Goal: Task Accomplishment & Management: Manage account settings

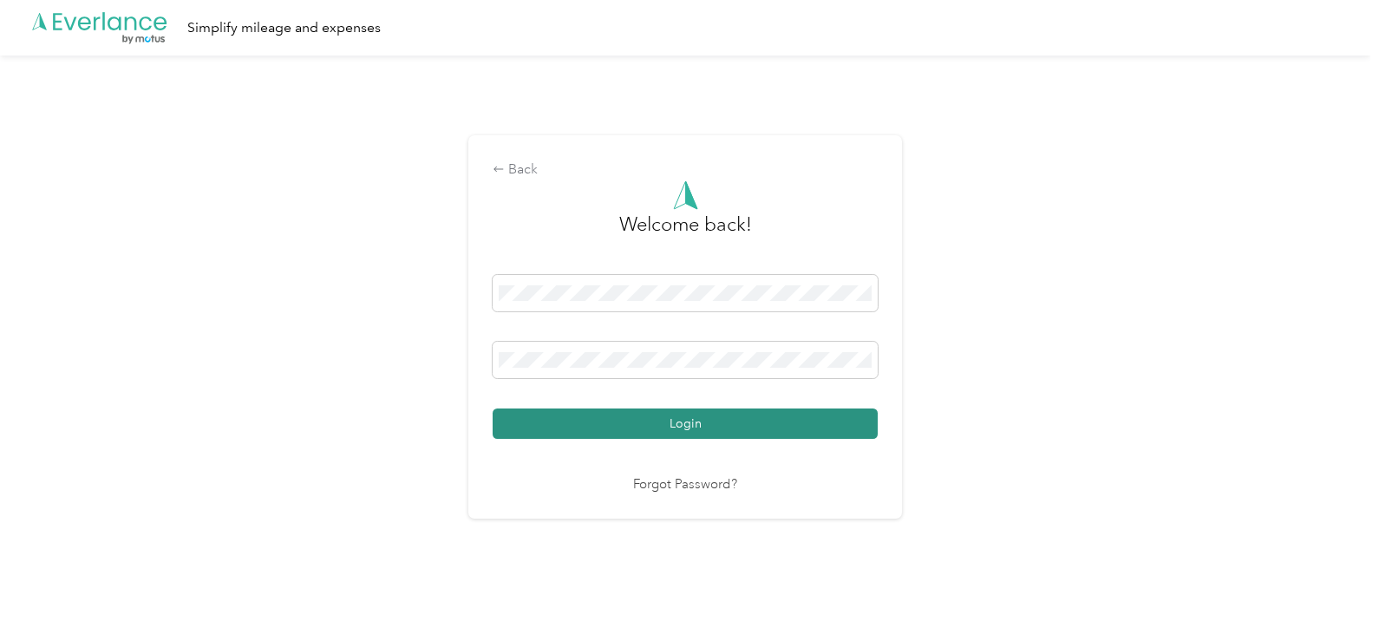
click at [747, 421] on button "Login" at bounding box center [685, 423] width 385 height 30
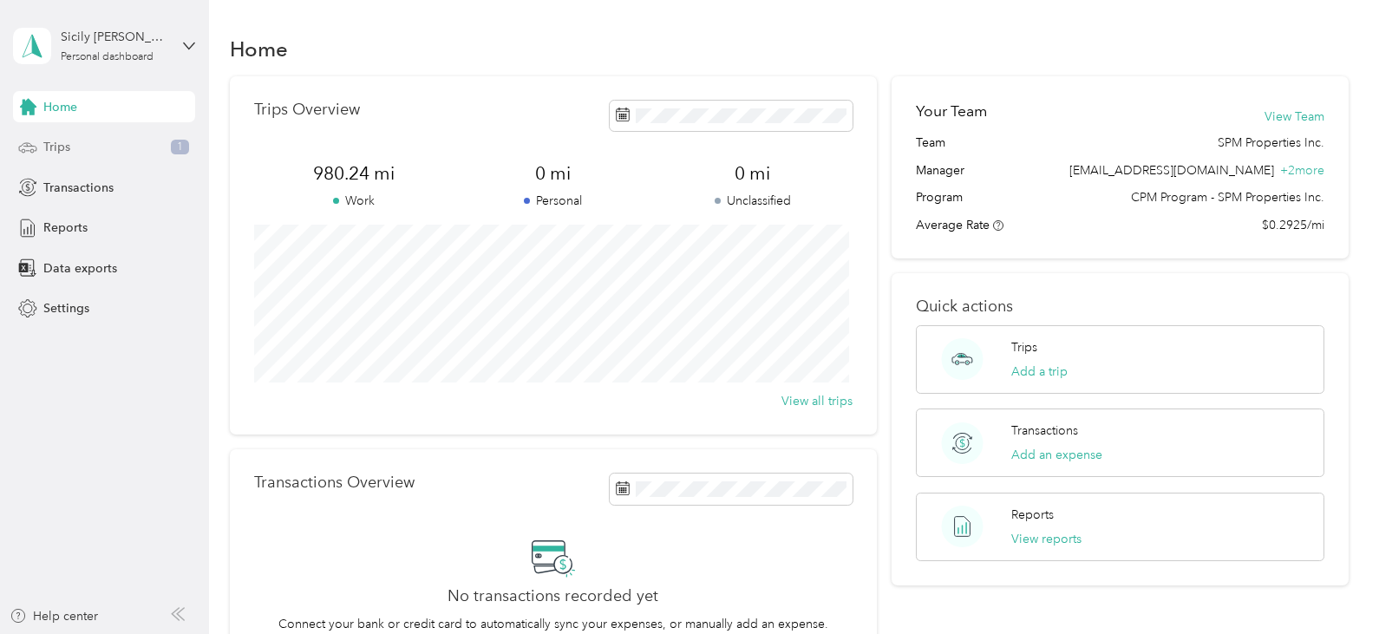
click at [97, 141] on div "Trips 1" at bounding box center [104, 147] width 182 height 31
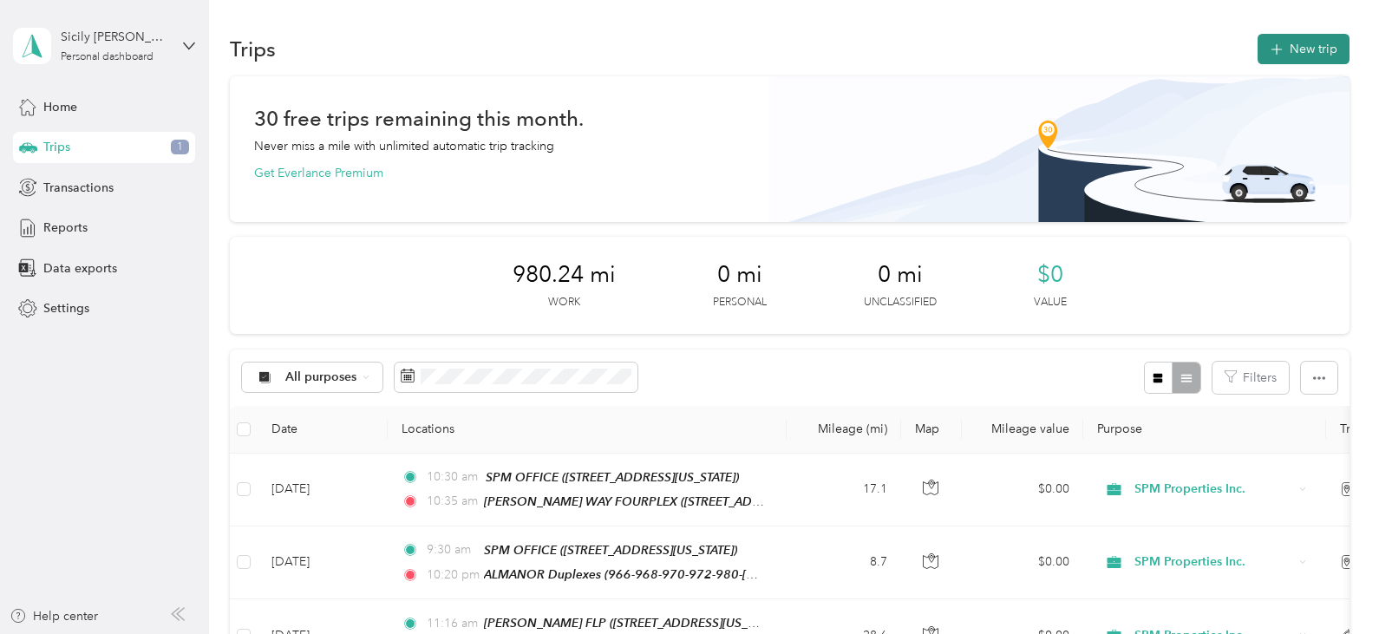
click at [1286, 42] on button "New trip" at bounding box center [1304, 49] width 92 height 30
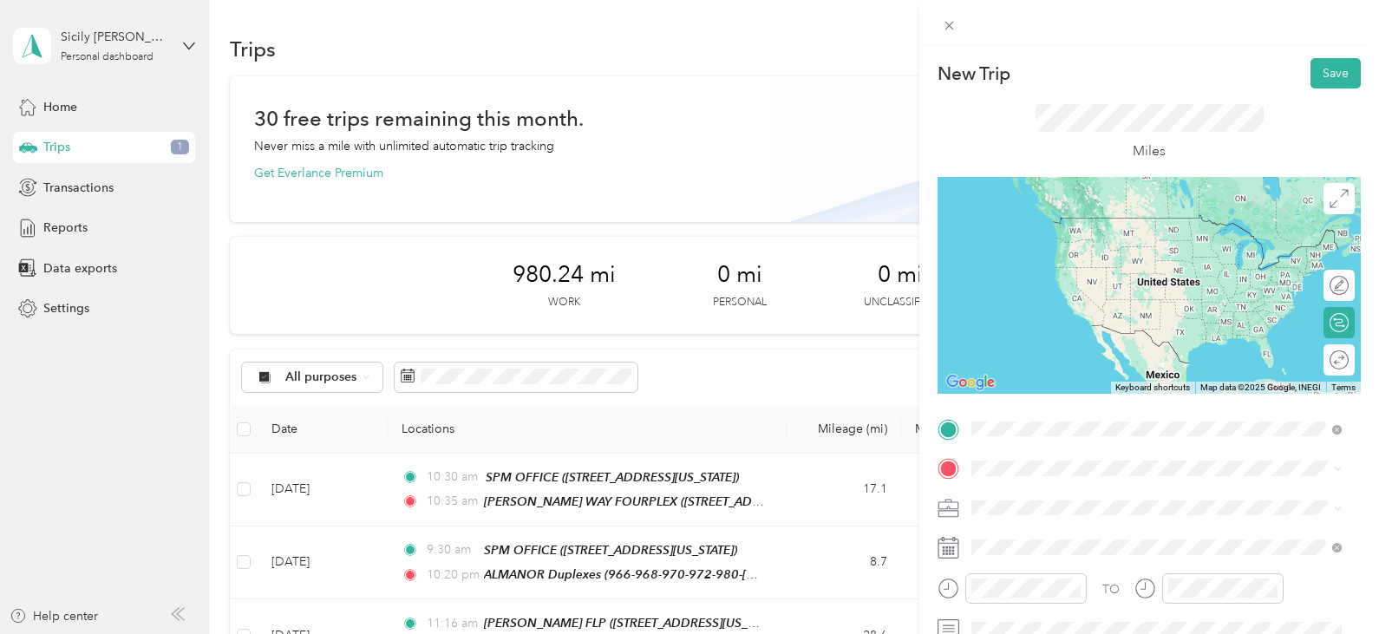
click at [1092, 232] on strong "SPM OFFICE" at bounding box center [1101, 227] width 74 height 16
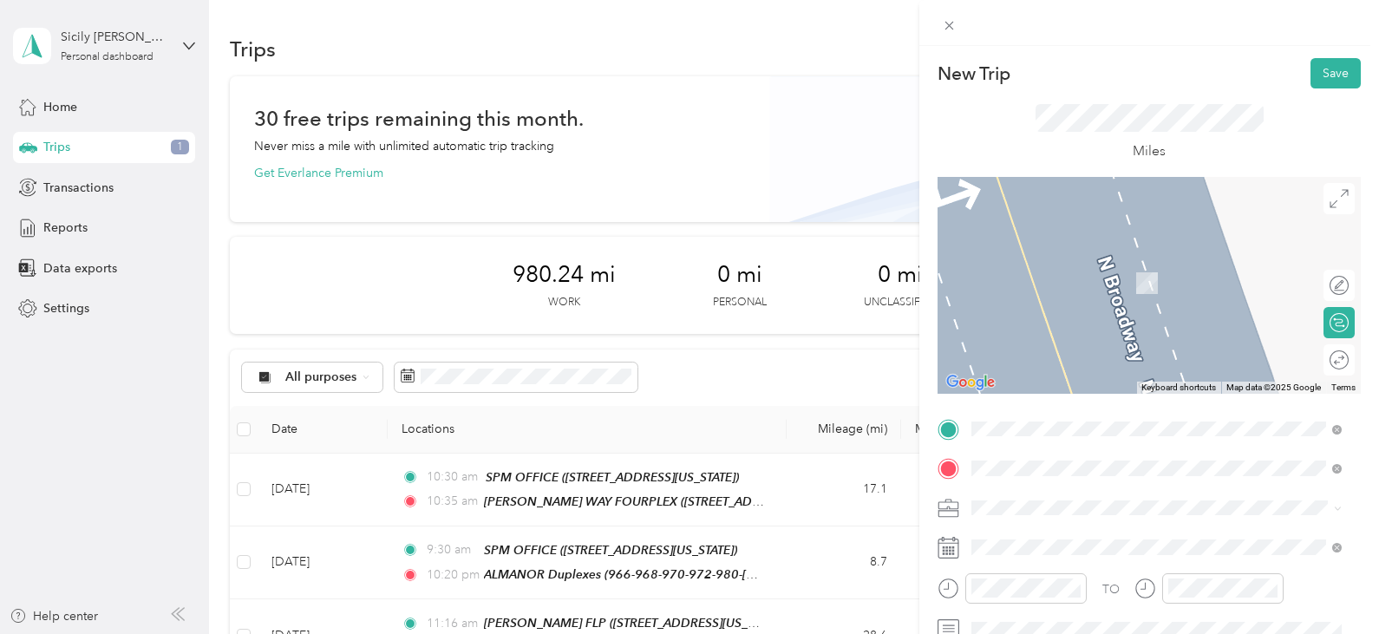
click at [1049, 264] on span "[STREET_ADDRESS][US_STATE]" at bounding box center [1090, 258] width 173 height 16
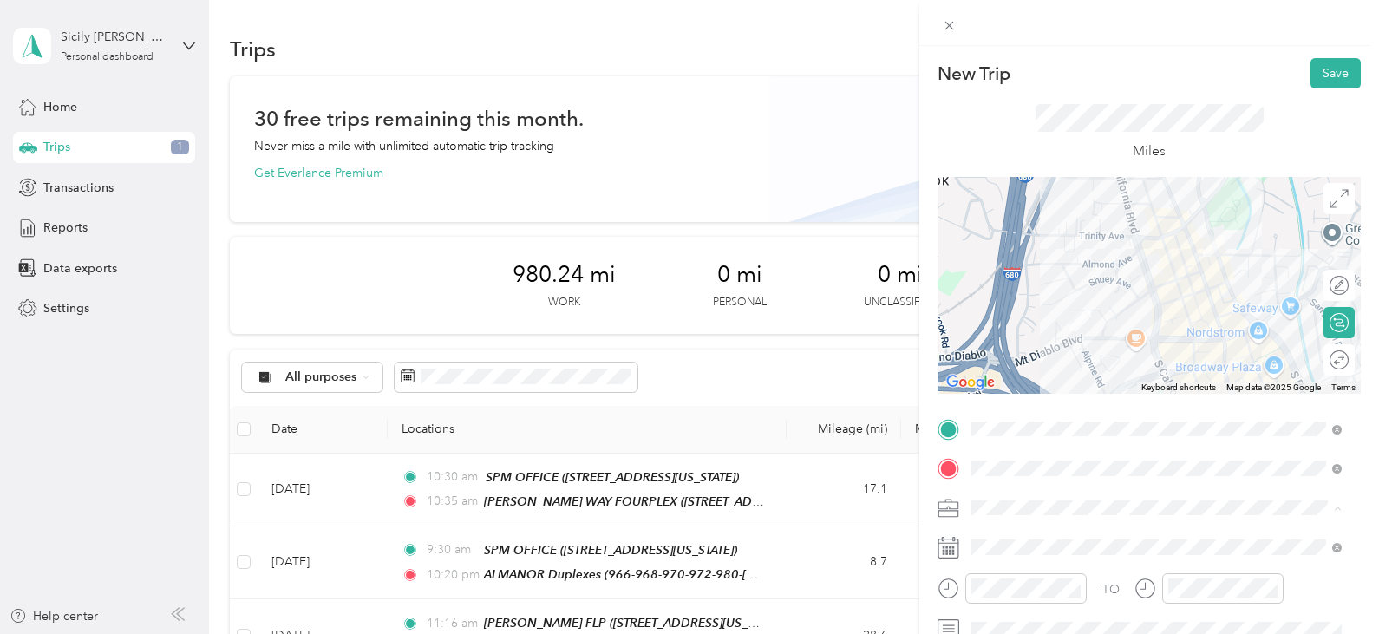
click at [1030, 566] on span "SPM Properties Inc." at bounding box center [1030, 568] width 107 height 15
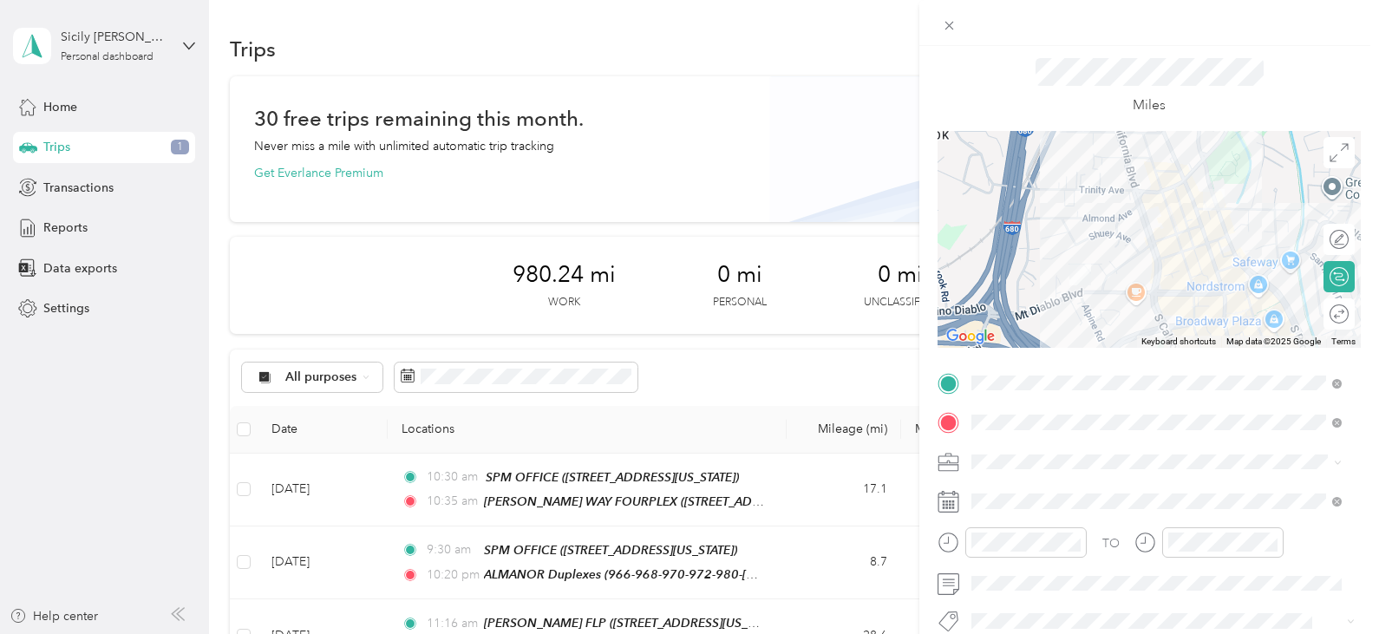
scroll to position [87, 0]
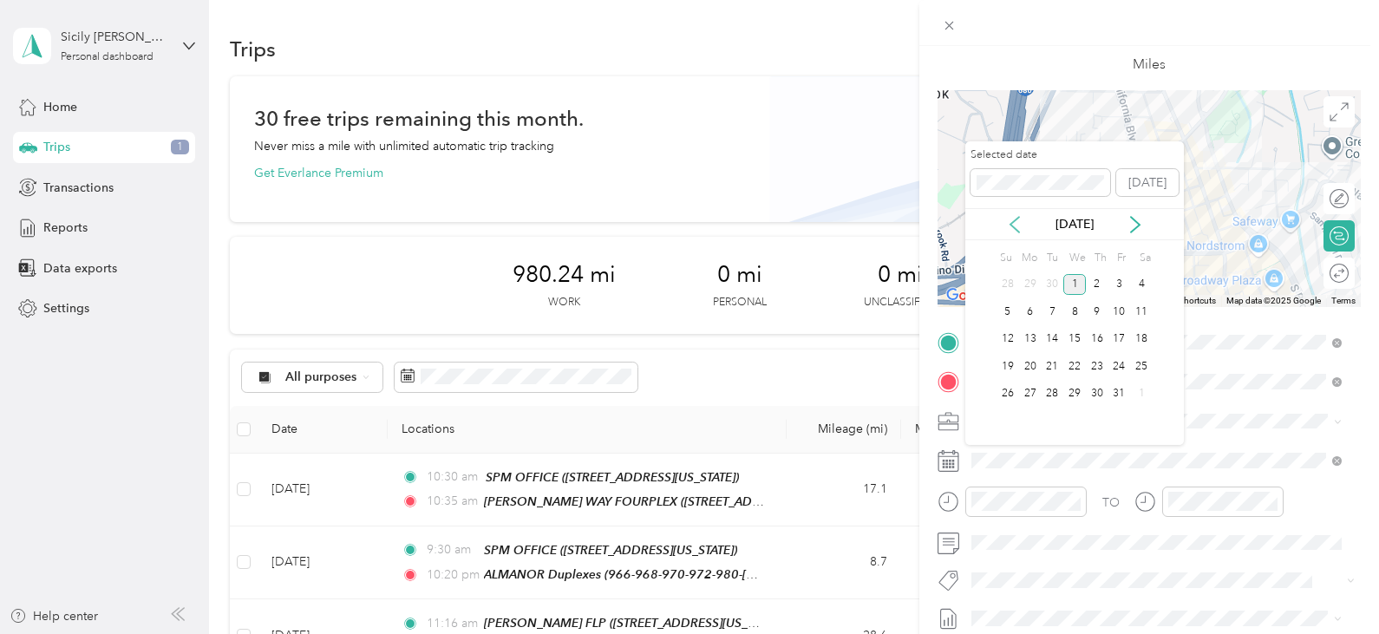
click at [1012, 228] on icon at bounding box center [1014, 224] width 17 height 17
click at [1075, 342] on div "17" at bounding box center [1074, 340] width 23 height 22
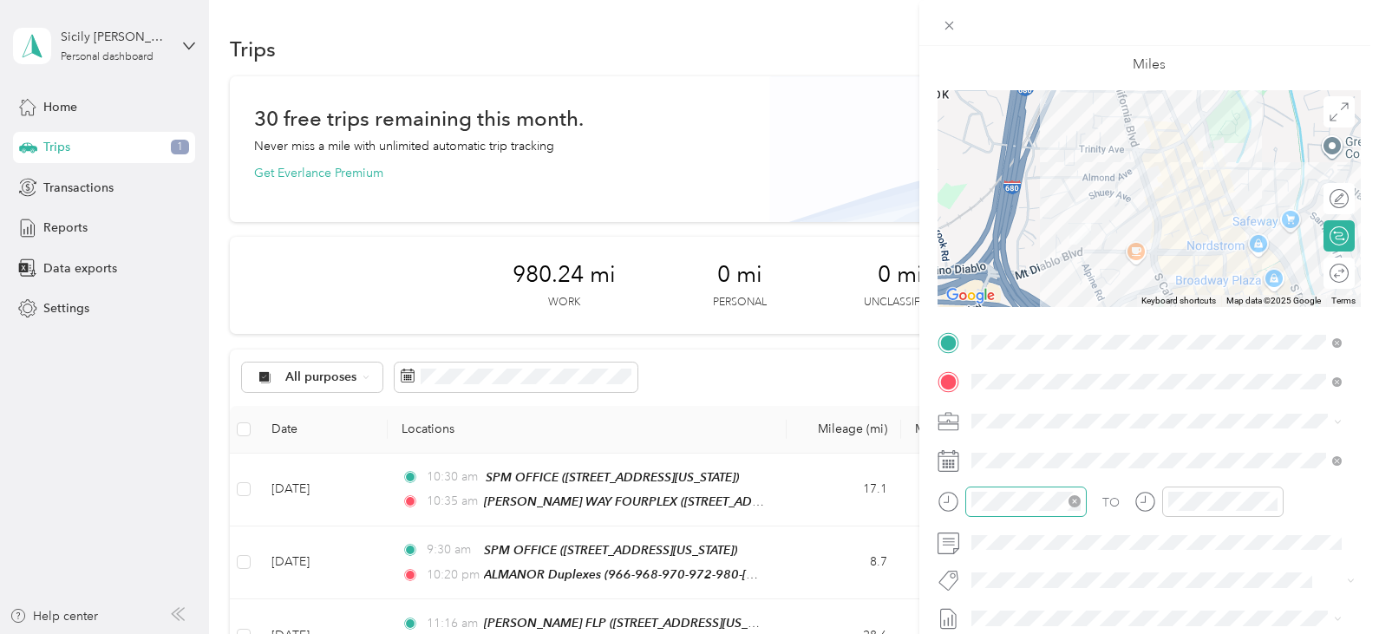
click at [1021, 502] on div at bounding box center [1025, 502] width 121 height 30
click at [990, 401] on div "10" at bounding box center [990, 408] width 42 height 24
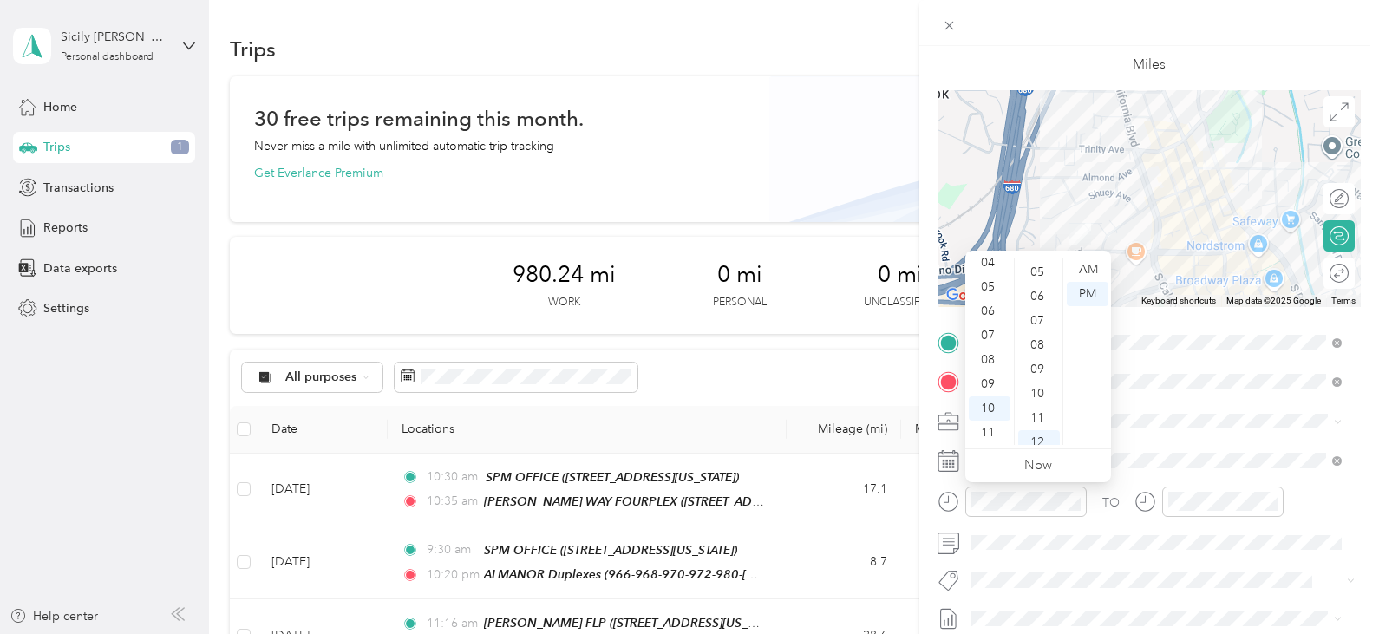
scroll to position [118, 0]
click at [1038, 351] on div "08" at bounding box center [1039, 346] width 42 height 24
click at [1088, 268] on div "AM" at bounding box center [1088, 270] width 42 height 24
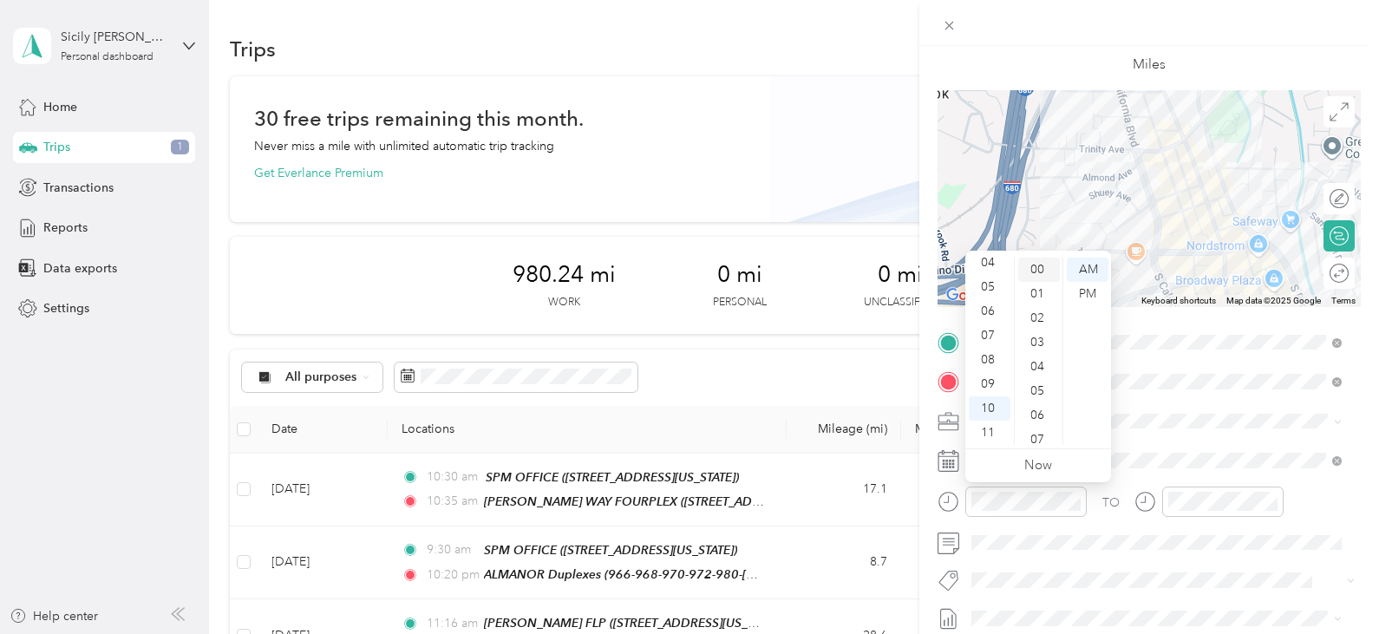
click at [1035, 271] on div "00" at bounding box center [1039, 270] width 42 height 24
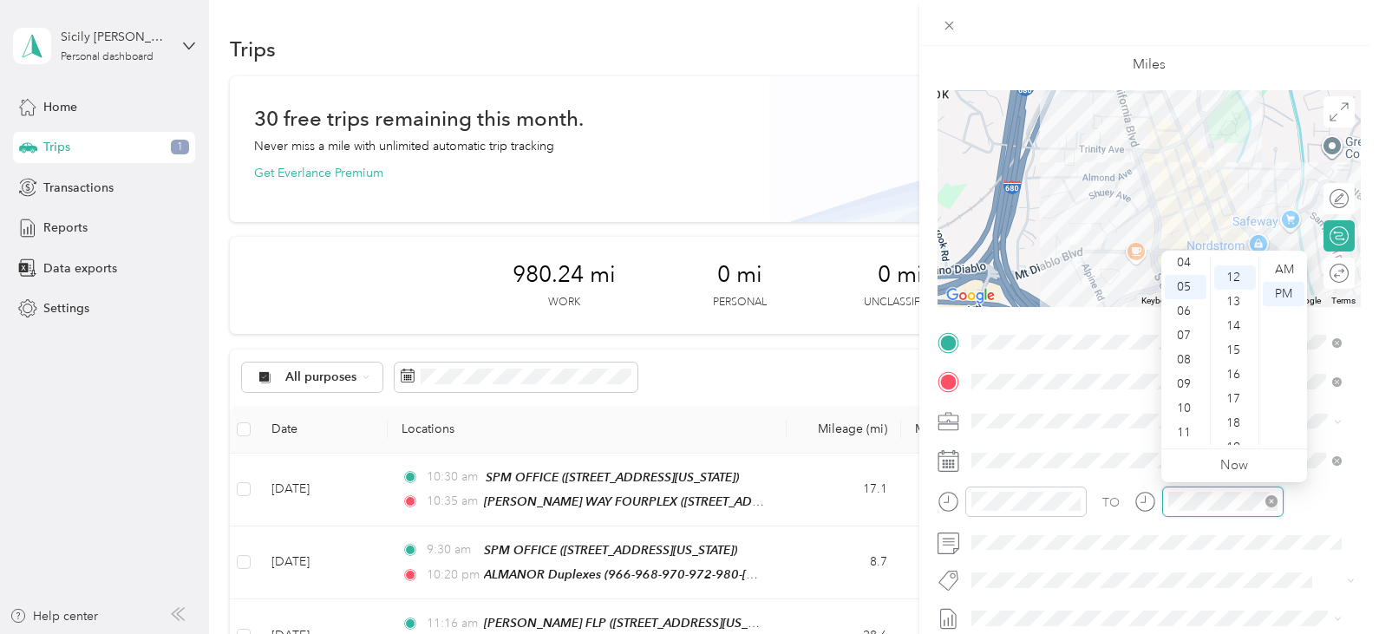
scroll to position [291, 0]
click at [1179, 405] on div "10" at bounding box center [1186, 408] width 42 height 24
click at [1234, 427] on div "22" at bounding box center [1235, 426] width 42 height 24
click at [1279, 268] on div "AM" at bounding box center [1284, 270] width 42 height 24
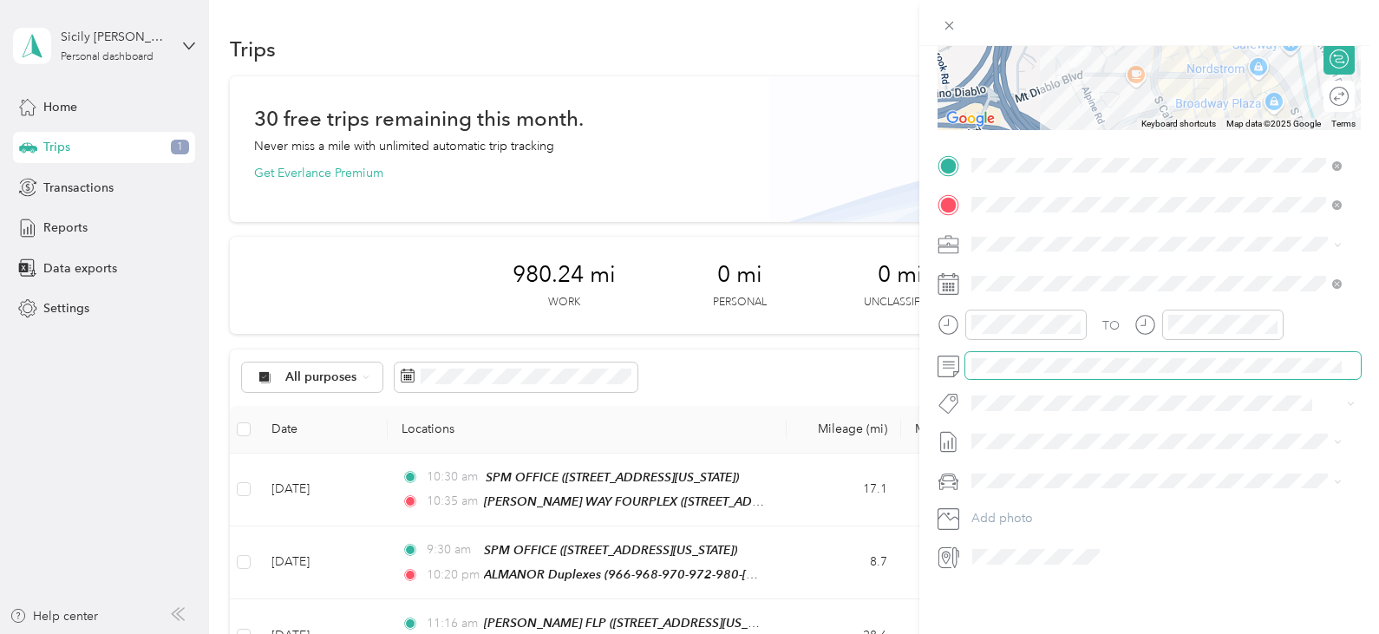
scroll to position [103, 0]
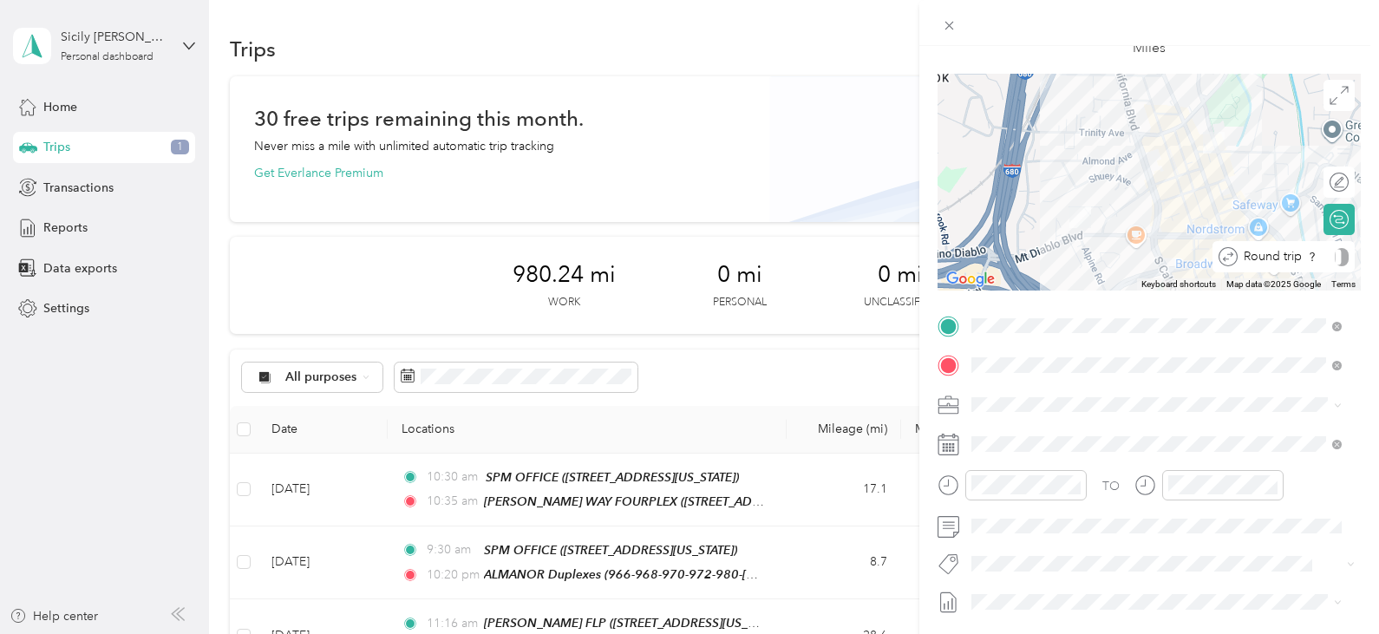
click at [1335, 264] on div at bounding box center [1342, 257] width 14 height 18
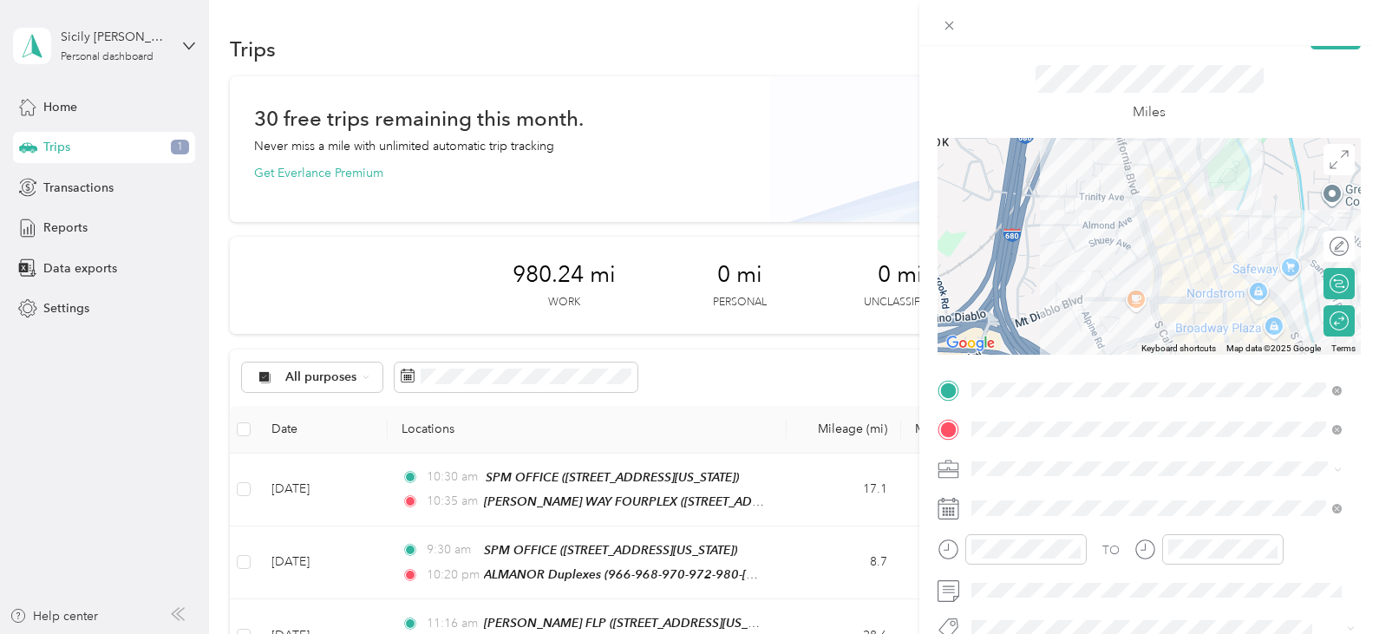
scroll to position [0, 0]
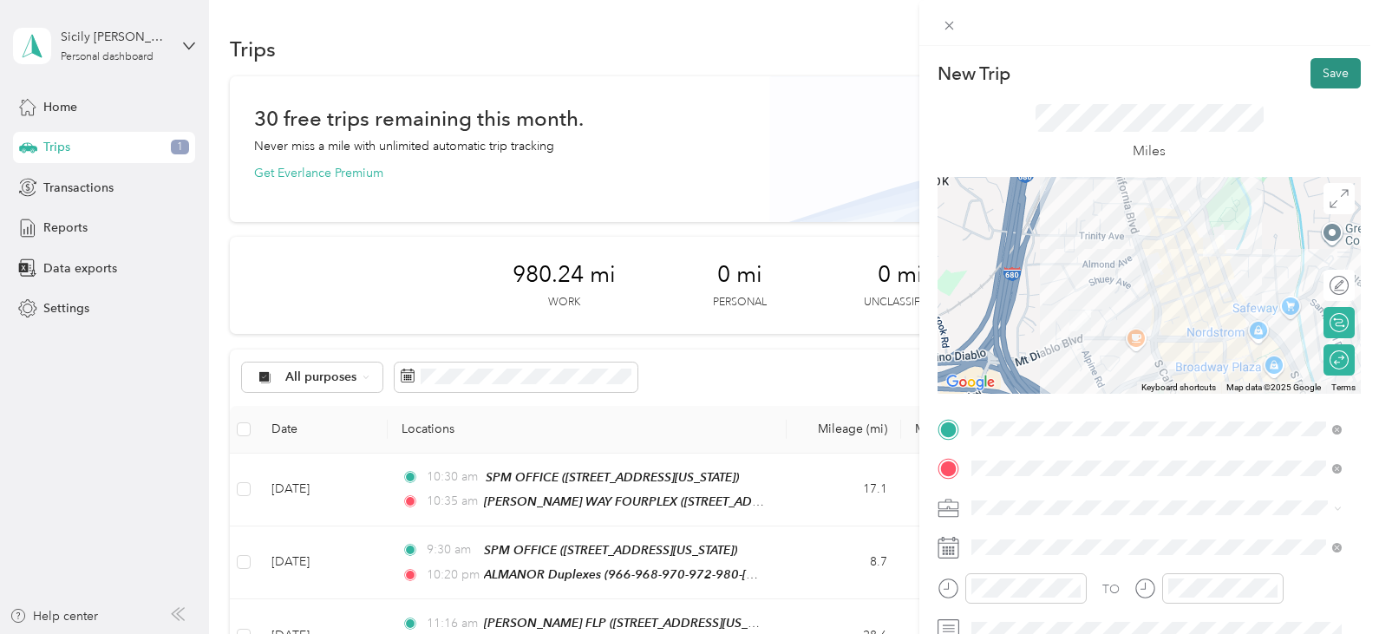
click at [1310, 62] on button "Save" at bounding box center [1335, 73] width 50 height 30
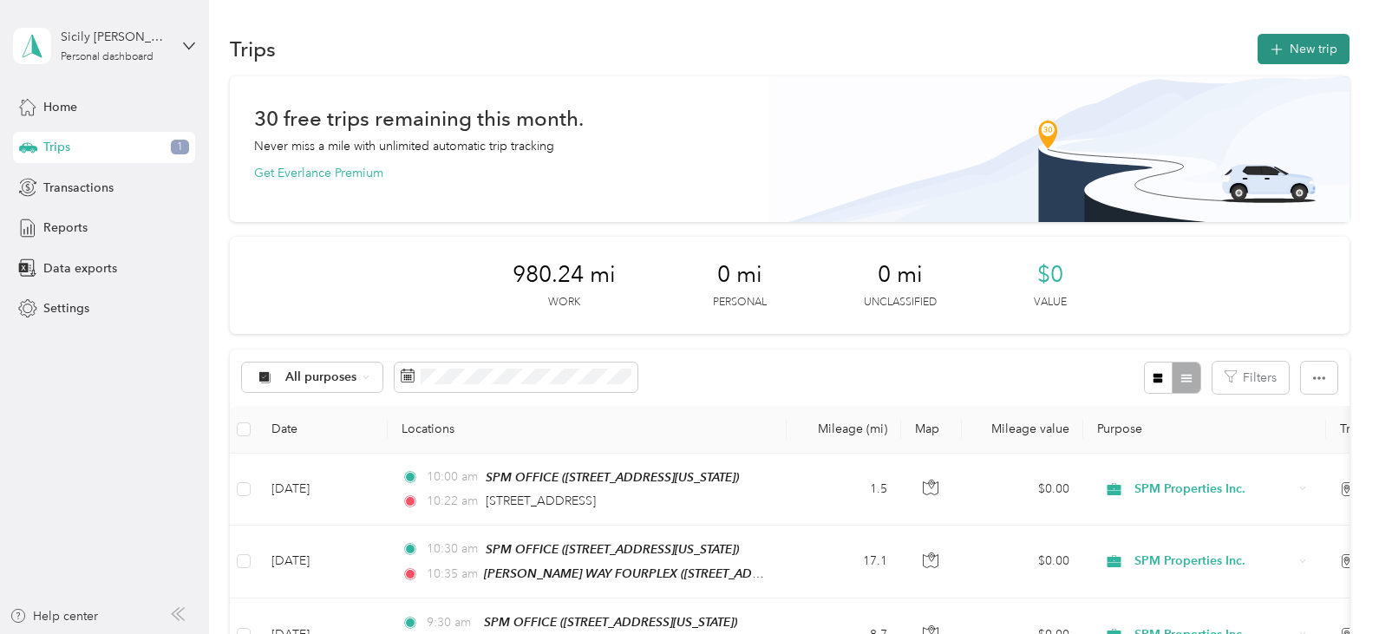
click at [1278, 45] on icon "button" at bounding box center [1276, 50] width 20 height 20
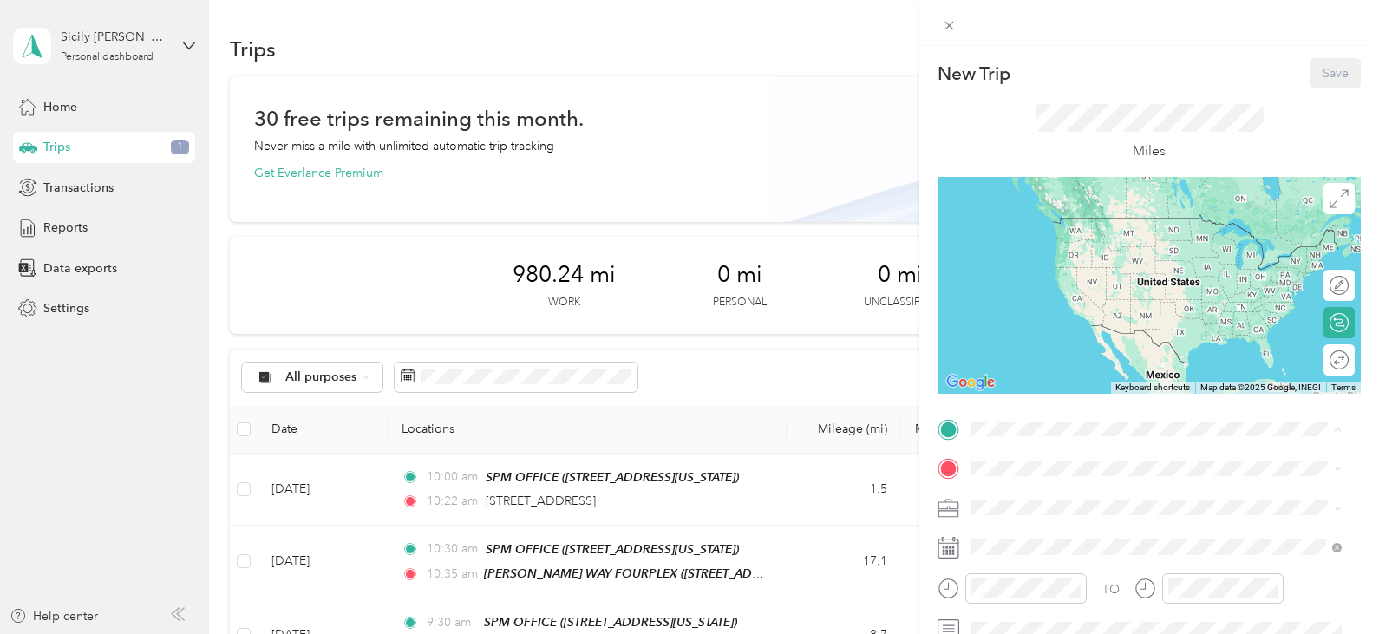
click at [1062, 243] on span "[STREET_ADDRESS][US_STATE]" at bounding box center [1090, 249] width 173 height 15
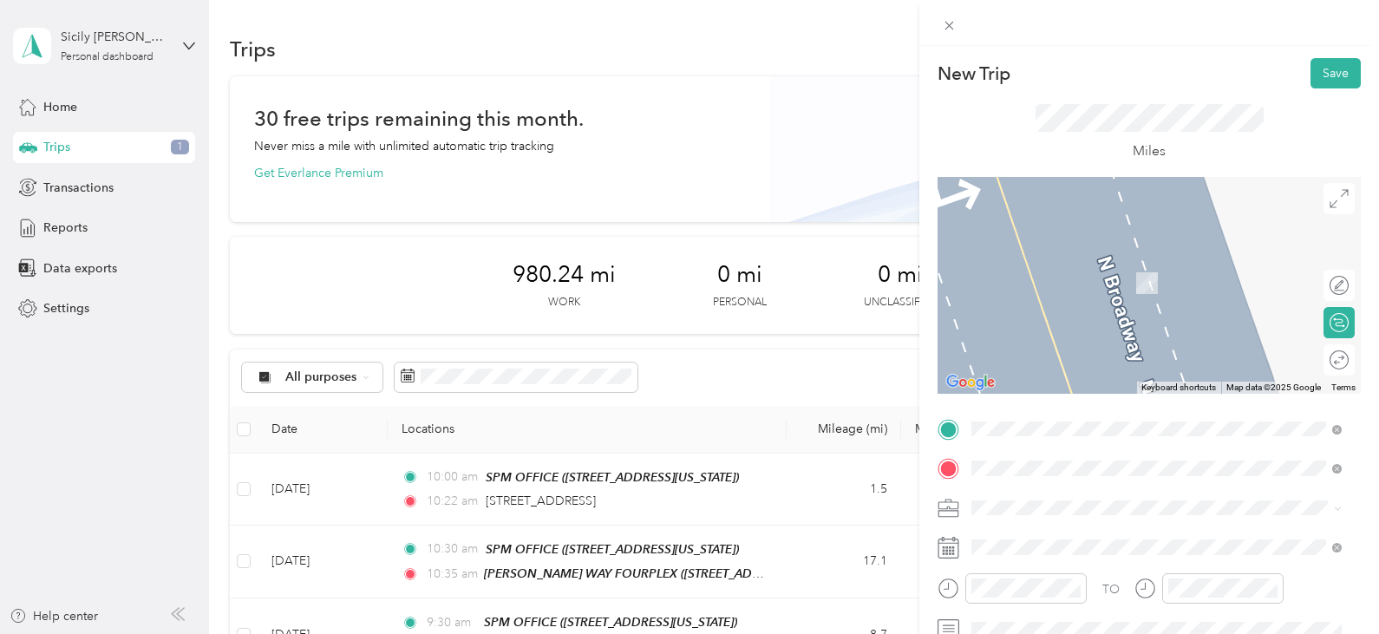
click at [1088, 343] on span "[STREET_ADDRESS][US_STATE]" at bounding box center [1090, 350] width 173 height 15
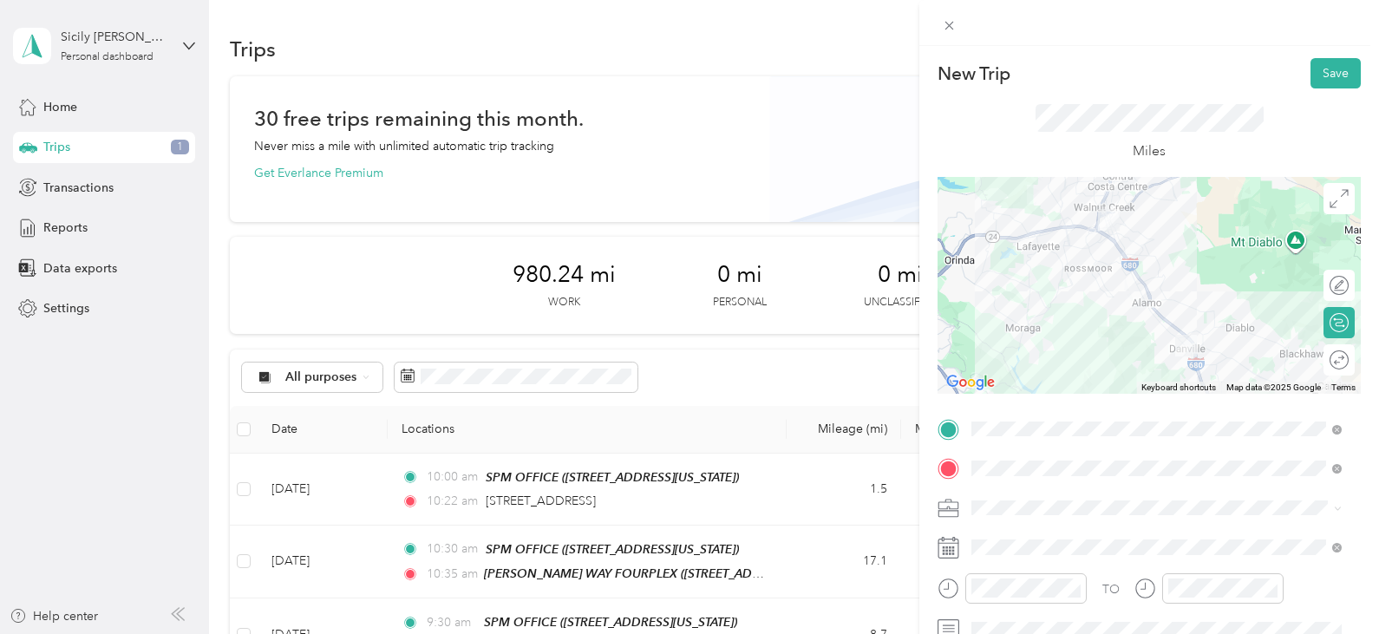
click at [1031, 562] on span "SPM Properties Inc." at bounding box center [1030, 565] width 107 height 15
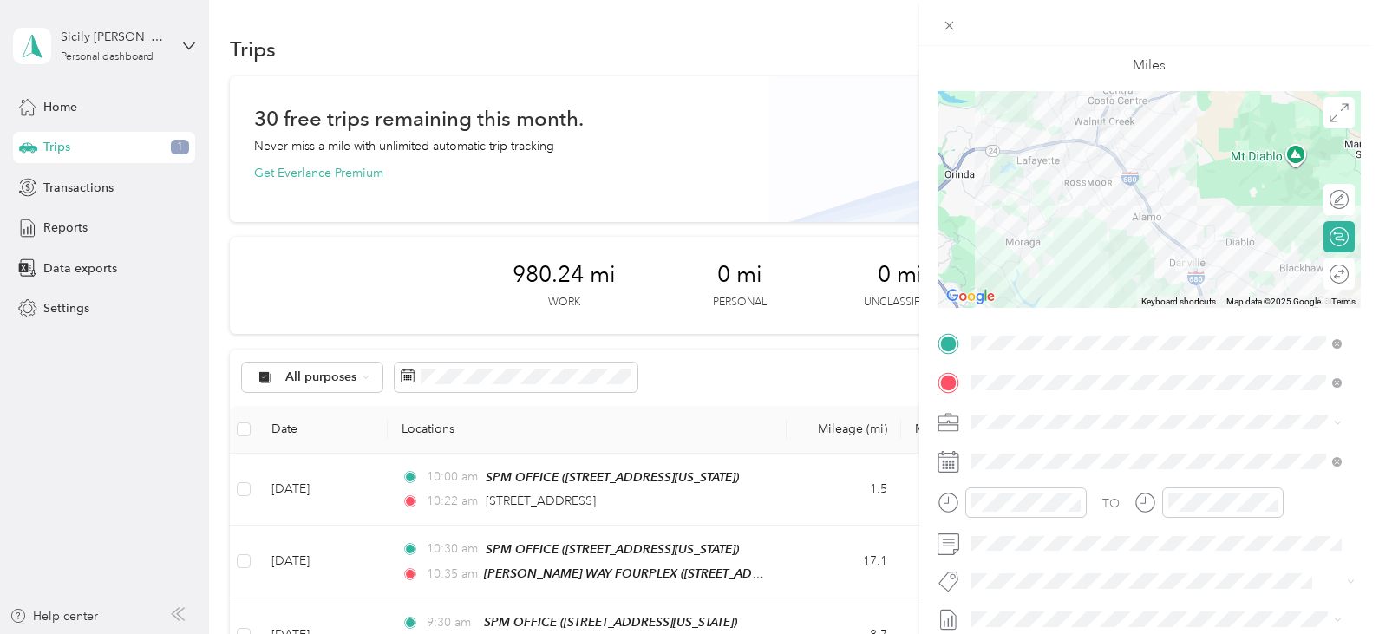
scroll to position [87, 0]
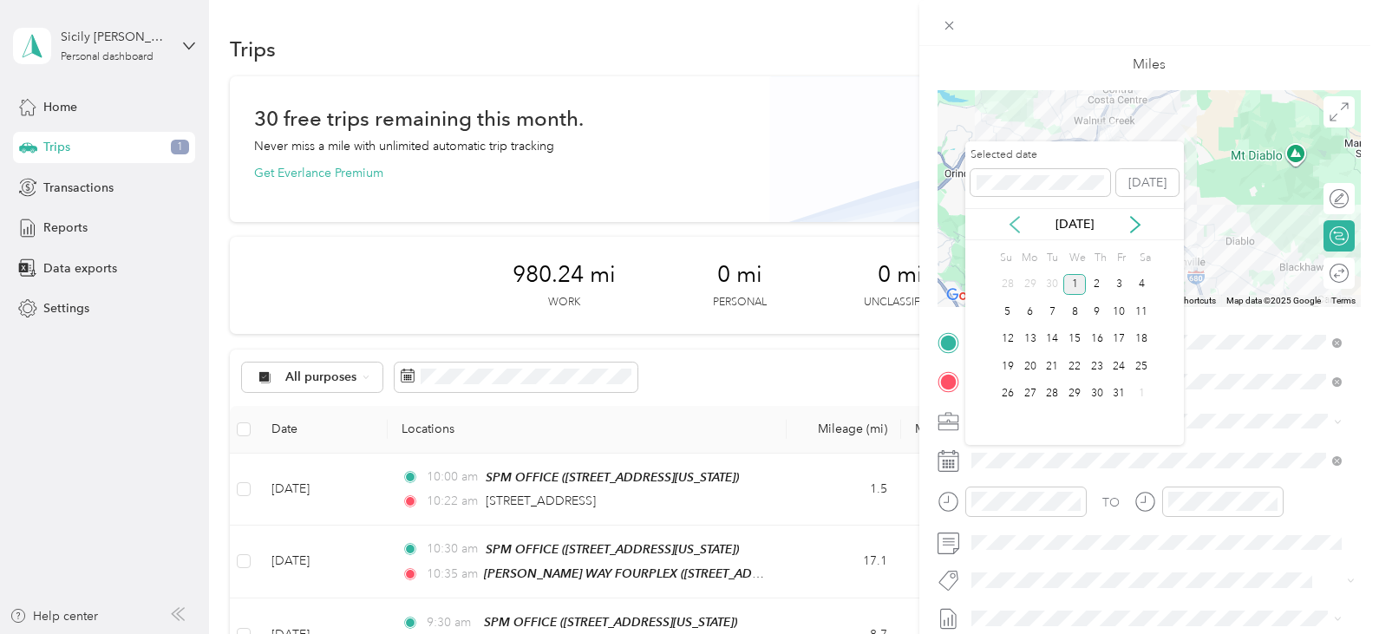
click at [1012, 223] on icon at bounding box center [1014, 225] width 9 height 16
click at [1119, 335] on div "19" at bounding box center [1119, 340] width 23 height 22
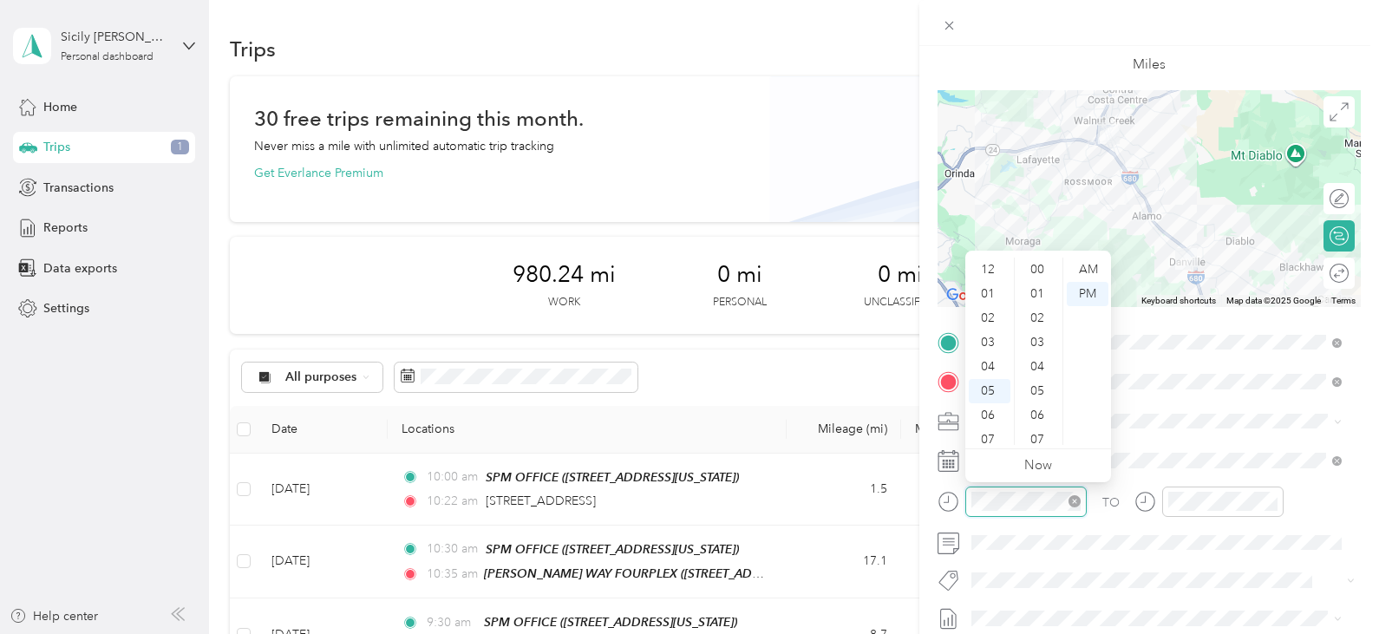
scroll to position [104, 0]
click at [1080, 294] on div "PM" at bounding box center [1088, 294] width 42 height 24
click at [988, 297] on div "02" at bounding box center [990, 301] width 42 height 24
click at [1037, 271] on div "00" at bounding box center [1039, 270] width 42 height 24
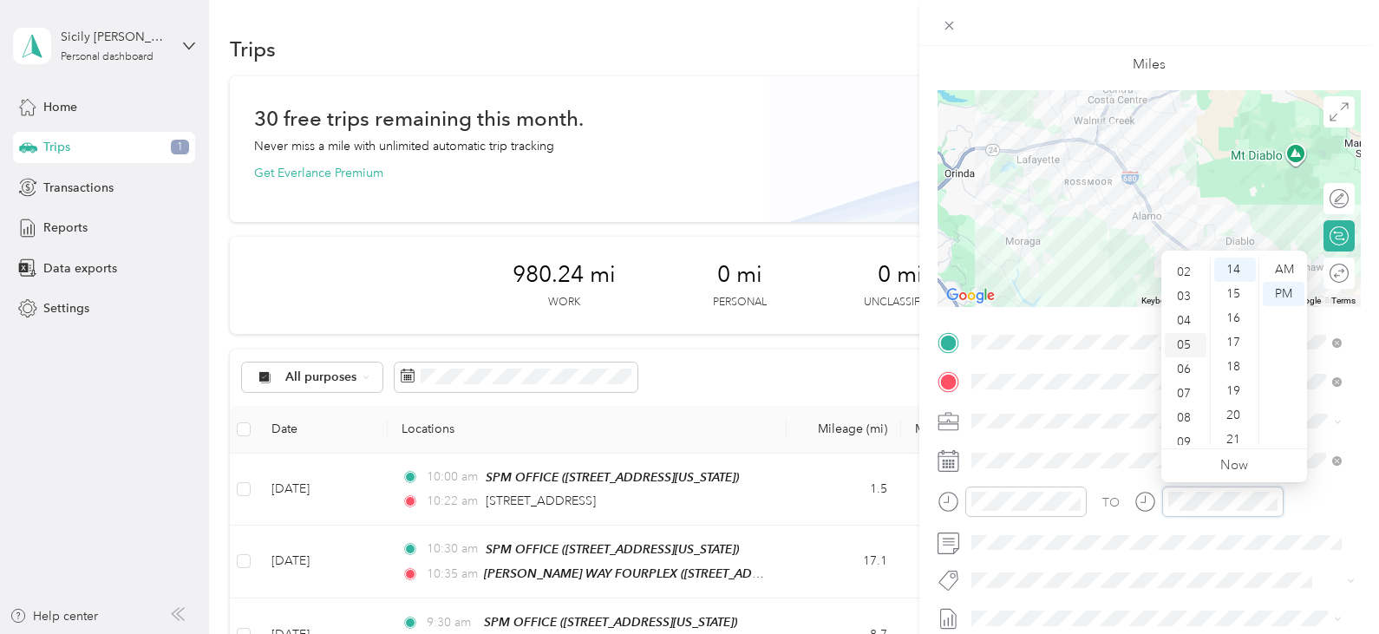
scroll to position [17, 0]
click at [1187, 319] on div "03" at bounding box center [1186, 325] width 42 height 24
click at [1187, 319] on div "02" at bounding box center [1186, 318] width 42 height 24
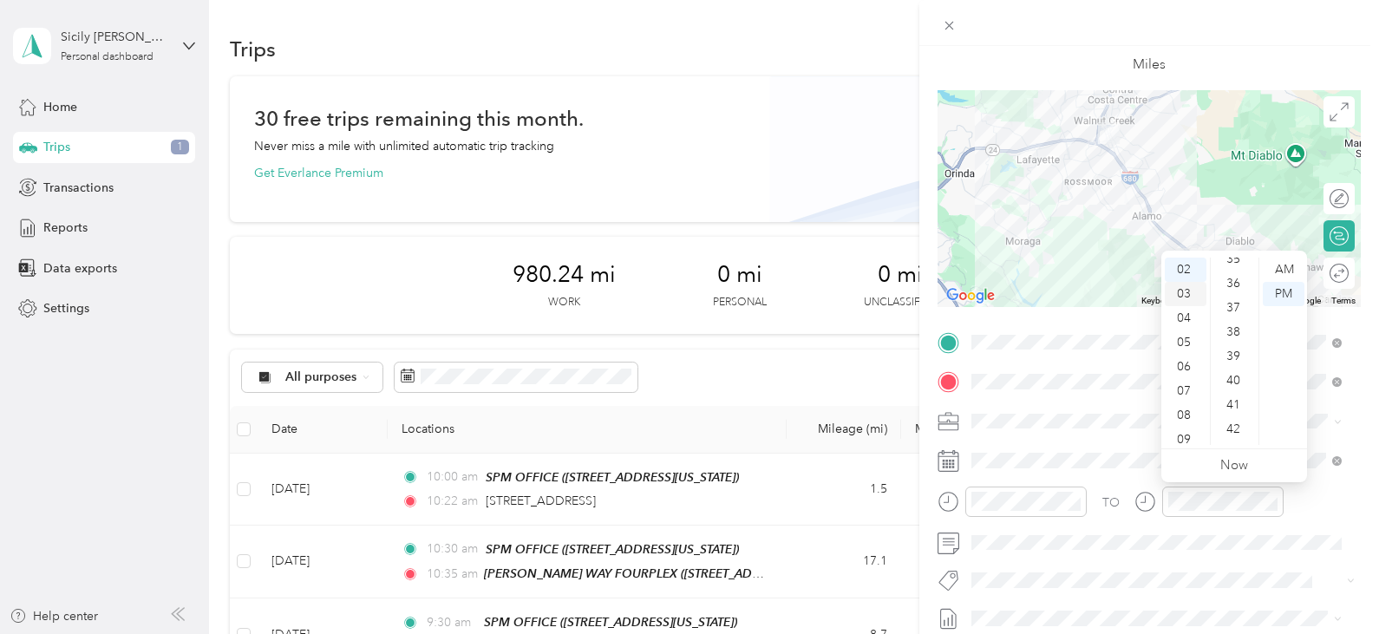
click at [1185, 293] on div "03" at bounding box center [1186, 294] width 42 height 24
click at [1234, 434] on div "07" at bounding box center [1235, 440] width 42 height 24
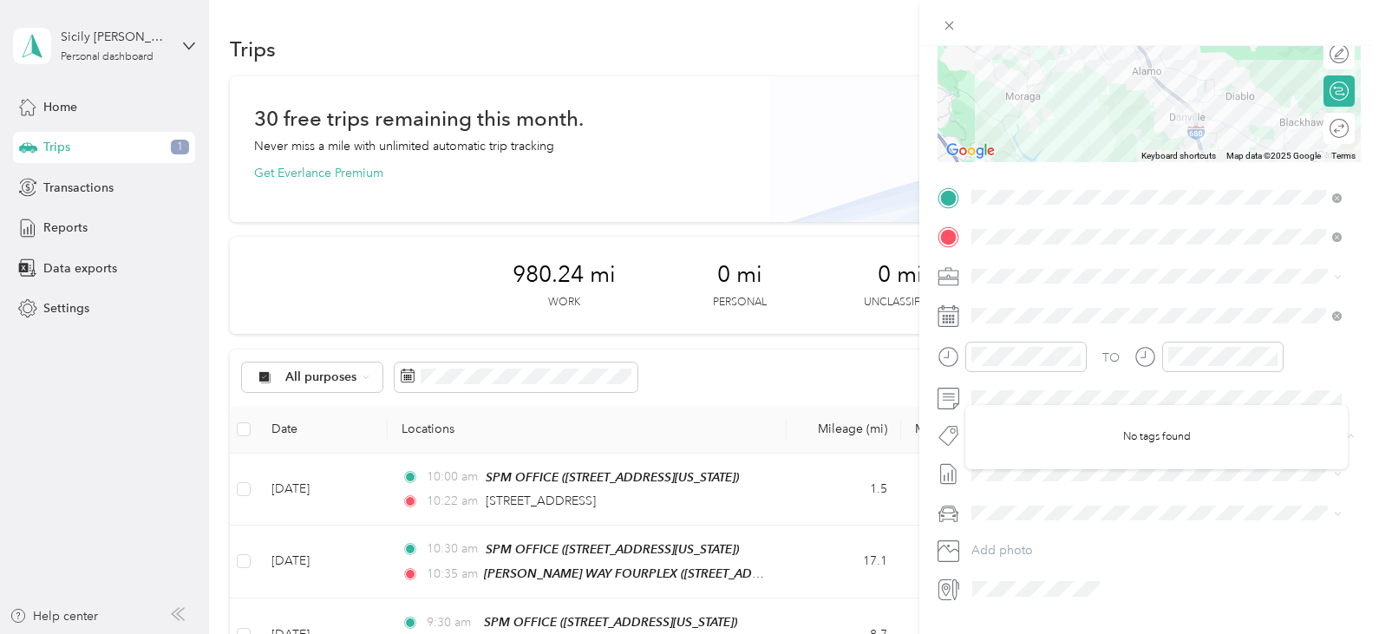
scroll to position [277, 0]
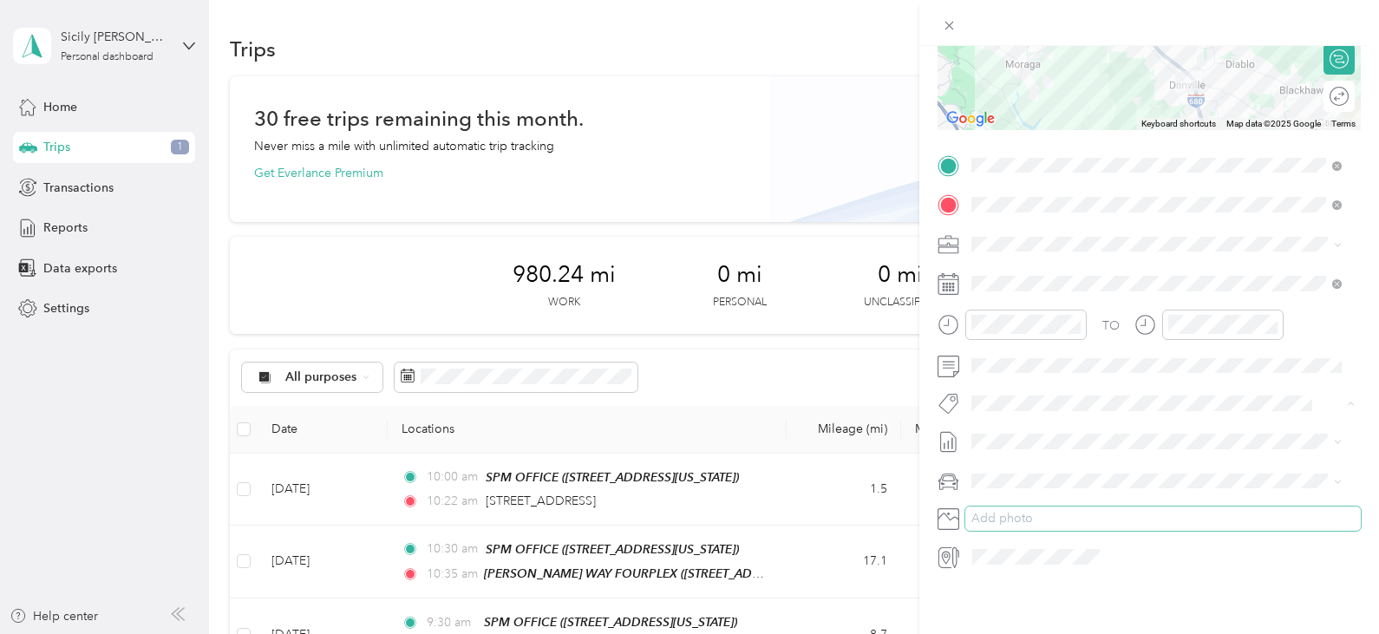
click at [1105, 506] on button "Add photo" at bounding box center [1162, 518] width 395 height 24
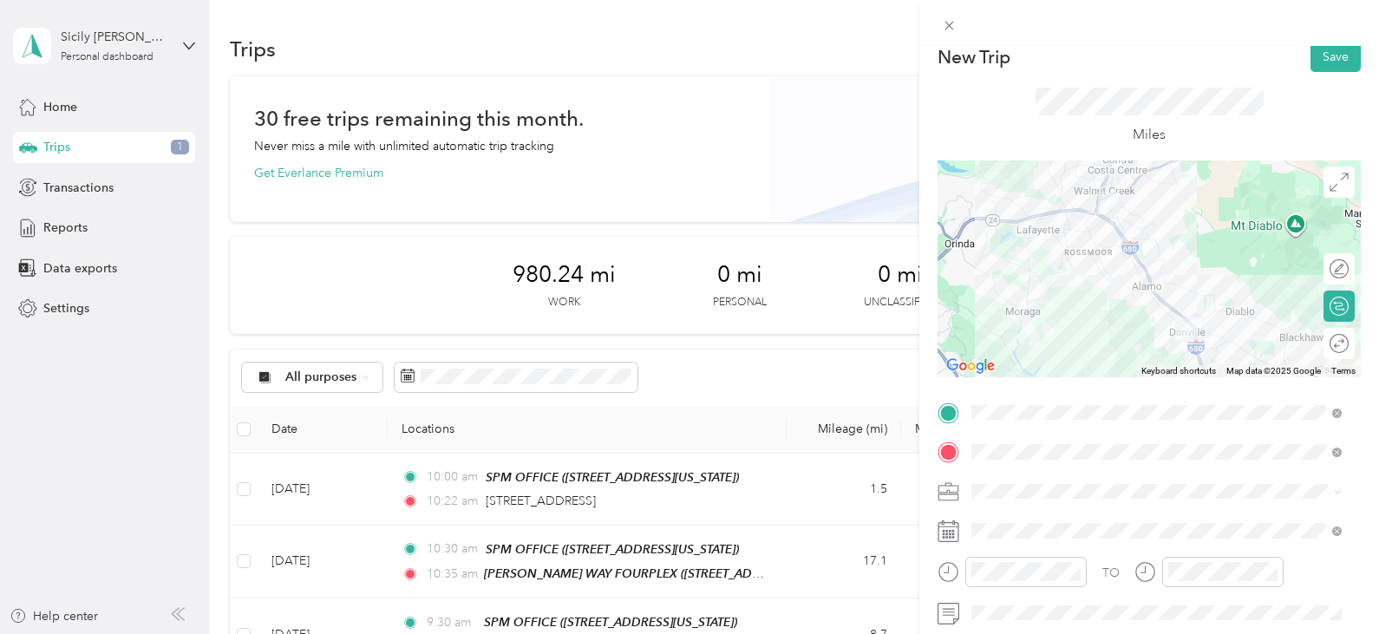
scroll to position [0, 0]
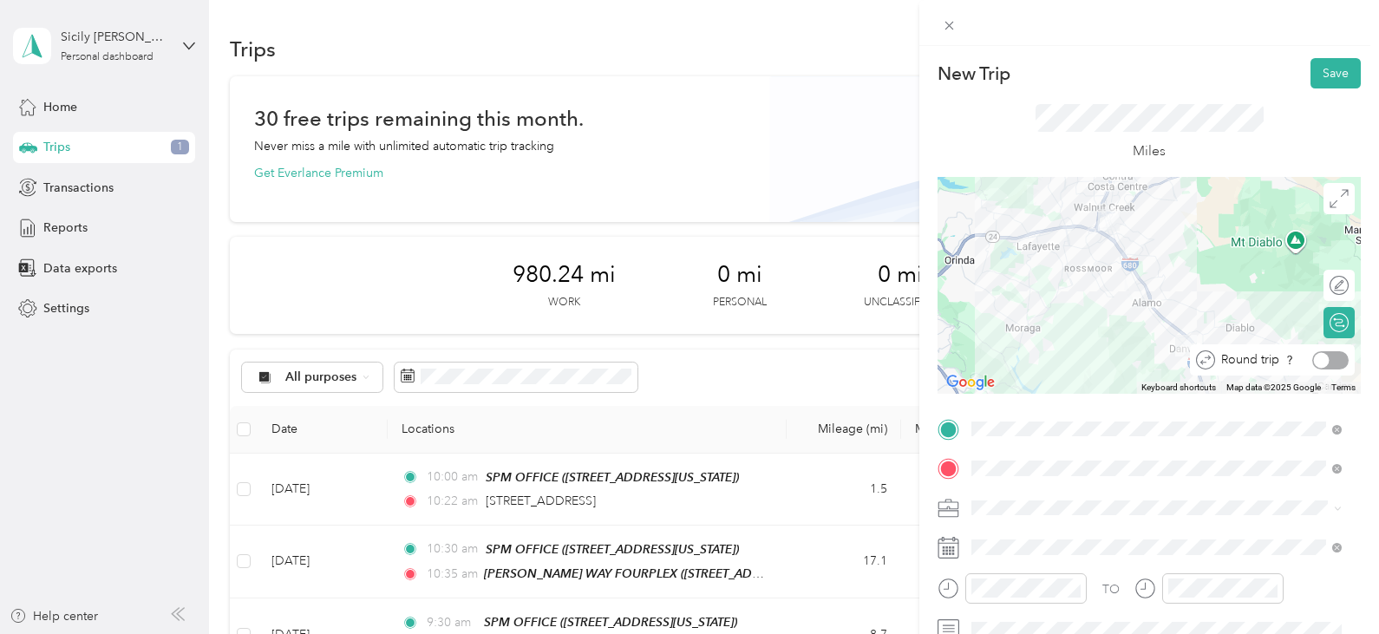
click at [1320, 359] on div at bounding box center [1330, 360] width 36 height 18
click at [1322, 74] on button "Save" at bounding box center [1335, 73] width 50 height 30
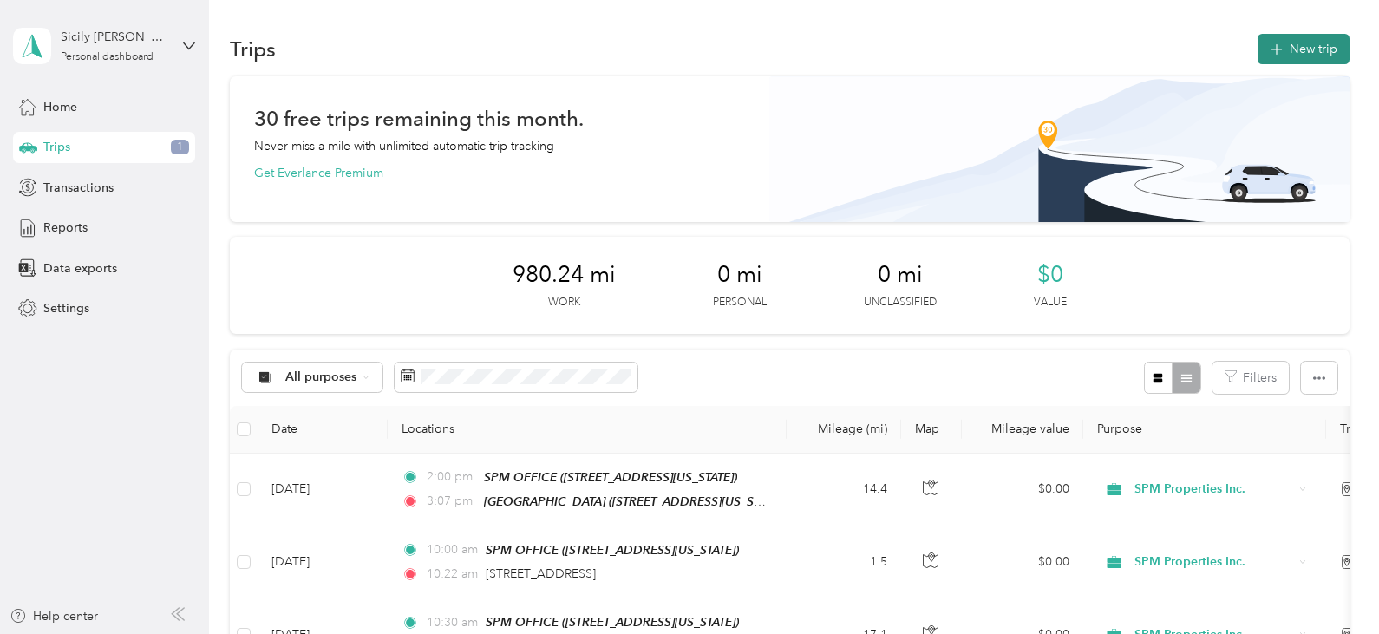
click at [1312, 51] on button "New trip" at bounding box center [1304, 49] width 92 height 30
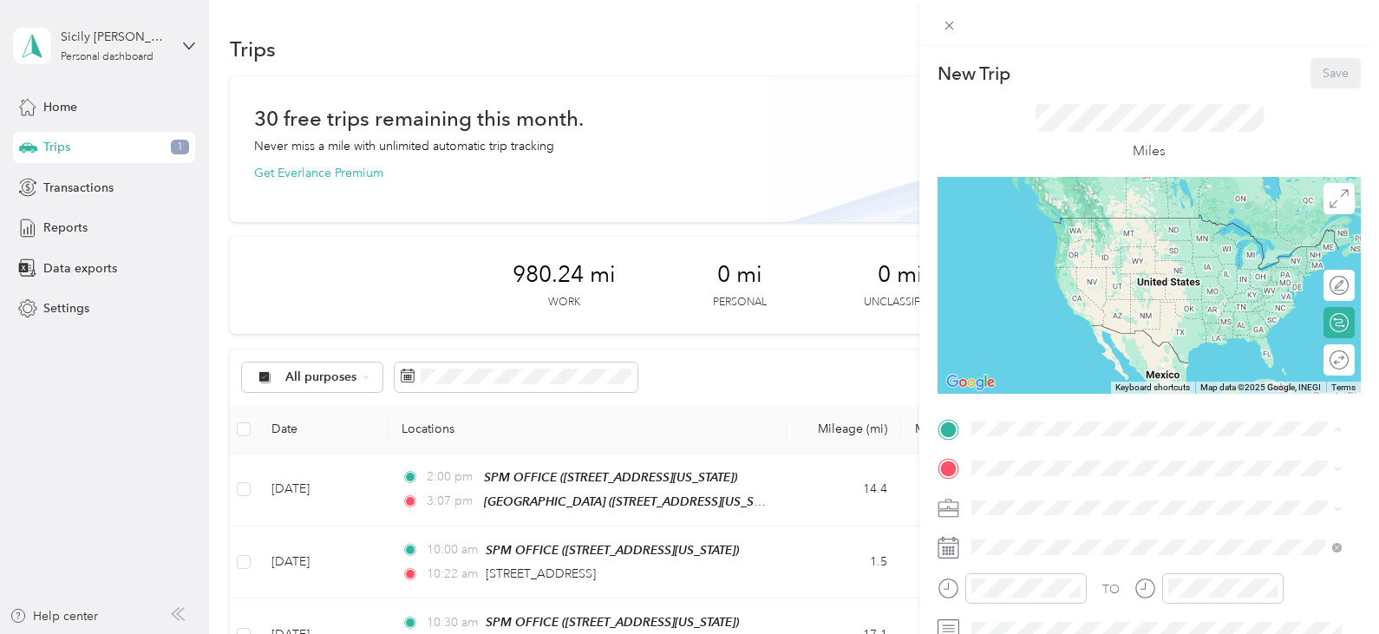
click at [1075, 241] on div "TEAM SPM OFFICE [STREET_ADDRESS][US_STATE]" at bounding box center [1090, 237] width 173 height 42
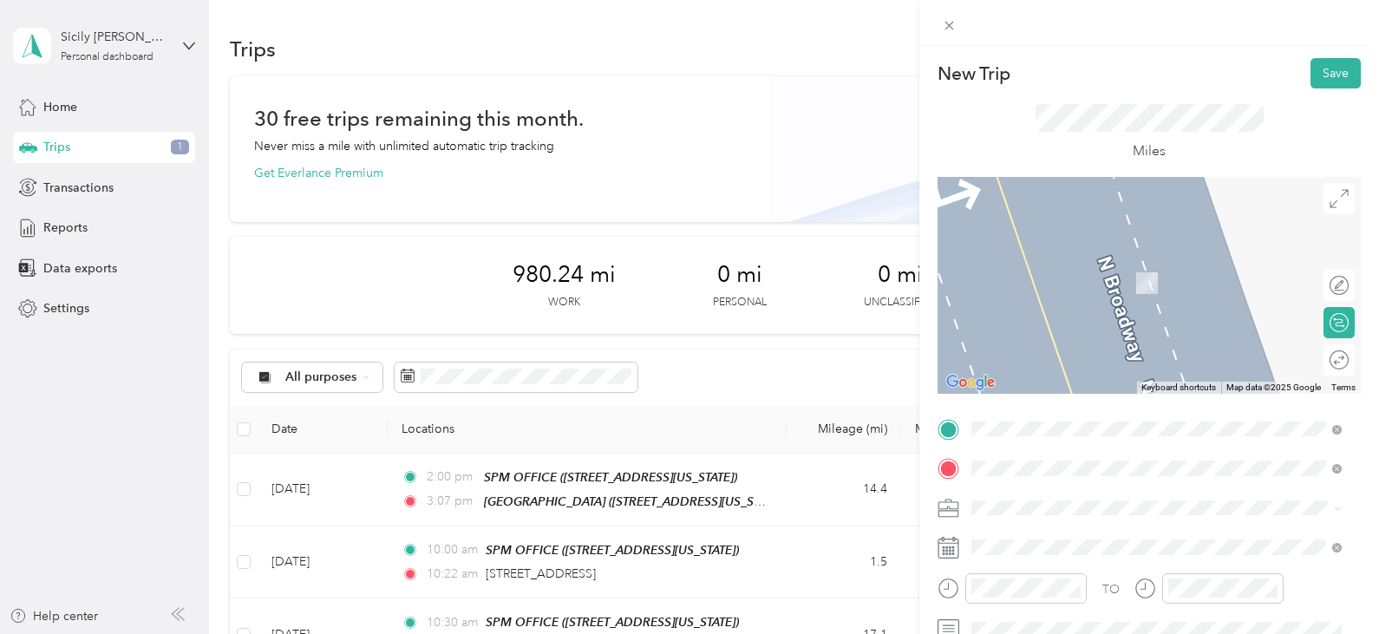
click at [1089, 328] on strong "[GEOGRAPHIC_DATA]" at bounding box center [1128, 327] width 129 height 16
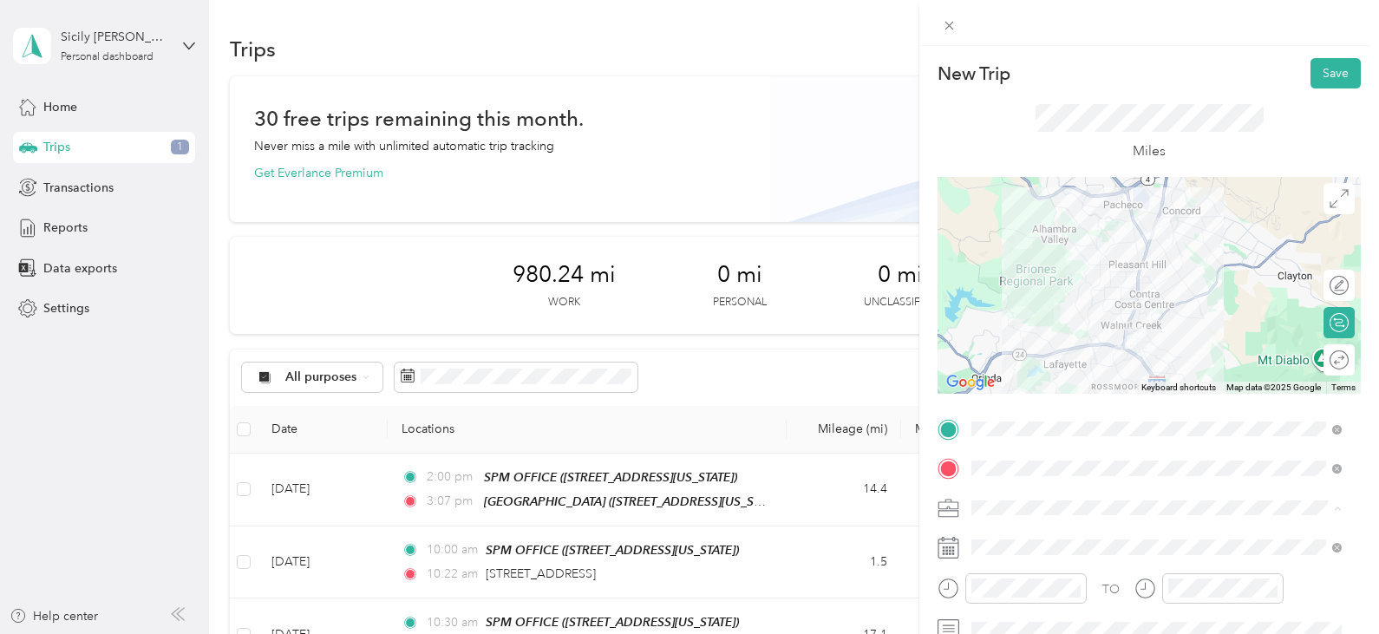
click at [1052, 572] on span "SPM Properties Inc." at bounding box center [1030, 568] width 107 height 15
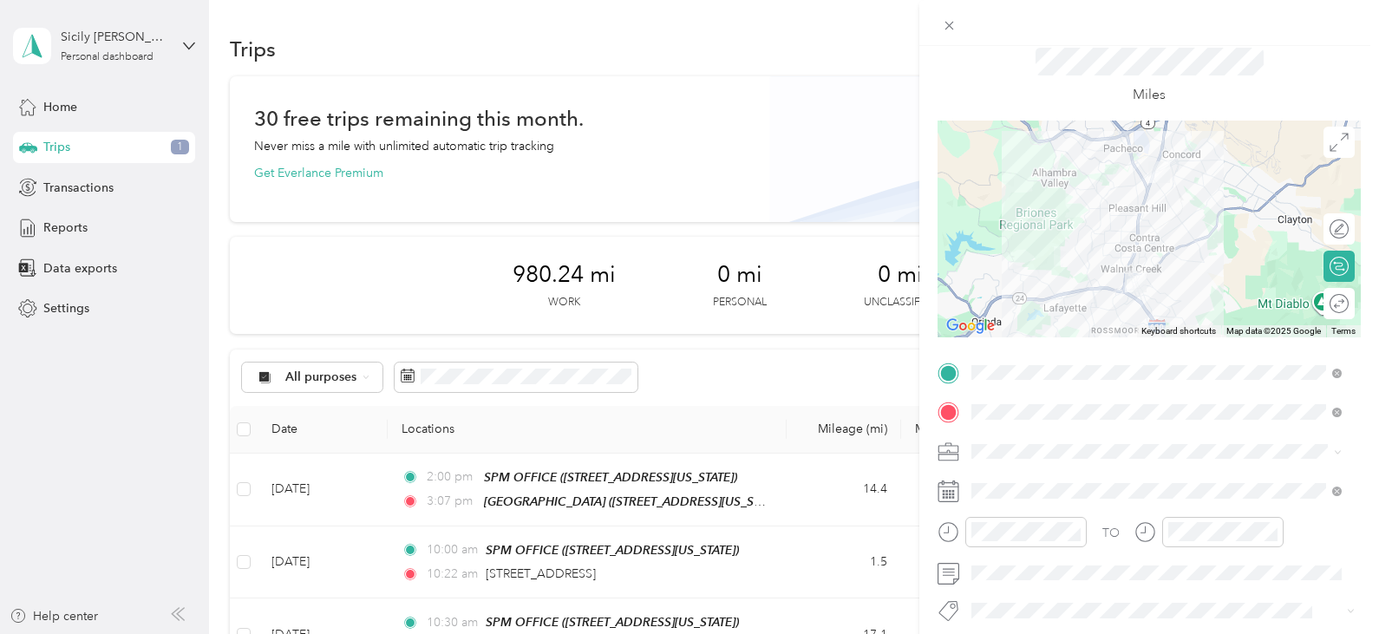
scroll to position [87, 0]
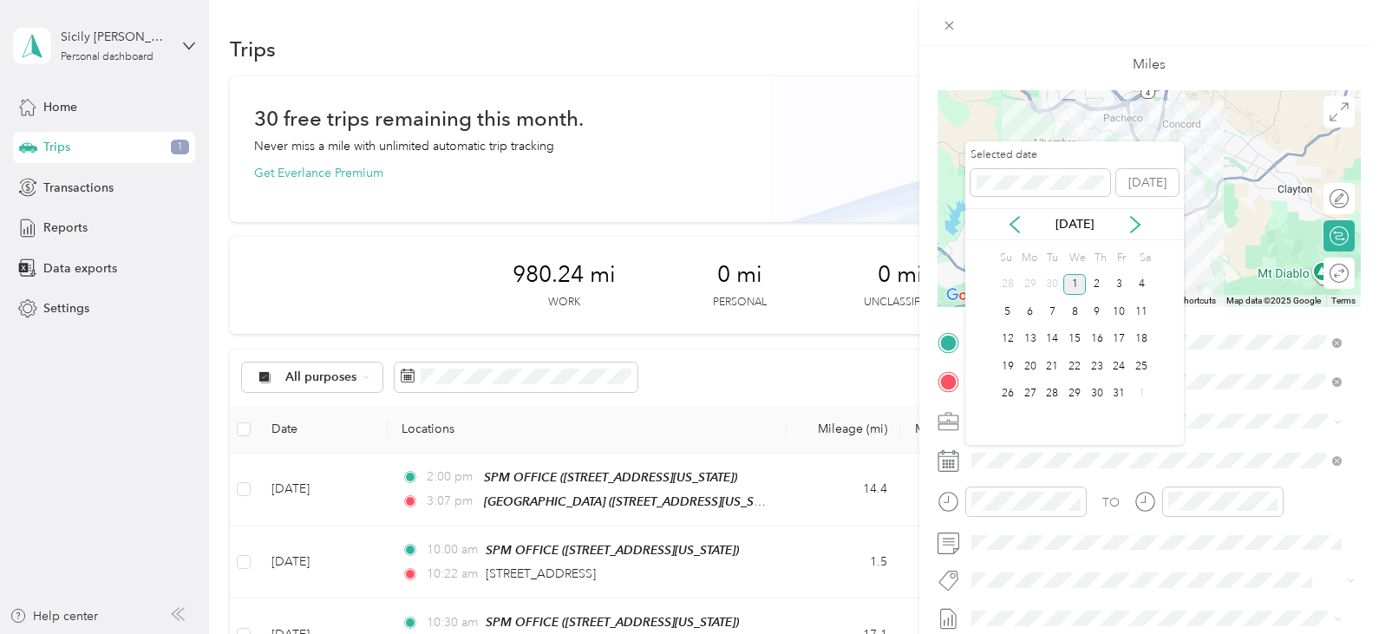
click at [1009, 214] on div "[DATE]" at bounding box center [1074, 224] width 219 height 32
click at [1017, 223] on icon at bounding box center [1014, 224] width 17 height 17
click at [1071, 364] on div "24" at bounding box center [1074, 367] width 23 height 22
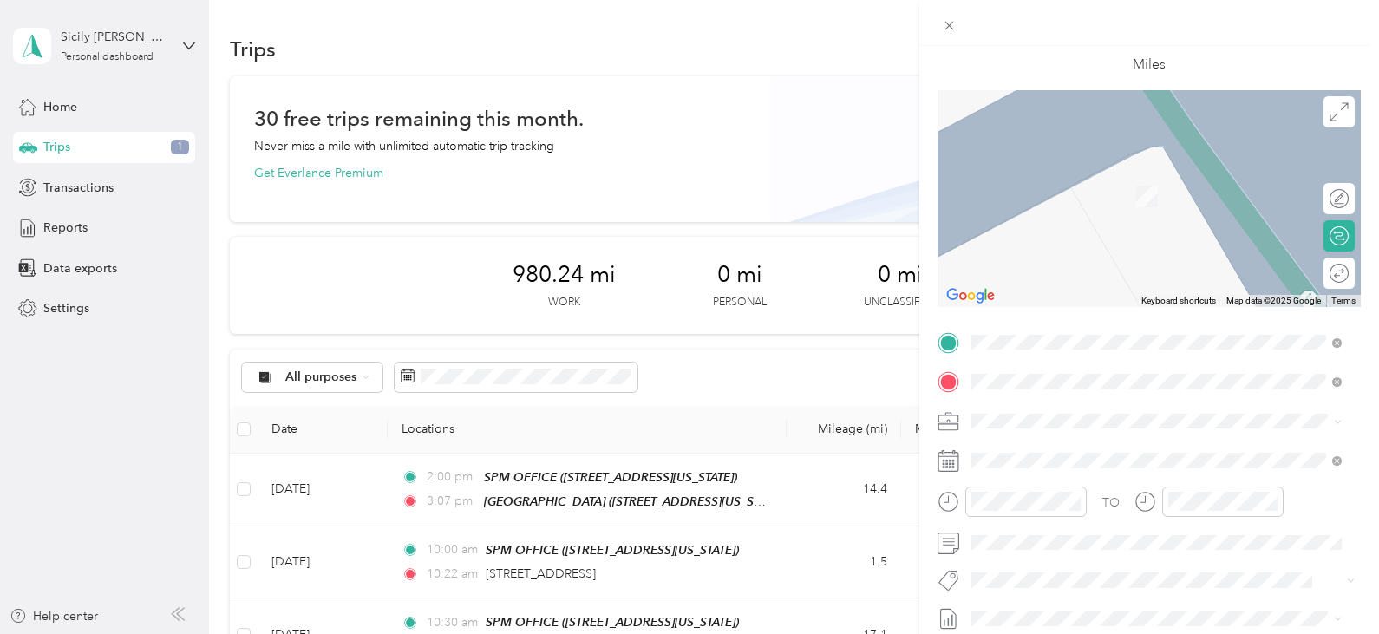
click at [1139, 474] on strong "[GEOGRAPHIC_DATA]" at bounding box center [1128, 475] width 129 height 16
click at [1073, 186] on div "TEAM SPM OFFICE" at bounding box center [1090, 179] width 173 height 22
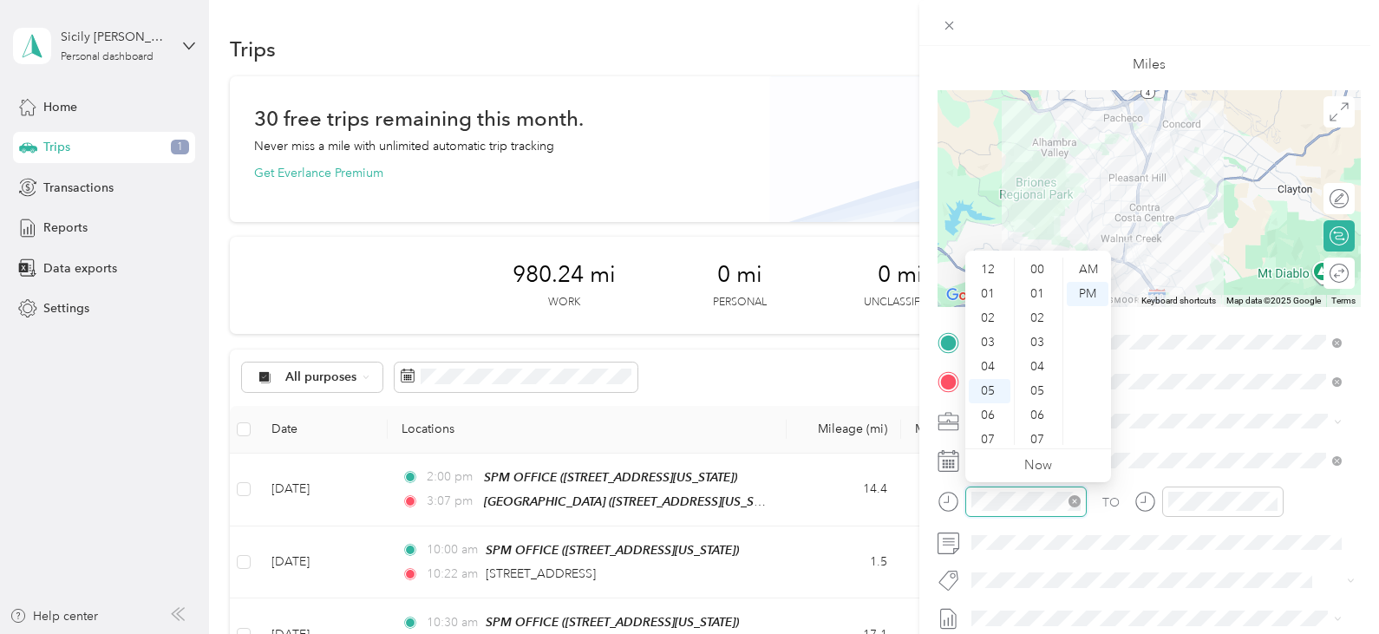
scroll to position [104, 0]
click at [987, 389] on div "09" at bounding box center [990, 384] width 42 height 24
click at [998, 362] on div "08" at bounding box center [990, 360] width 42 height 24
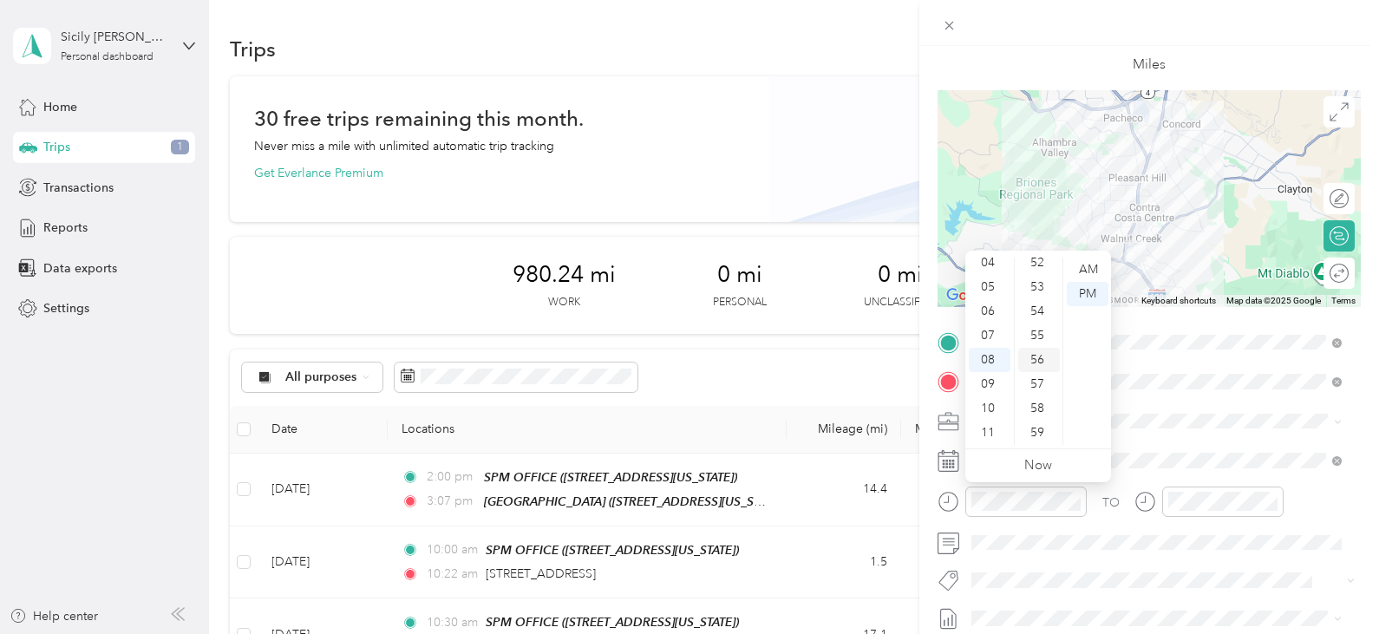
click at [1040, 362] on div "56" at bounding box center [1039, 360] width 42 height 24
click at [1097, 261] on div "AM" at bounding box center [1088, 270] width 42 height 24
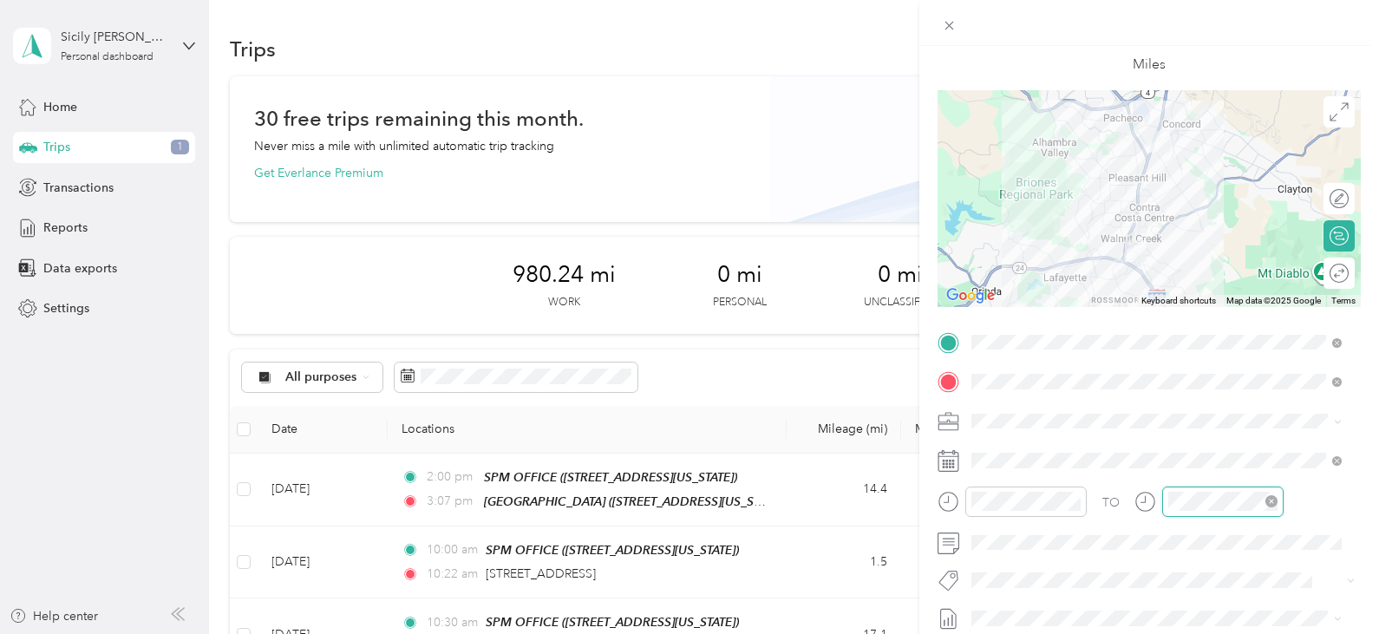
scroll to position [389, 0]
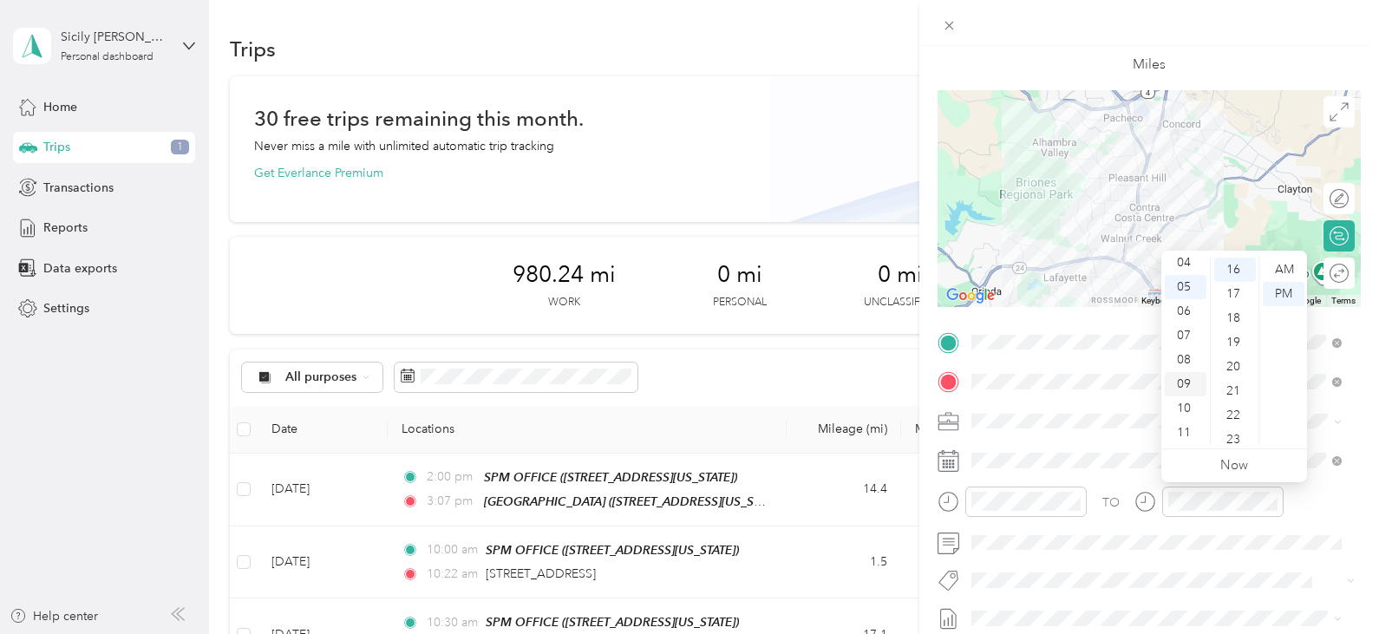
click at [1178, 388] on div "09" at bounding box center [1186, 384] width 42 height 24
click at [1193, 403] on div "10" at bounding box center [1186, 408] width 42 height 24
click at [1237, 317] on div "18" at bounding box center [1235, 318] width 42 height 24
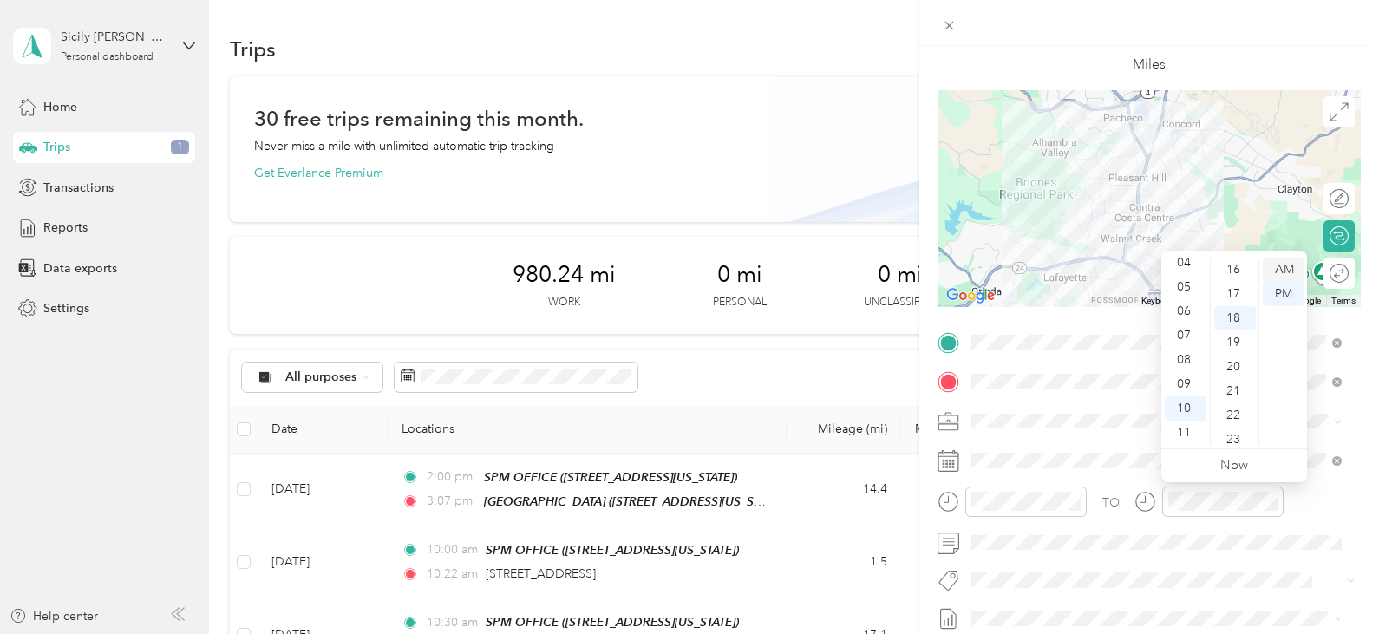
scroll to position [437, 0]
click at [1293, 265] on div "AM" at bounding box center [1284, 270] width 42 height 24
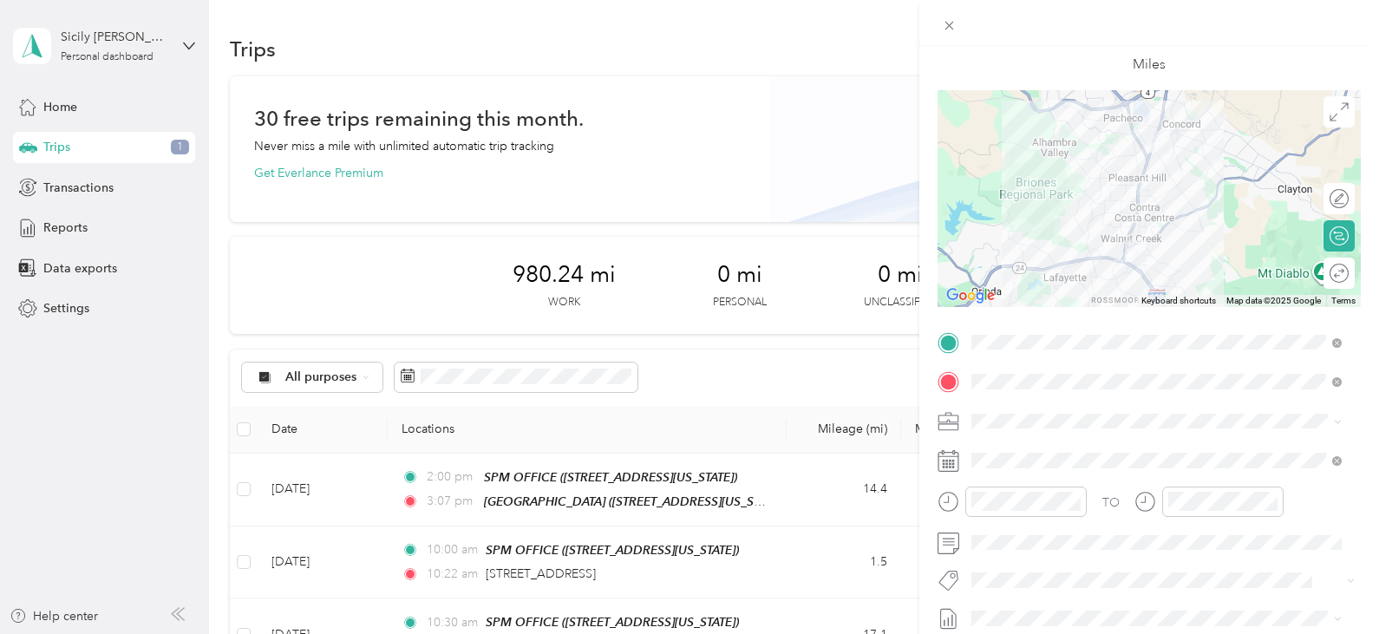
click at [1098, 487] on div "TO" at bounding box center [1149, 508] width 423 height 42
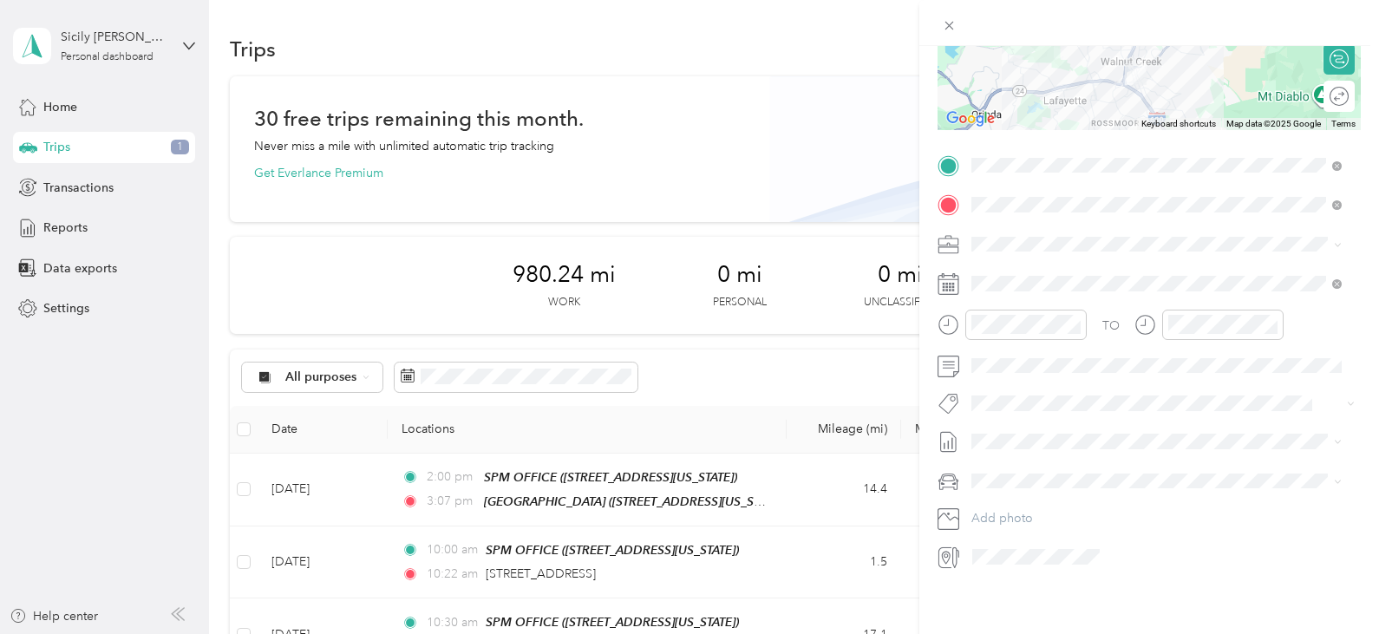
scroll to position [16, 0]
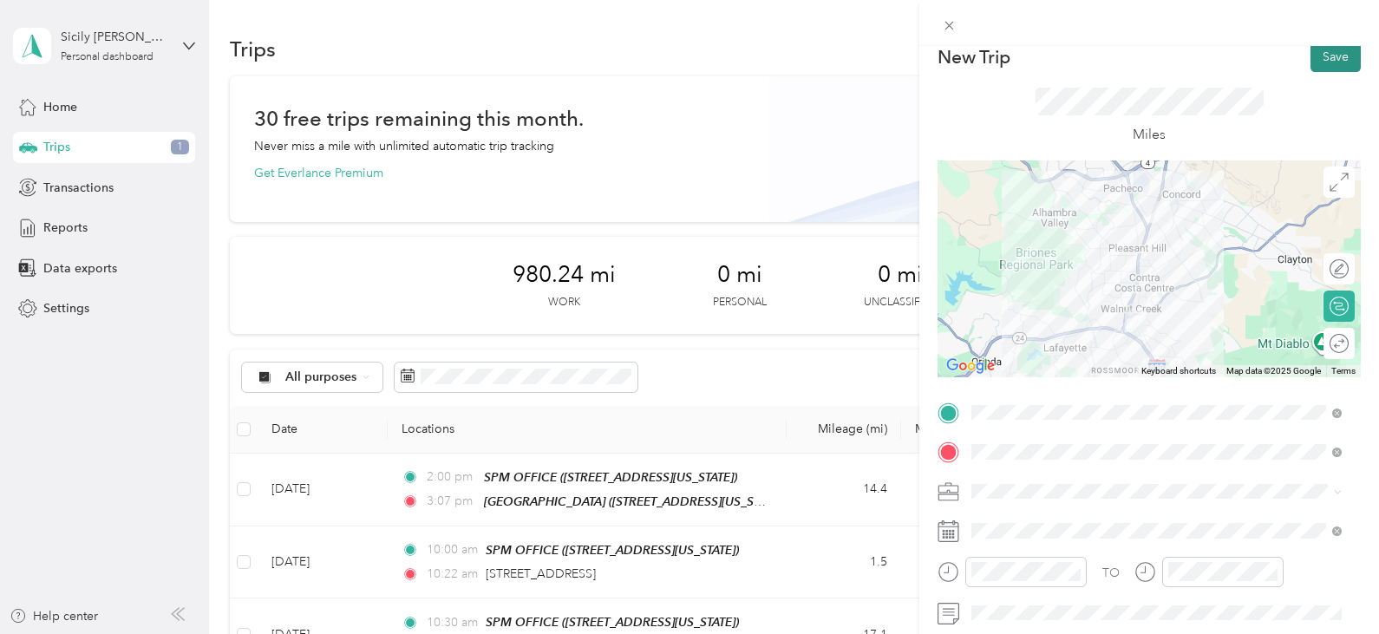
click at [1330, 55] on button "Save" at bounding box center [1335, 57] width 50 height 30
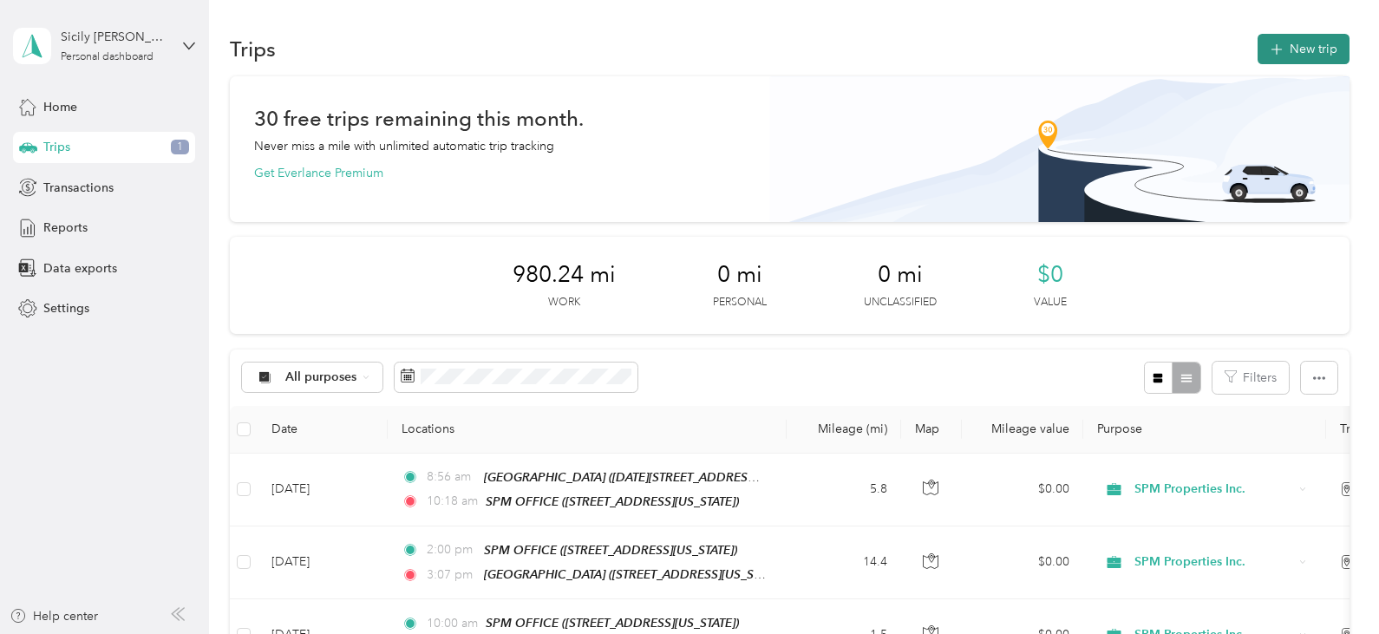
click at [1302, 43] on button "New trip" at bounding box center [1304, 49] width 92 height 30
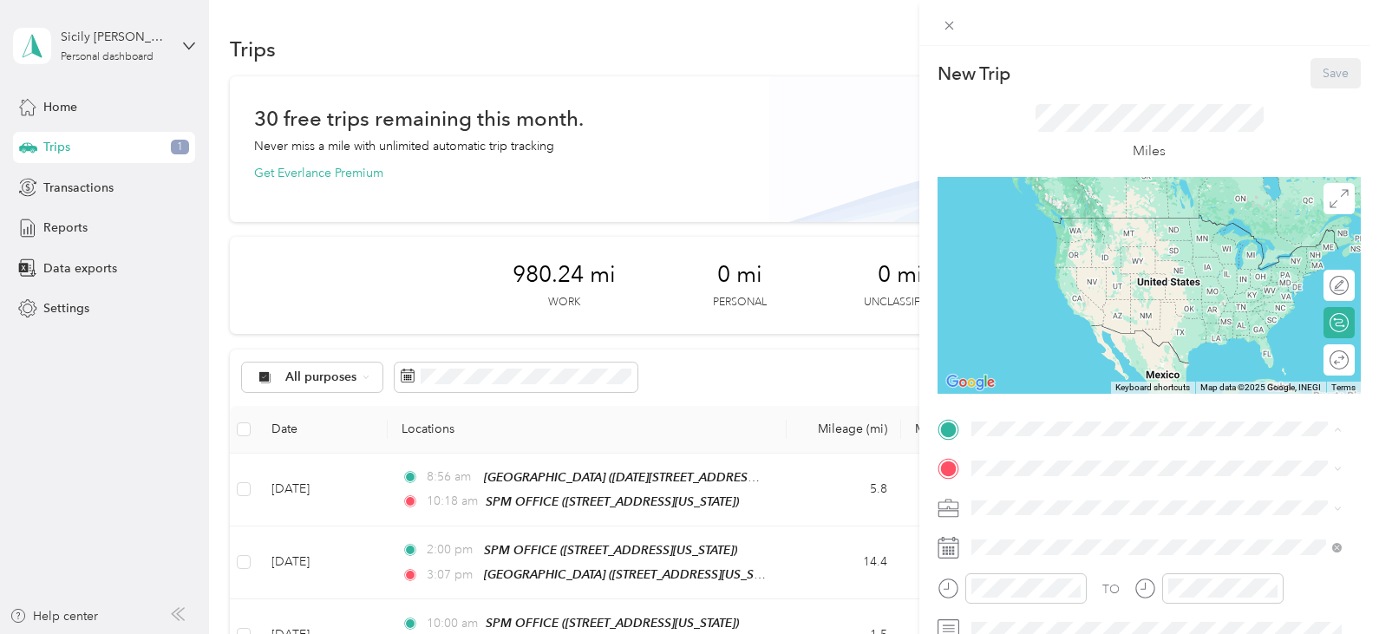
click at [1098, 238] on div "TEAM SPM OFFICE [STREET_ADDRESS][US_STATE]" at bounding box center [1090, 237] width 173 height 42
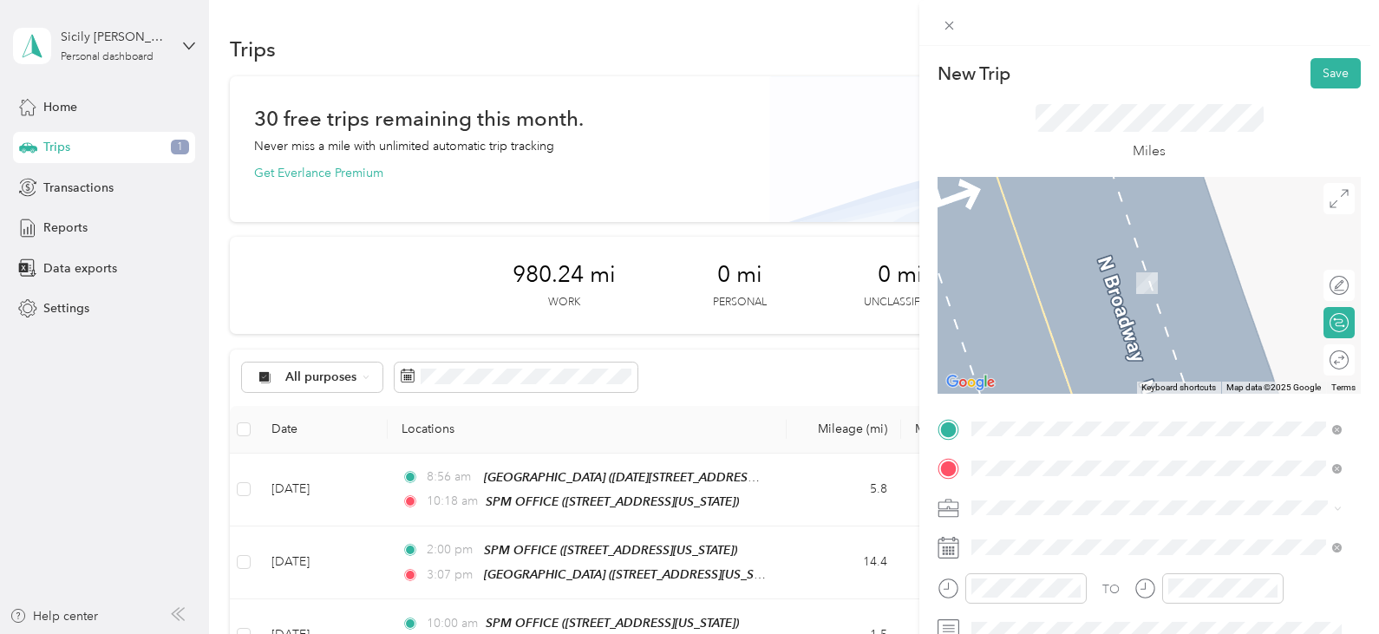
click at [1114, 267] on strong "[GEOGRAPHIC_DATA]" at bounding box center [1128, 266] width 129 height 16
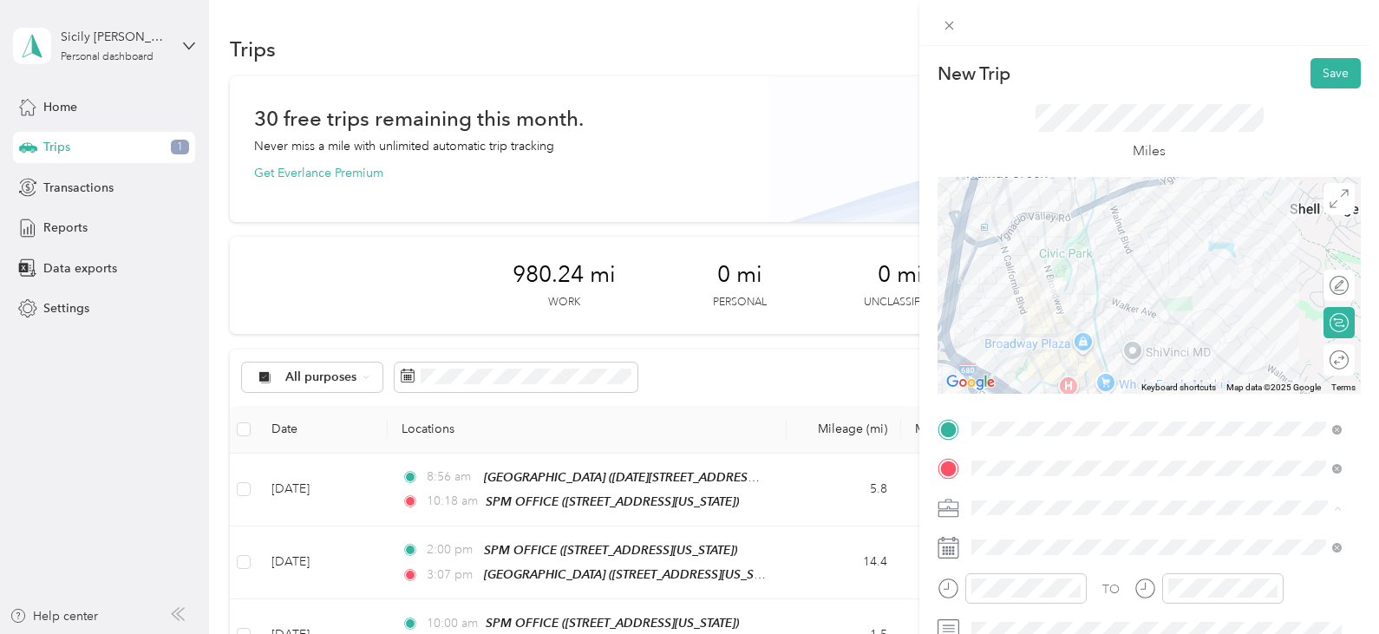
click at [1068, 565] on span "SPM Properties Inc." at bounding box center [1030, 568] width 107 height 15
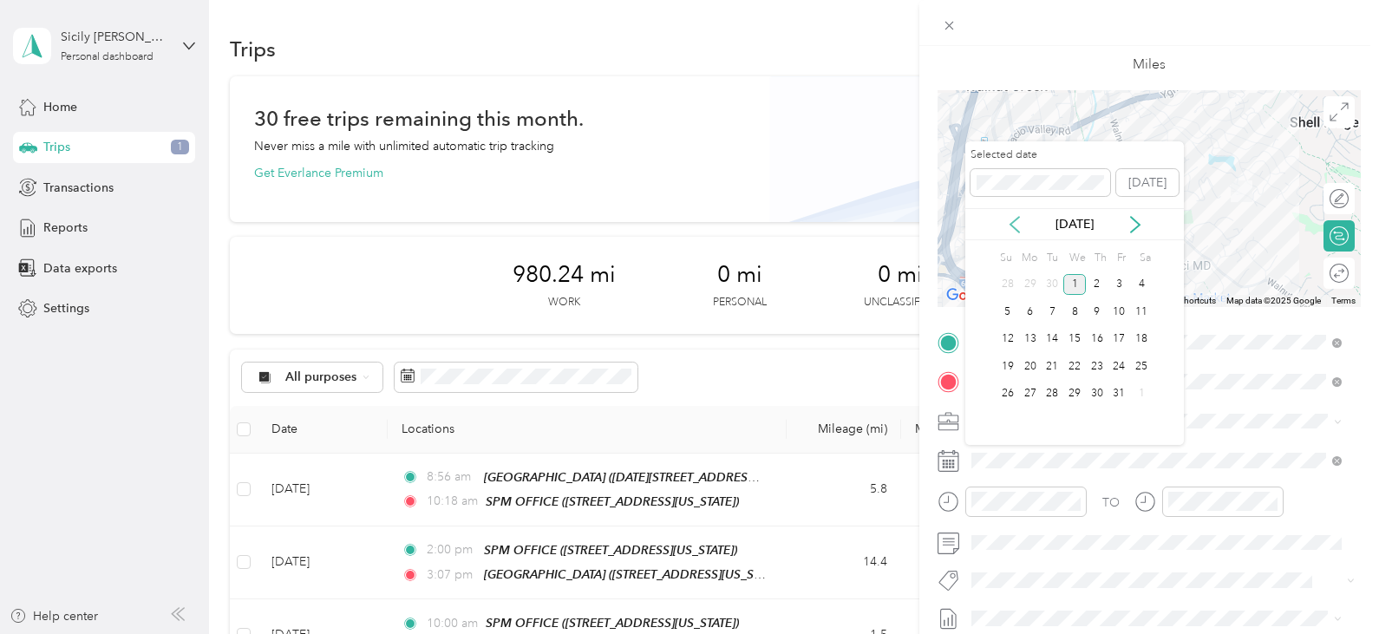
click at [1018, 225] on icon at bounding box center [1014, 224] width 17 height 17
click at [1127, 370] on div "26" at bounding box center [1119, 367] width 23 height 22
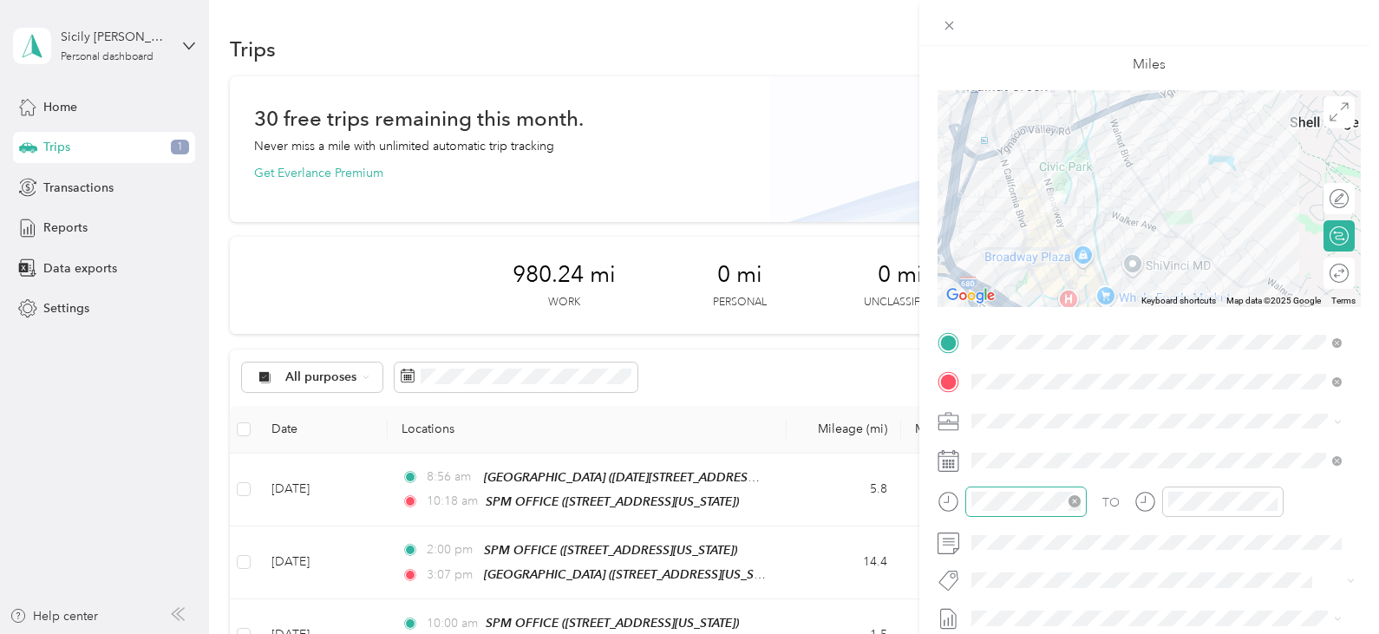
click at [1018, 506] on div at bounding box center [1025, 502] width 121 height 30
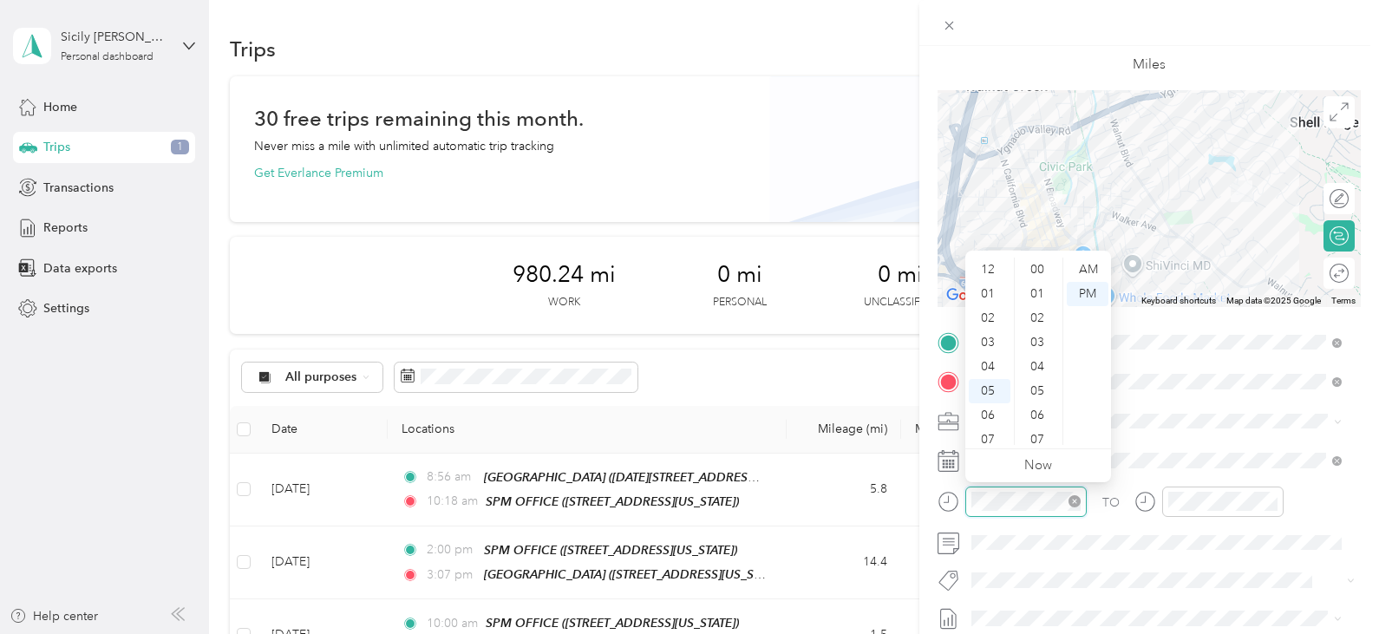
scroll to position [104, 0]
click at [1001, 382] on div "09" at bounding box center [990, 384] width 42 height 24
click at [1035, 402] on div "45" at bounding box center [1039, 405] width 42 height 24
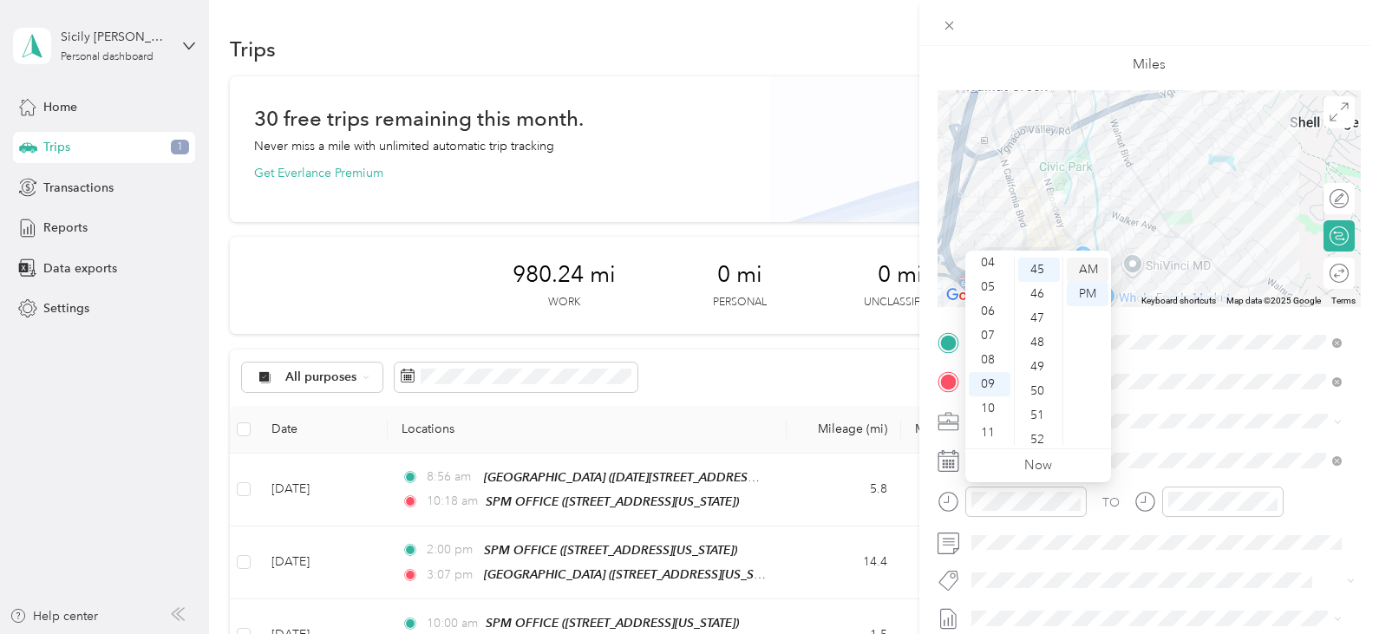
click at [1090, 262] on div "AM" at bounding box center [1088, 270] width 42 height 24
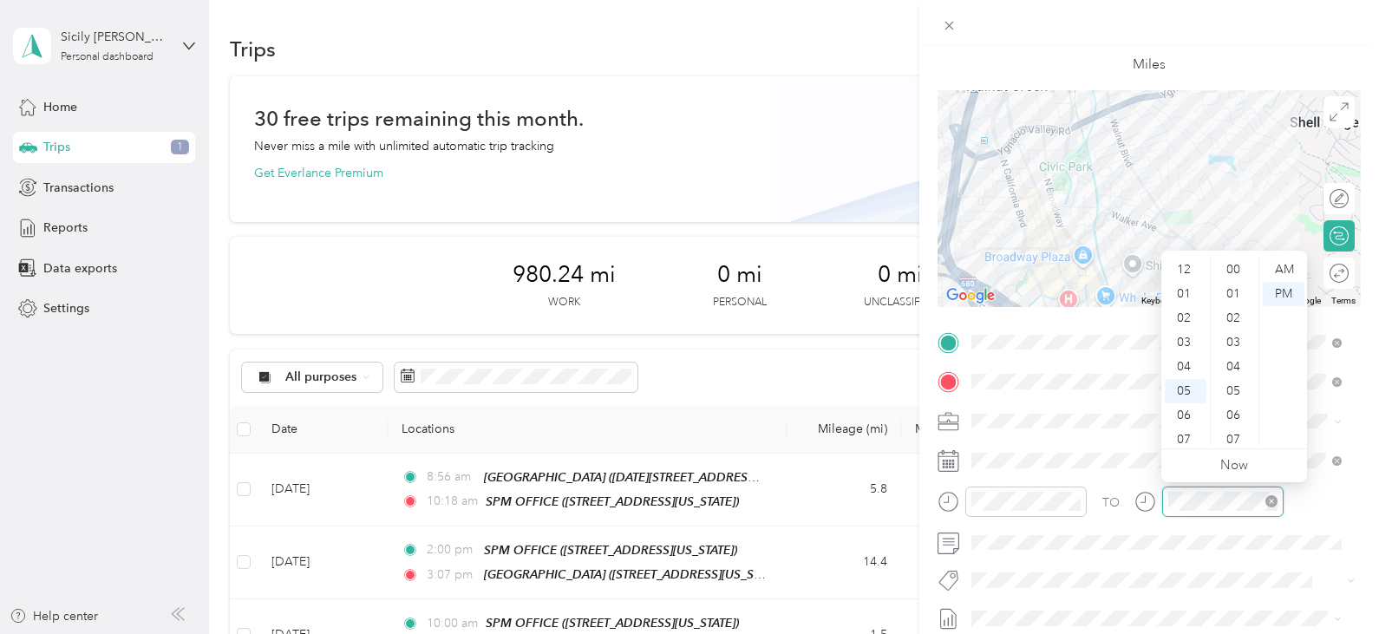
scroll to position [104, 0]
click at [1176, 407] on div "10" at bounding box center [1186, 408] width 42 height 24
click at [1233, 291] on div "01" at bounding box center [1235, 290] width 42 height 24
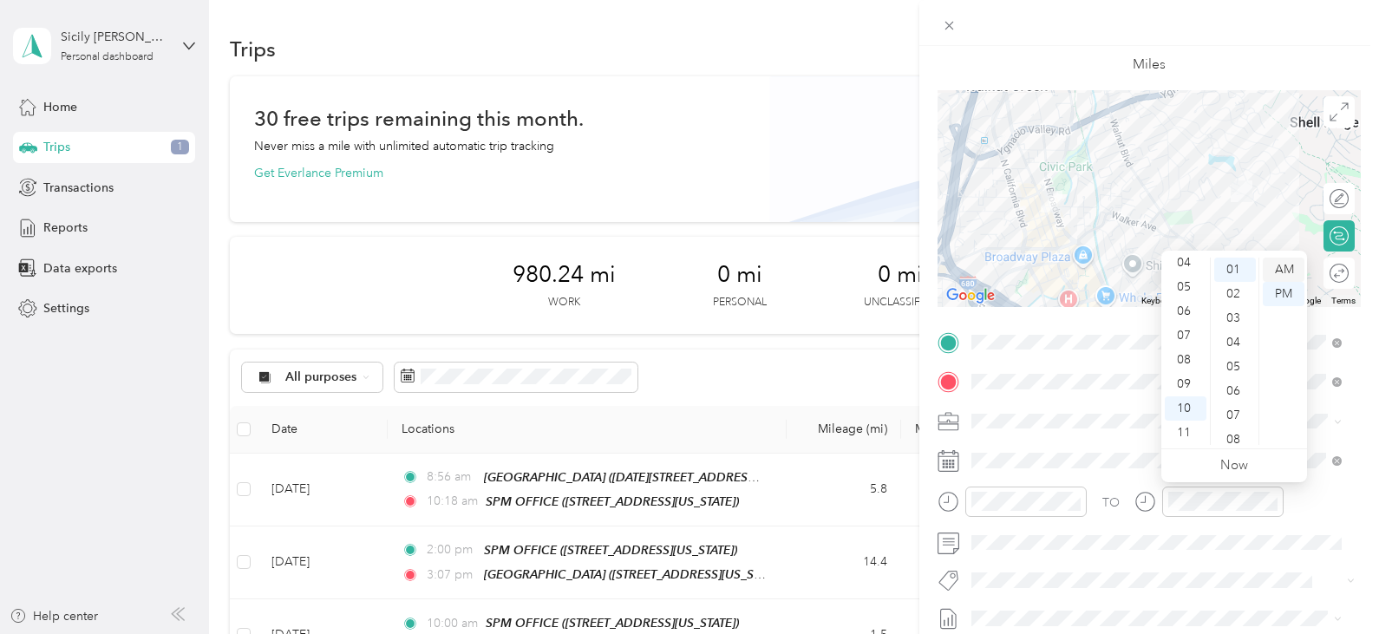
click at [1281, 271] on div "AM" at bounding box center [1284, 270] width 42 height 24
click at [1078, 532] on span at bounding box center [1162, 543] width 395 height 28
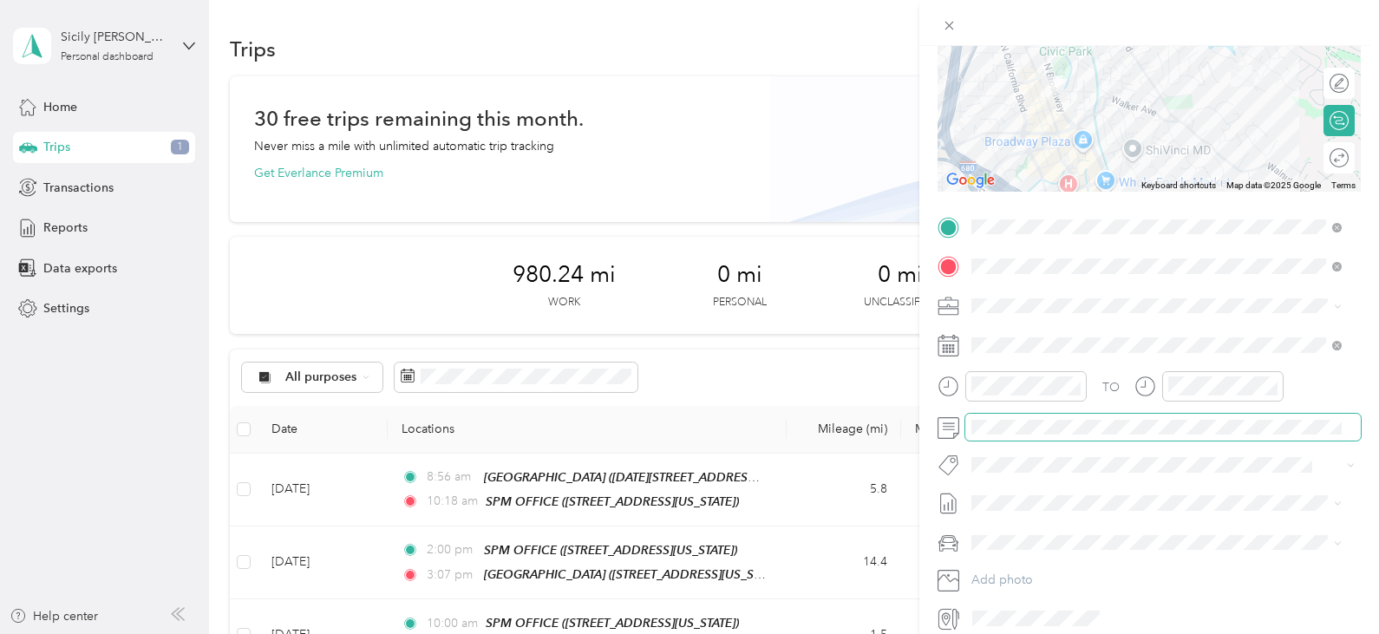
scroll to position [173, 0]
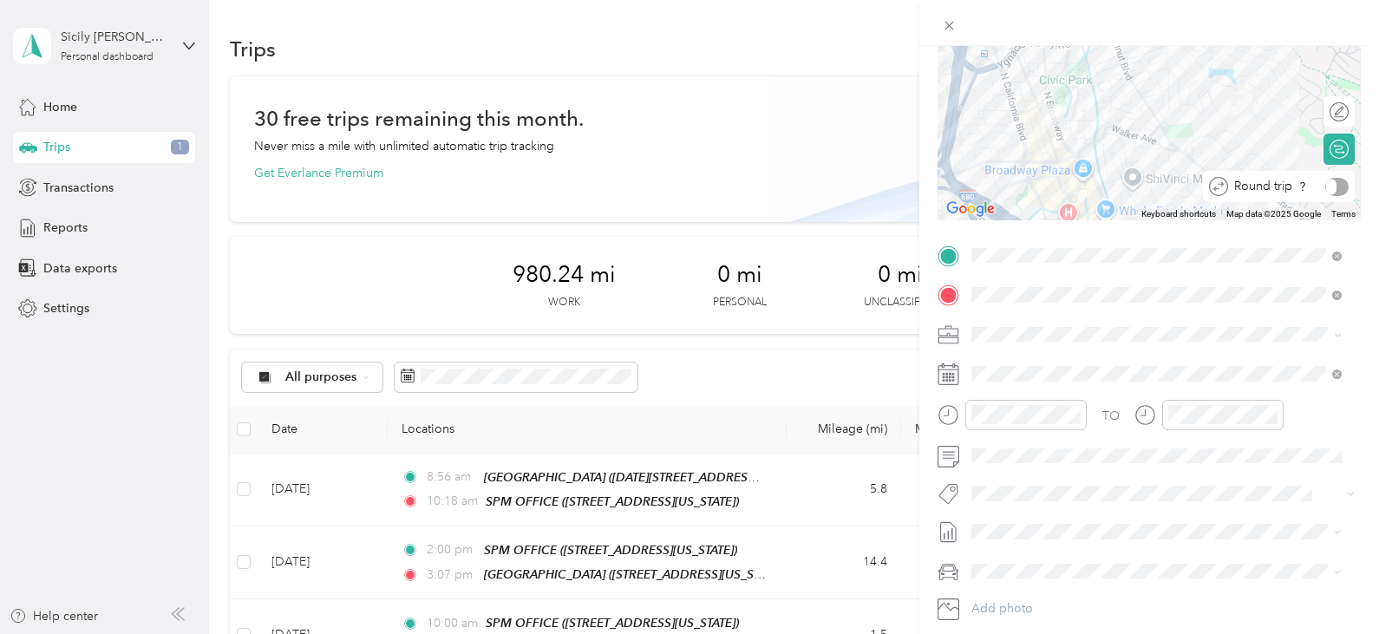
click at [1326, 185] on div at bounding box center [1336, 187] width 23 height 18
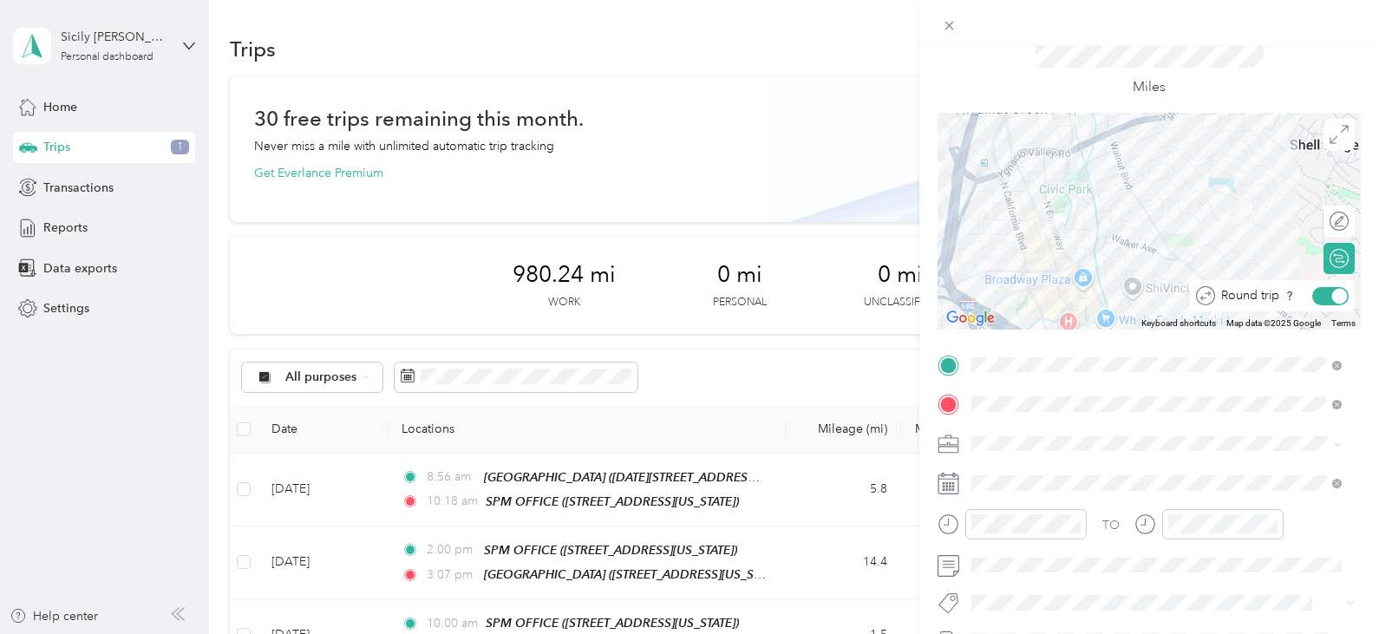
scroll to position [0, 0]
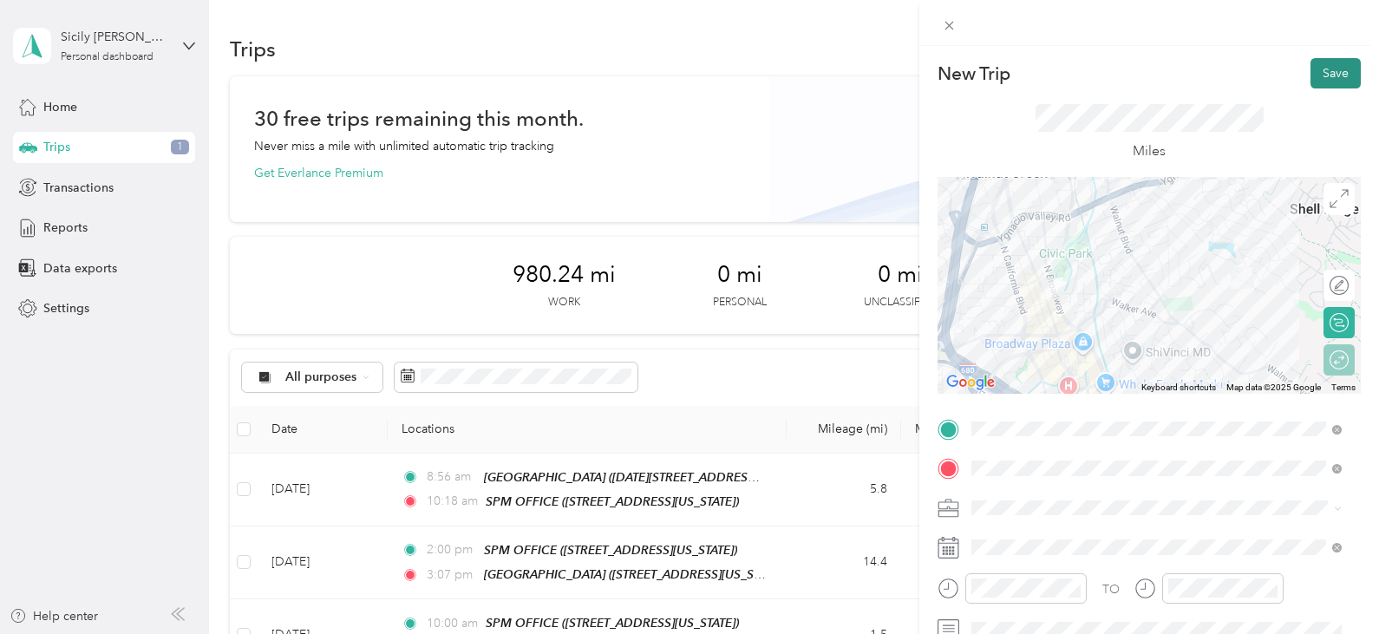
click at [1324, 66] on button "Save" at bounding box center [1335, 73] width 50 height 30
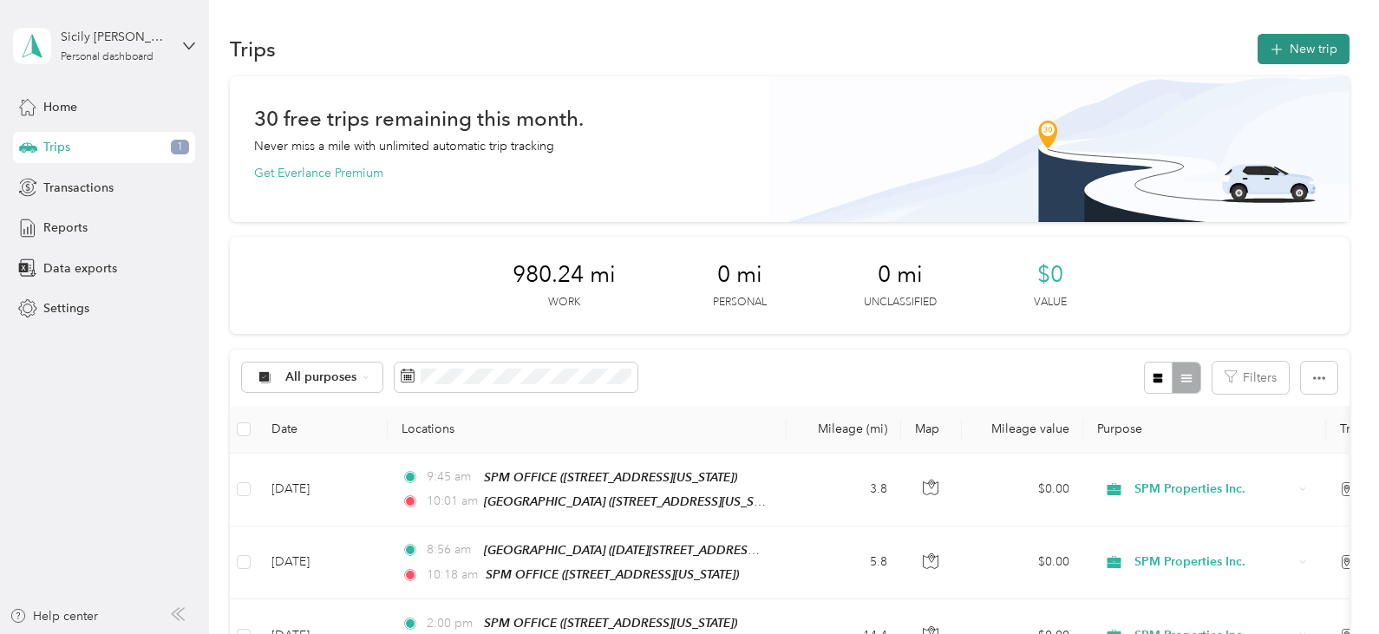
click at [1298, 49] on button "New trip" at bounding box center [1304, 49] width 92 height 30
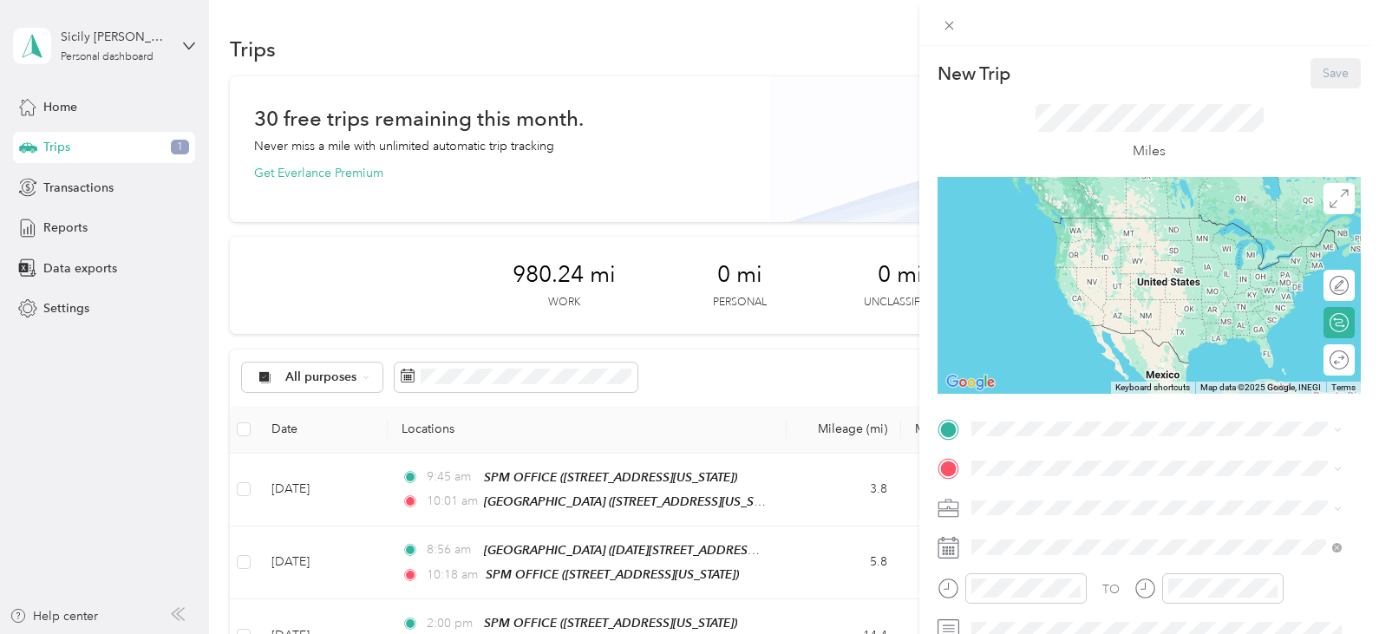
click at [1078, 232] on div "TEAM SPM OFFICE" at bounding box center [1090, 225] width 173 height 21
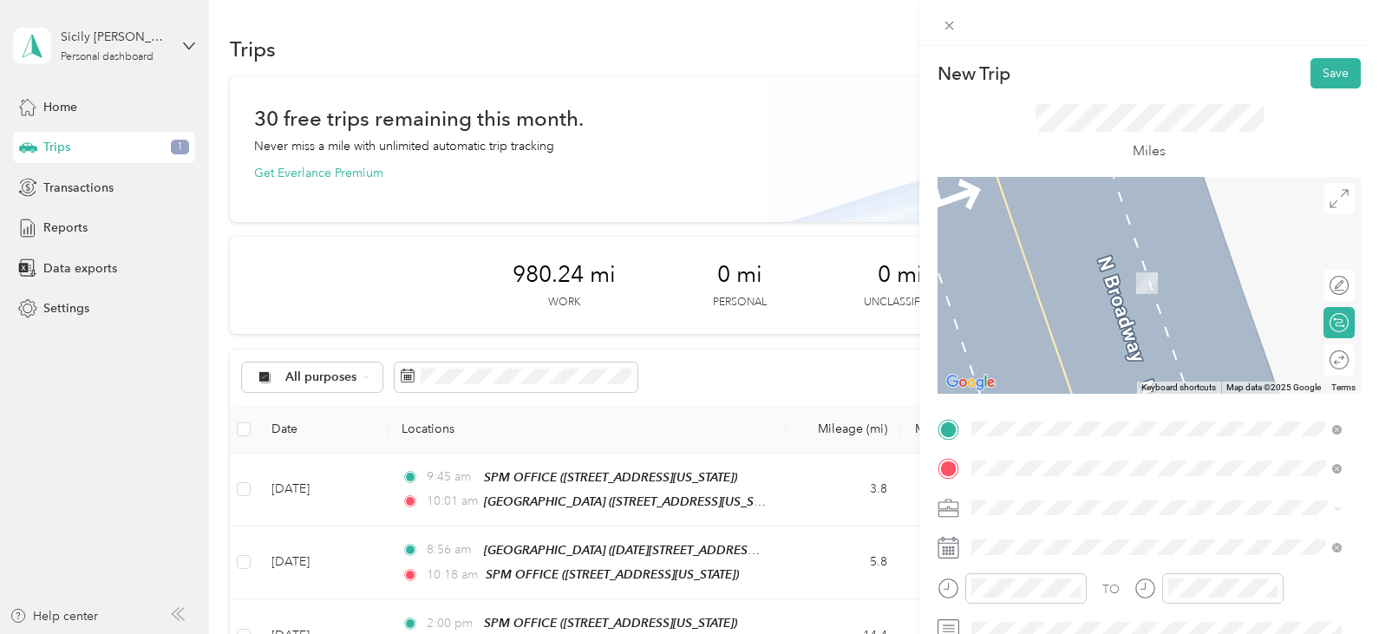
click at [1093, 265] on strong "[PERSON_NAME]" at bounding box center [1115, 266] width 102 height 16
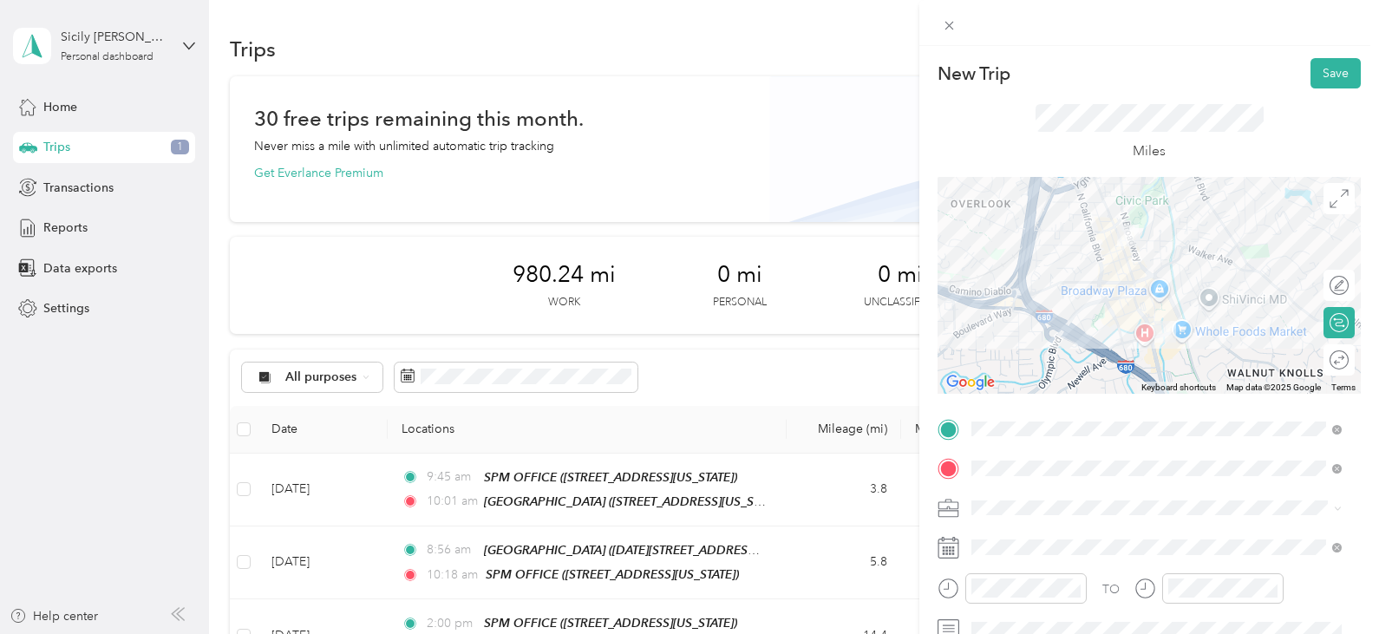
click at [1075, 565] on span "SPM Properties Inc." at bounding box center [1030, 566] width 107 height 15
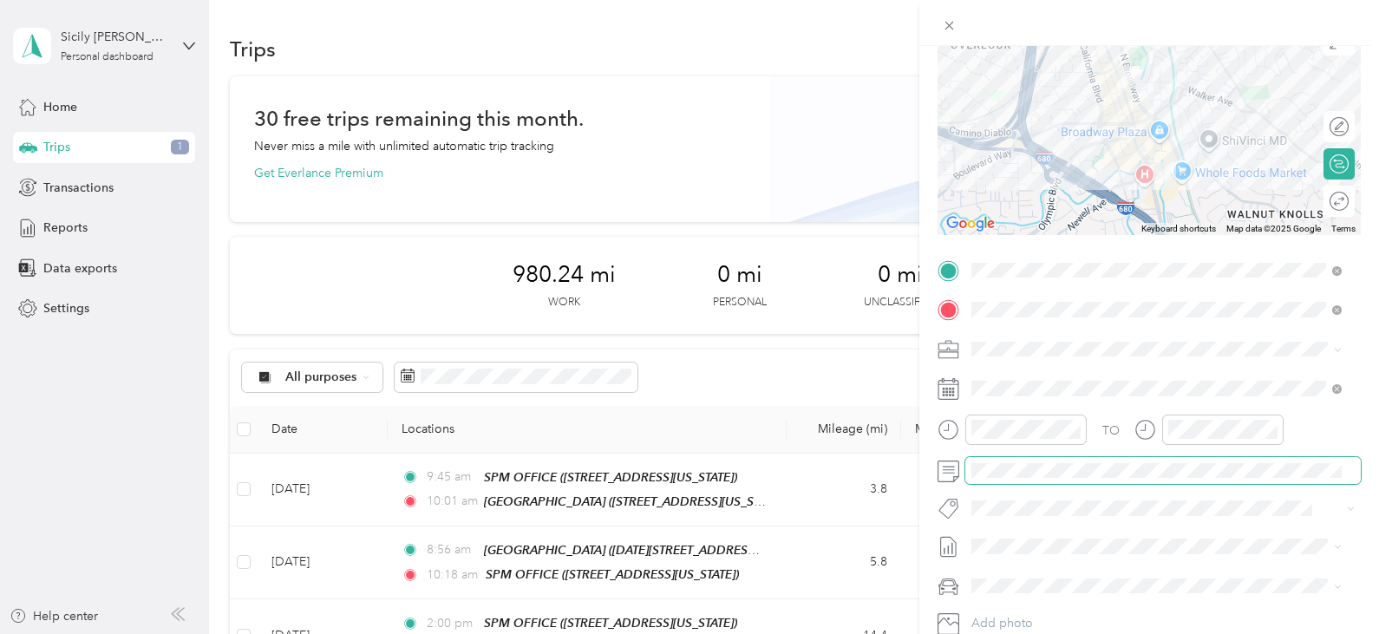
scroll to position [173, 0]
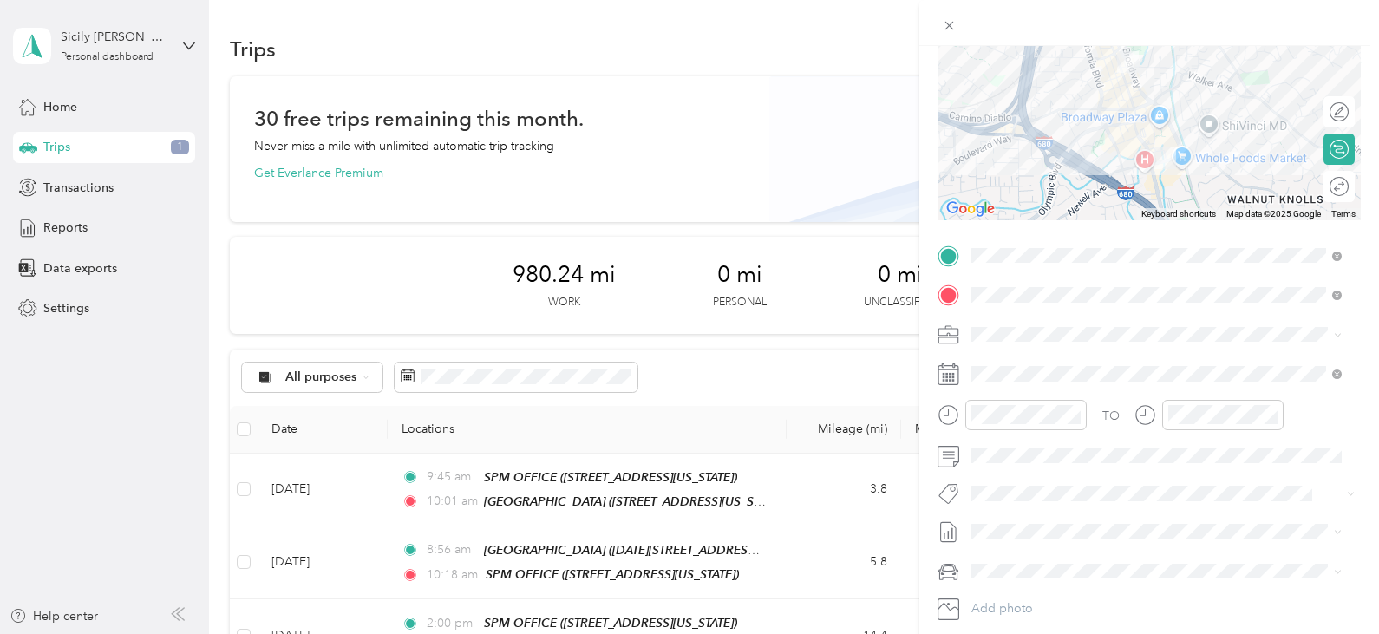
click at [952, 377] on rect at bounding box center [953, 377] width 3 height 3
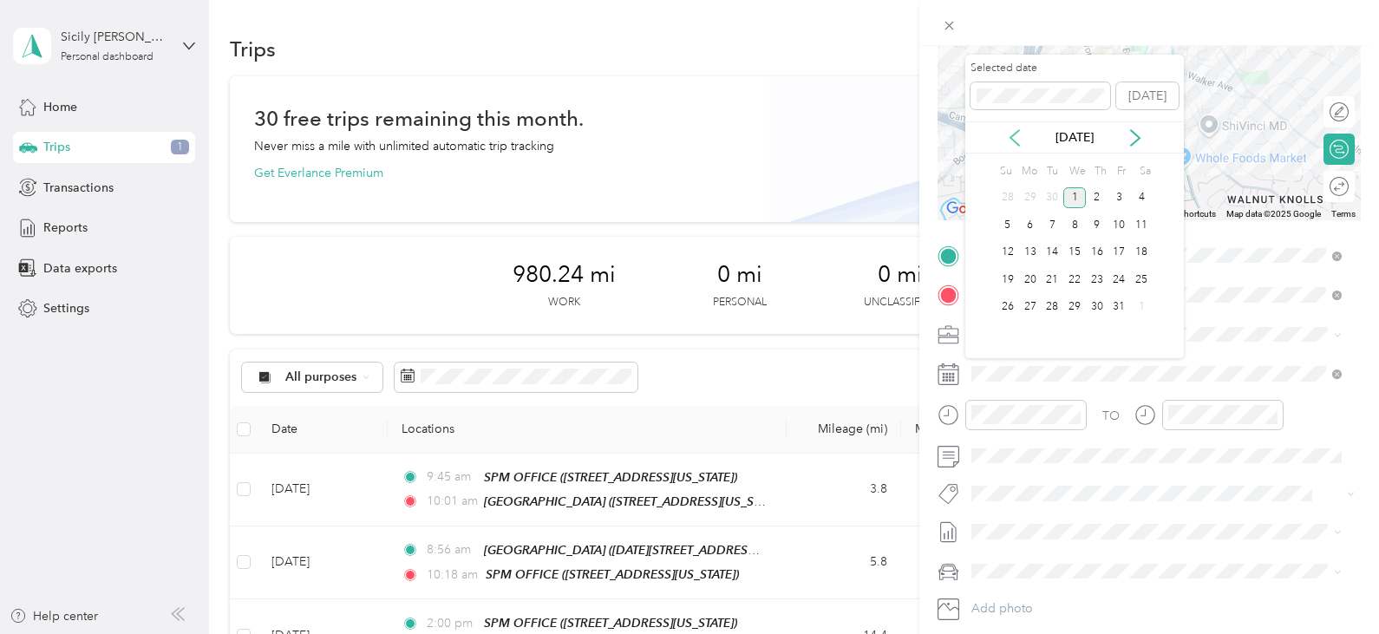
click at [1016, 138] on icon at bounding box center [1014, 137] width 17 height 17
click at [1116, 273] on div "26" at bounding box center [1119, 280] width 23 height 22
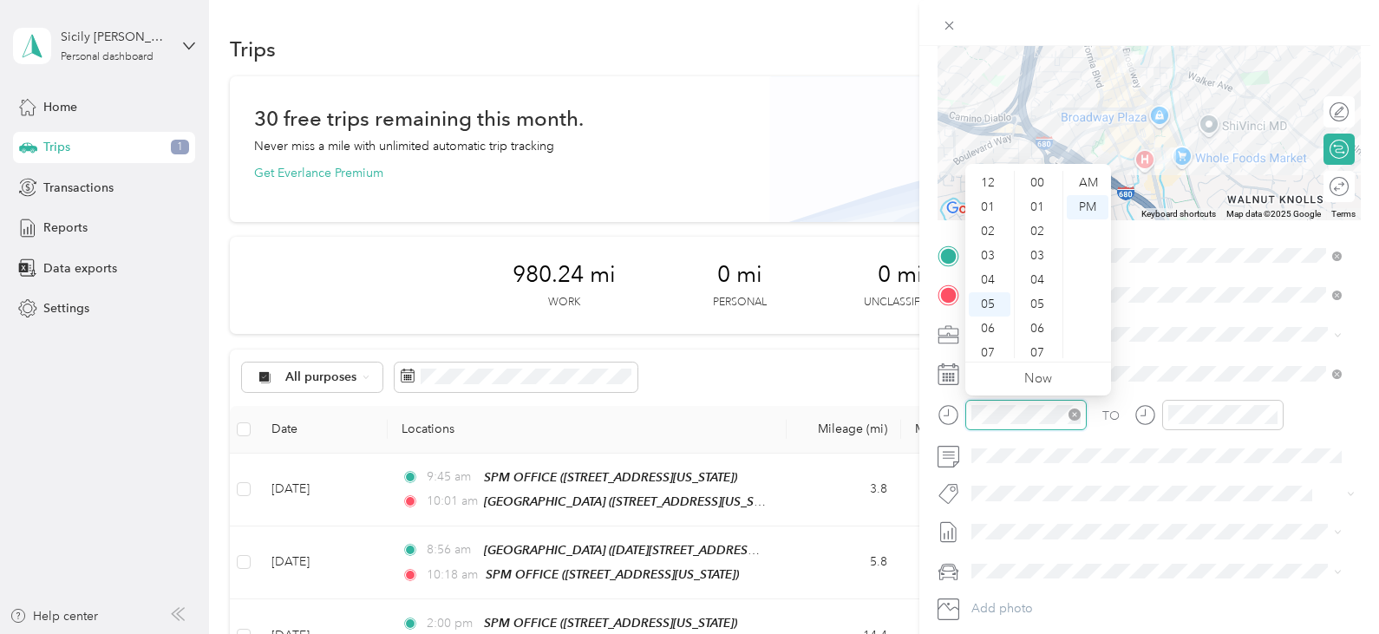
scroll to position [104, 0]
click at [990, 319] on div "10" at bounding box center [990, 322] width 42 height 24
click at [1088, 183] on div "AM" at bounding box center [1088, 183] width 42 height 24
click at [1166, 417] on div at bounding box center [1222, 415] width 121 height 30
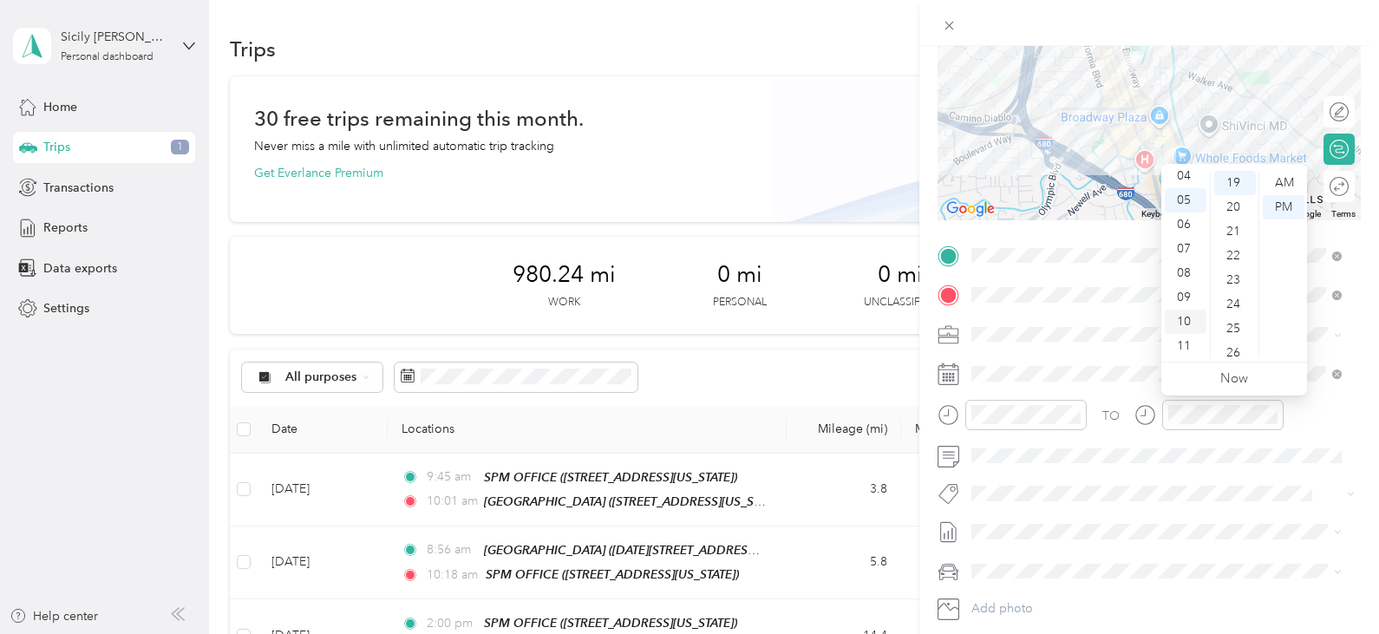
click at [1180, 323] on div "10" at bounding box center [1186, 322] width 42 height 24
click at [1235, 299] on div "42" at bounding box center [1235, 308] width 42 height 24
click at [1276, 176] on div "AM" at bounding box center [1284, 183] width 42 height 24
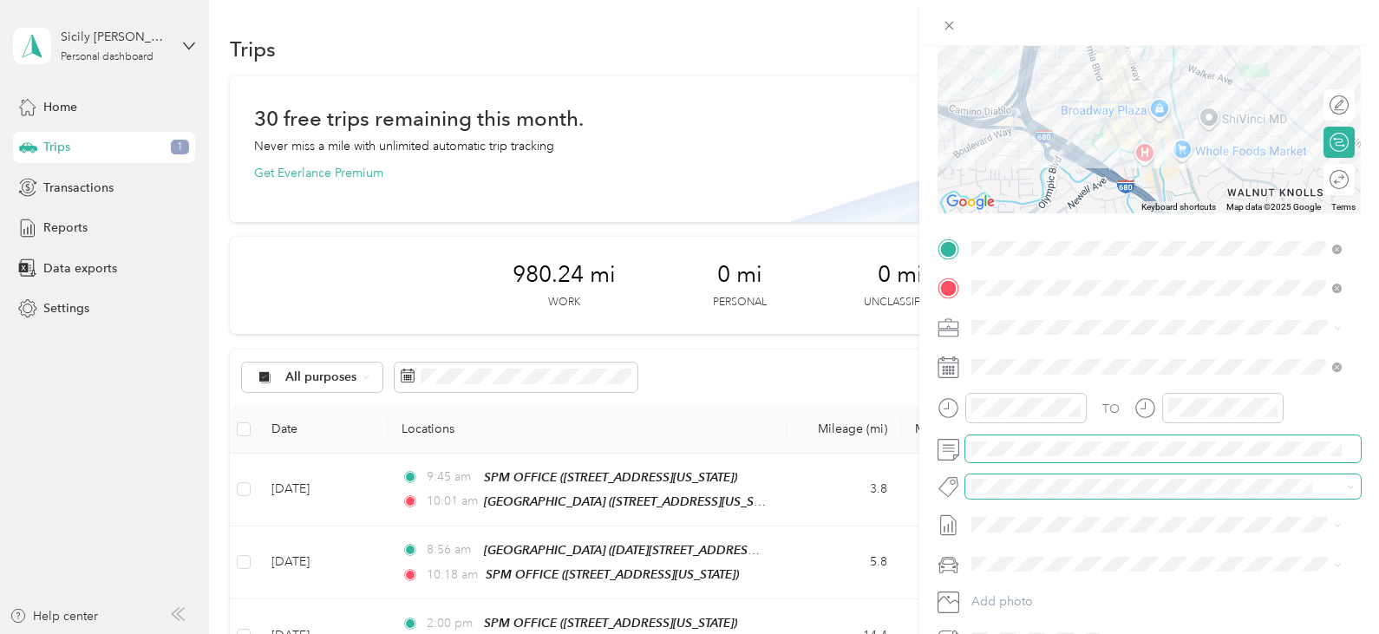
scroll to position [103, 0]
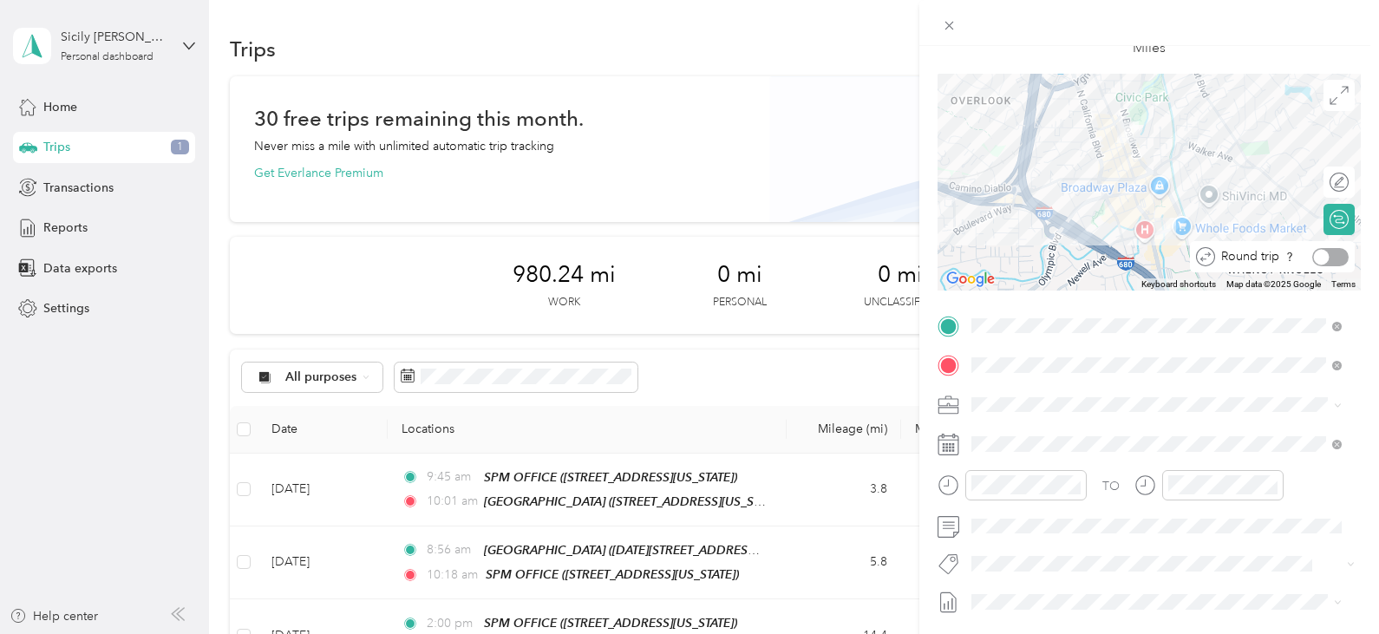
click at [1326, 254] on div at bounding box center [1330, 257] width 36 height 18
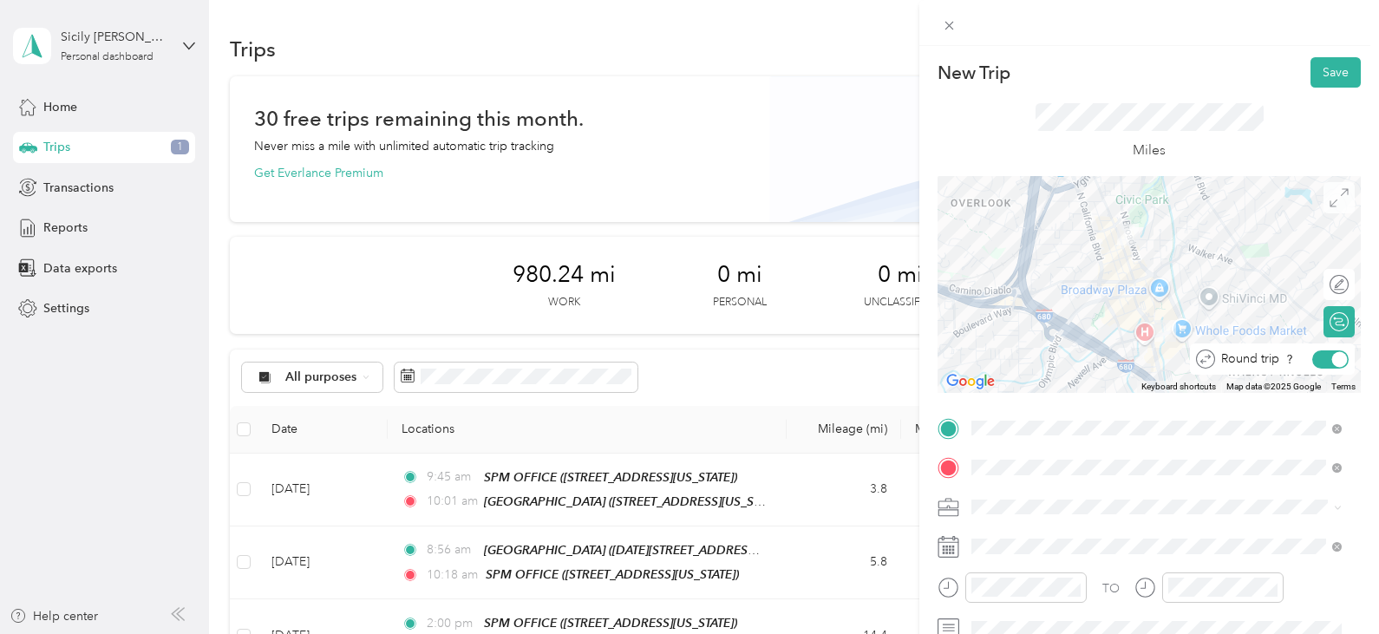
scroll to position [0, 0]
click at [1312, 72] on button "Save" at bounding box center [1335, 73] width 50 height 30
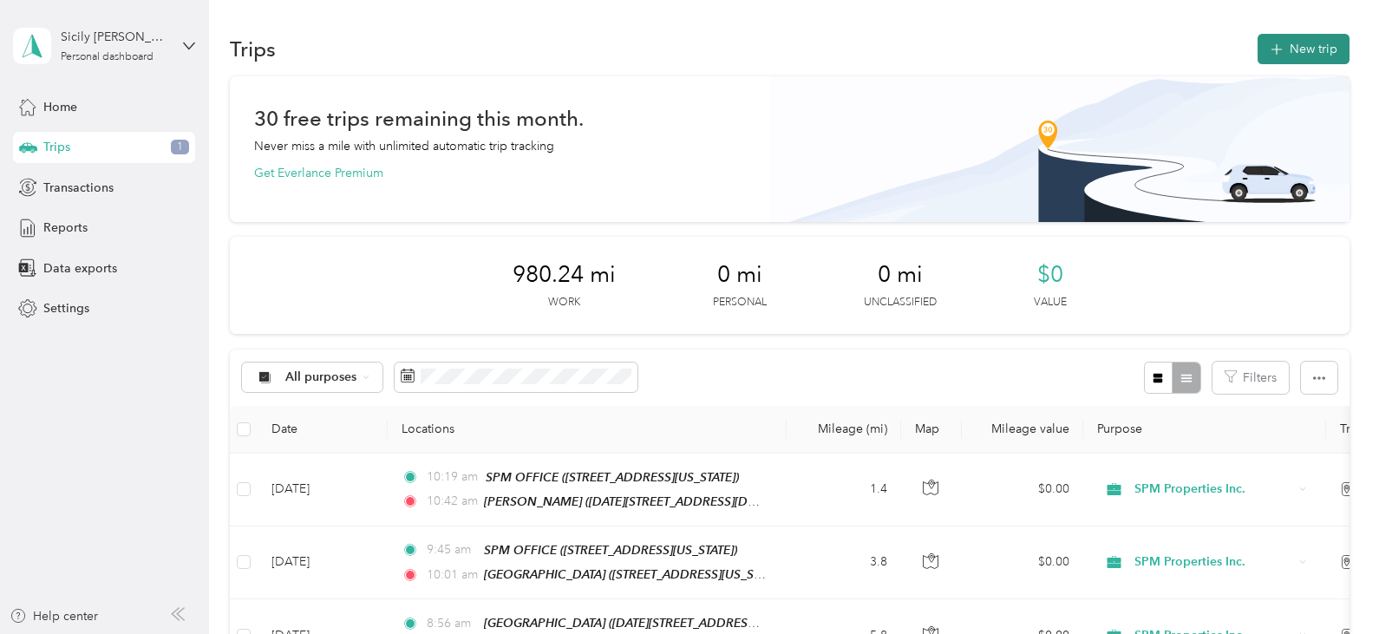
click at [1285, 49] on button "New trip" at bounding box center [1304, 49] width 92 height 30
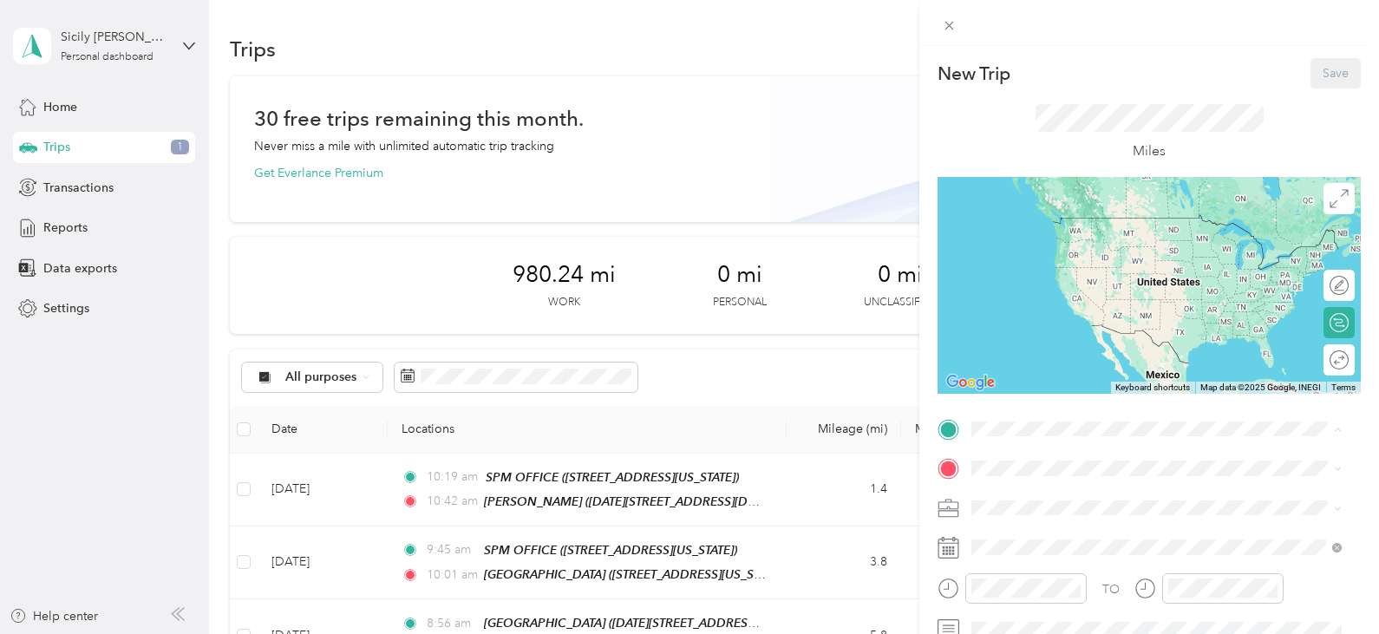
click at [1101, 240] on div "TEAM SPM OFFICE [STREET_ADDRESS][US_STATE]" at bounding box center [1090, 237] width 173 height 42
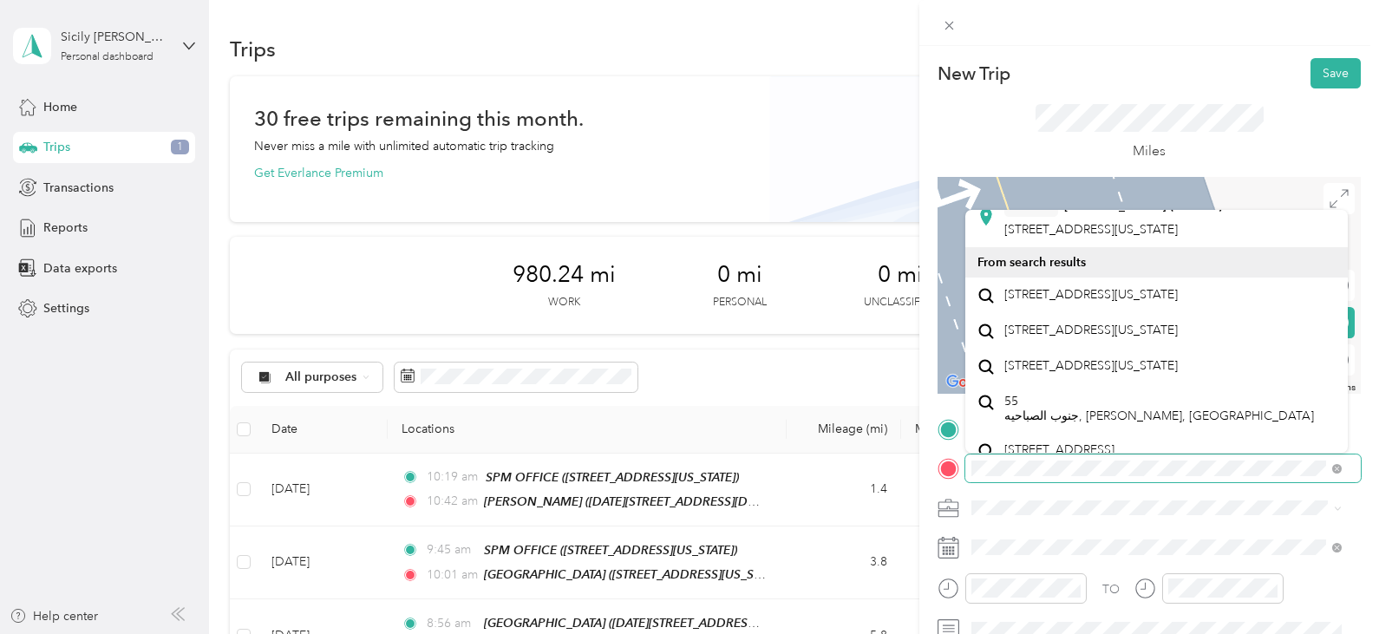
scroll to position [87, 0]
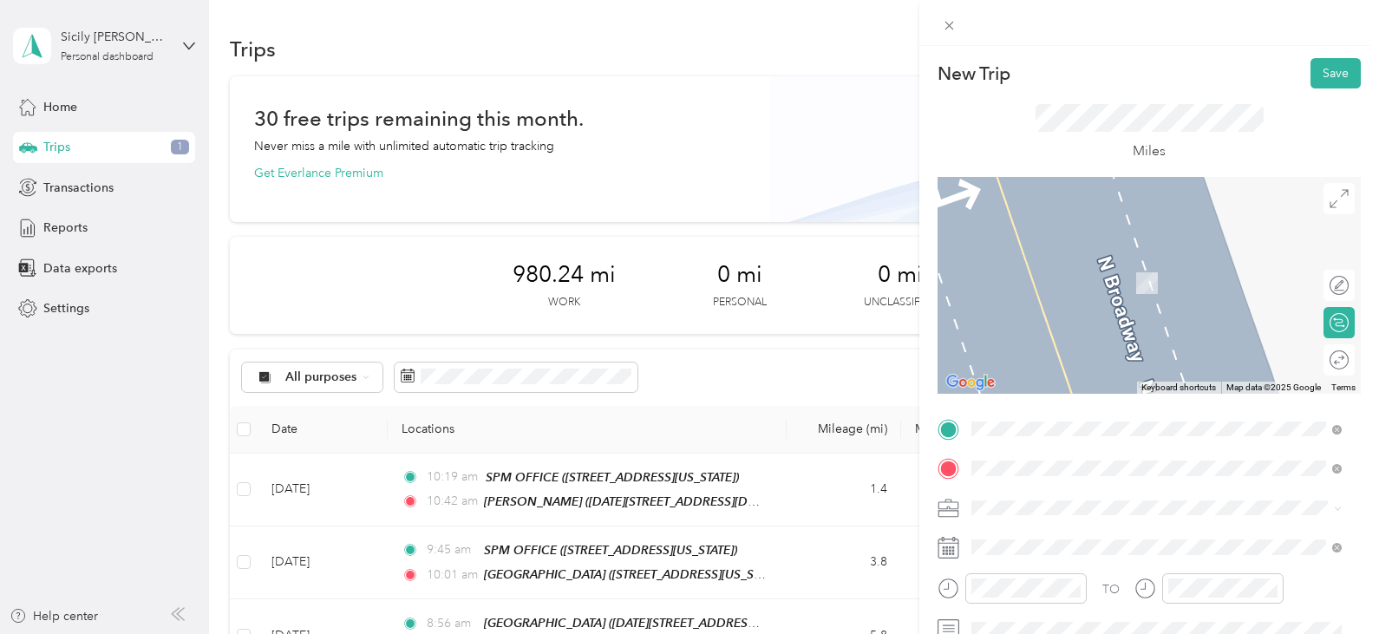
click at [1079, 332] on span "[STREET_ADDRESS][US_STATE]" at bounding box center [1090, 325] width 173 height 16
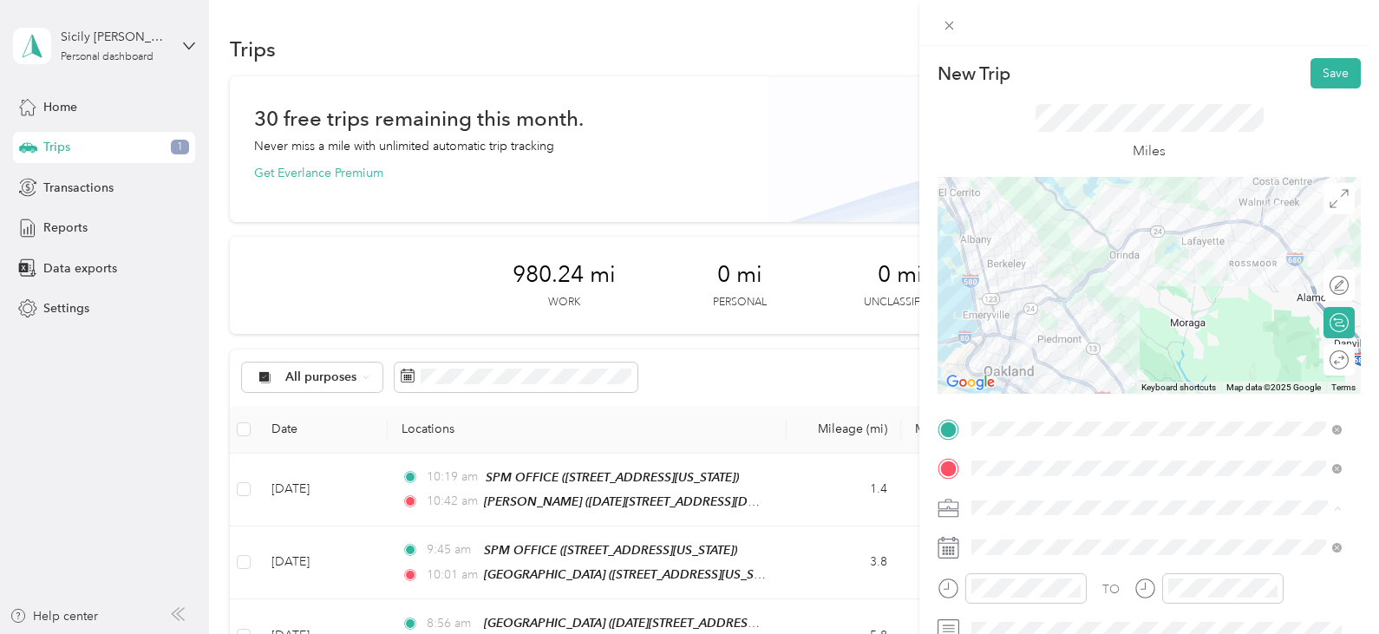
click at [1026, 562] on span "SPM Properties Inc." at bounding box center [1030, 568] width 107 height 15
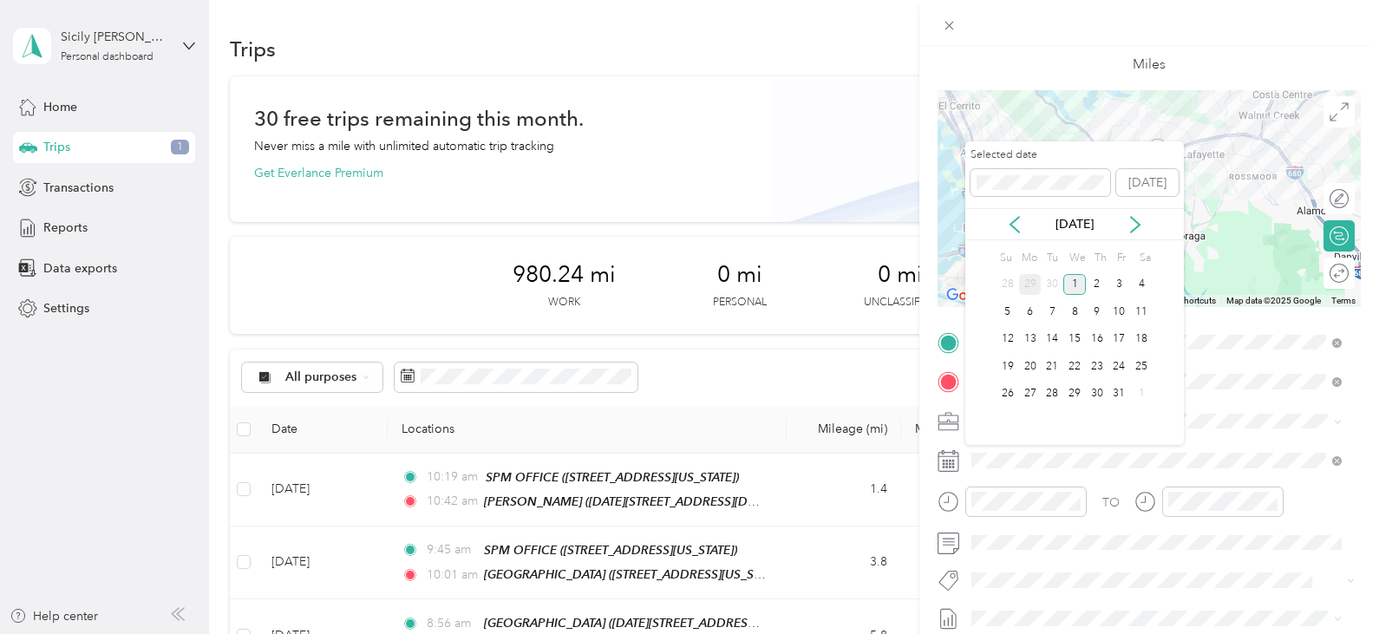
click at [1025, 283] on div "29" at bounding box center [1030, 285] width 23 height 22
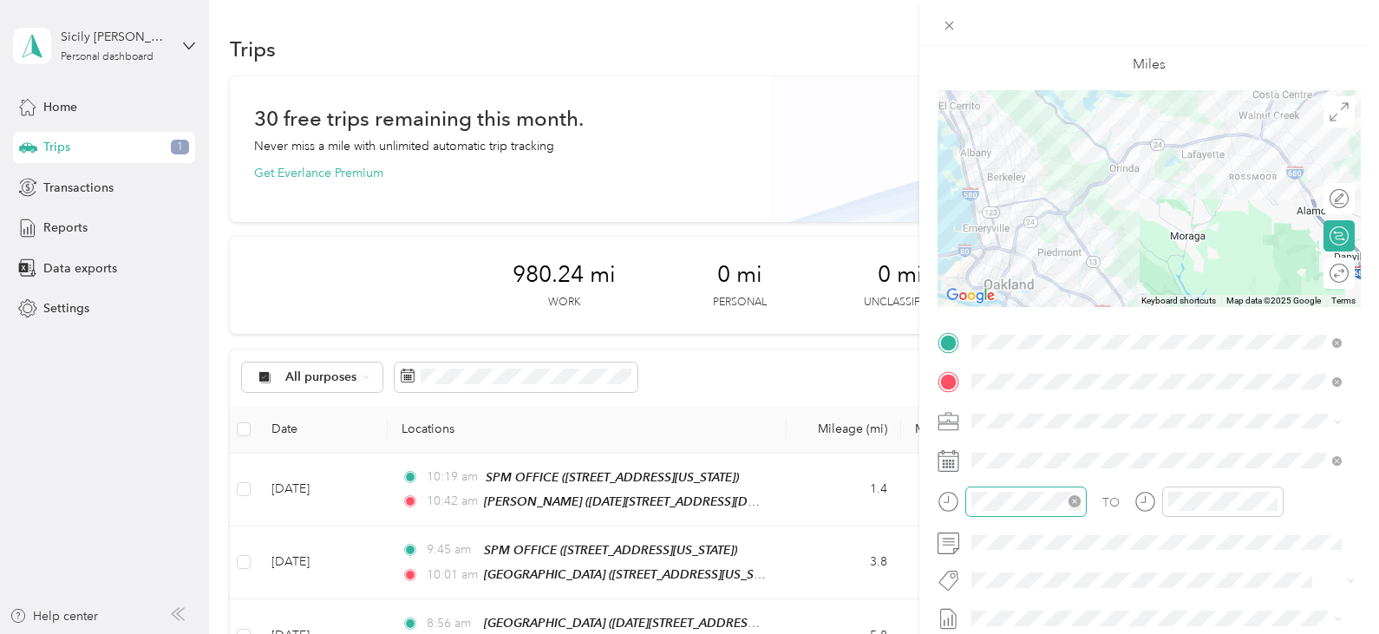
click at [970, 500] on div at bounding box center [1025, 502] width 121 height 30
click at [990, 389] on div "09" at bounding box center [990, 384] width 42 height 24
click at [1042, 396] on div "36" at bounding box center [1039, 398] width 42 height 24
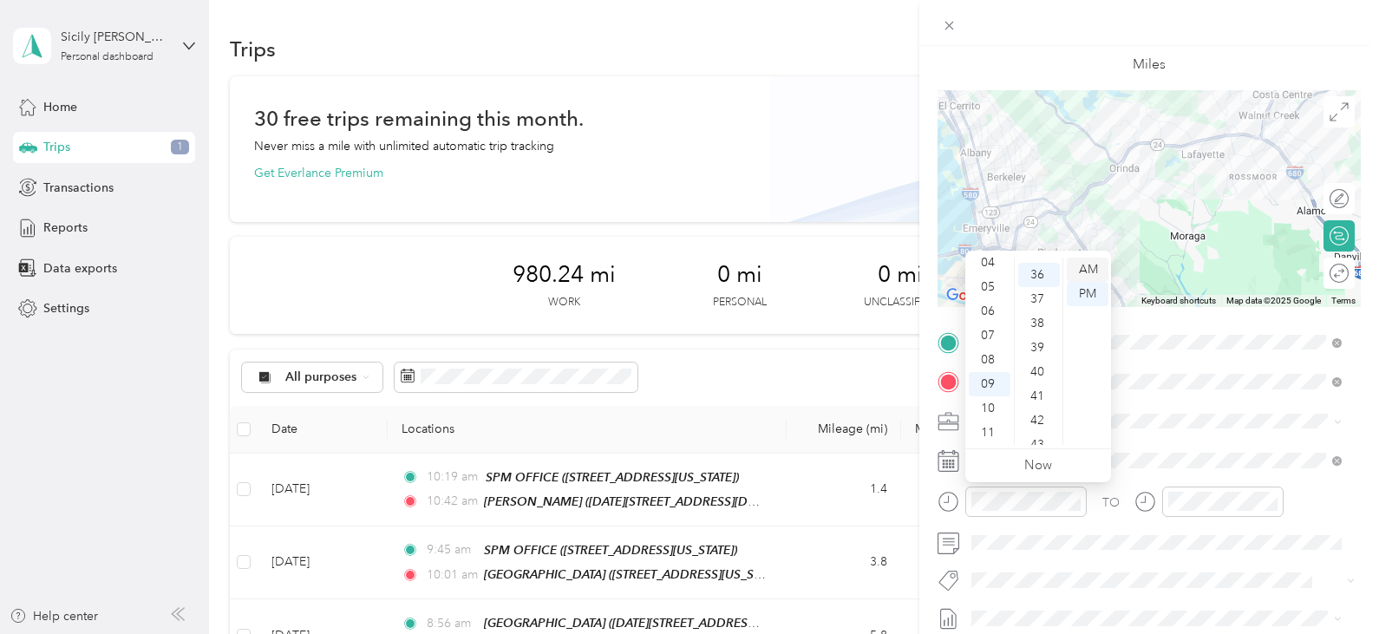
scroll to position [874, 0]
click at [1094, 263] on div "AM" at bounding box center [1088, 270] width 42 height 24
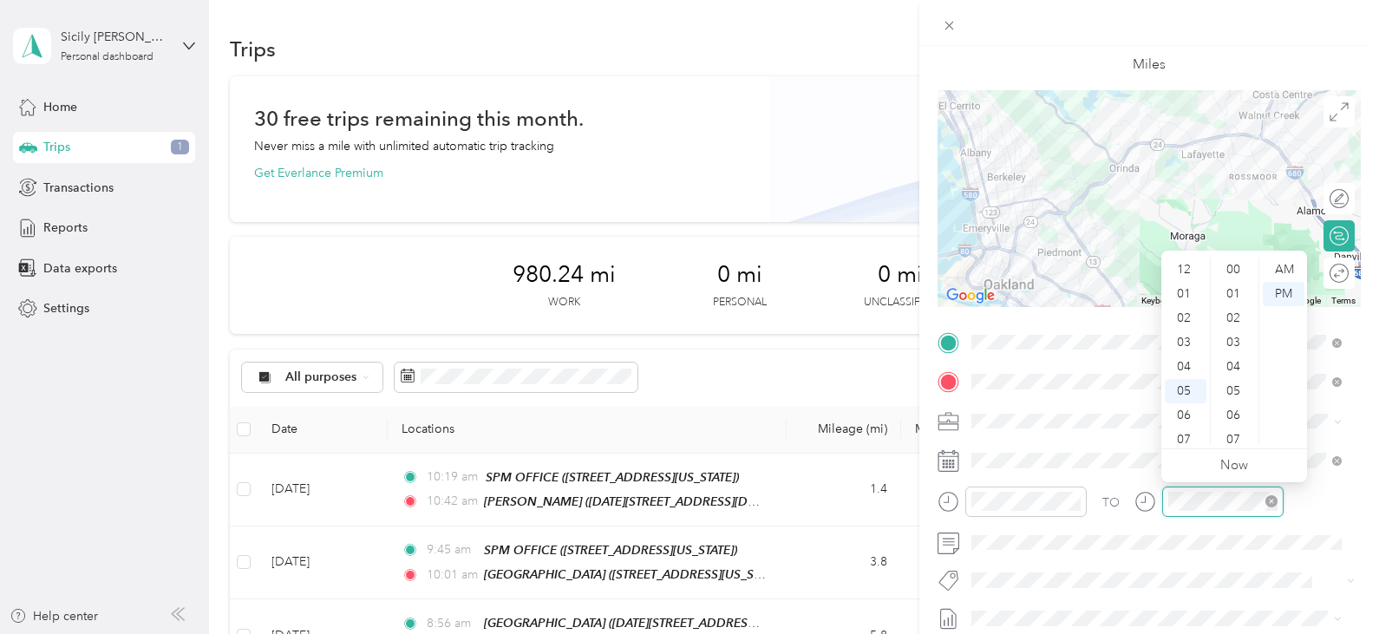
scroll to position [104, 0]
click at [1181, 405] on div "10" at bounding box center [1186, 408] width 42 height 24
click at [1232, 313] on div "02" at bounding box center [1235, 318] width 42 height 24
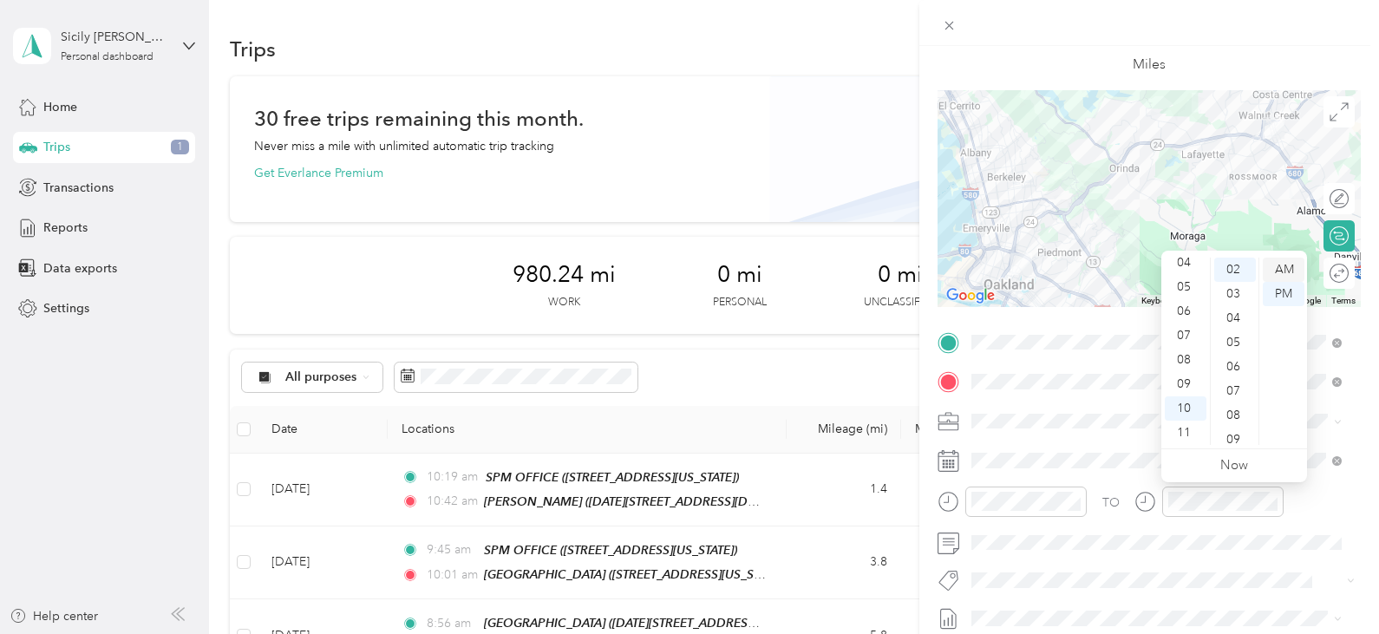
click at [1276, 266] on div "AM" at bounding box center [1284, 270] width 42 height 24
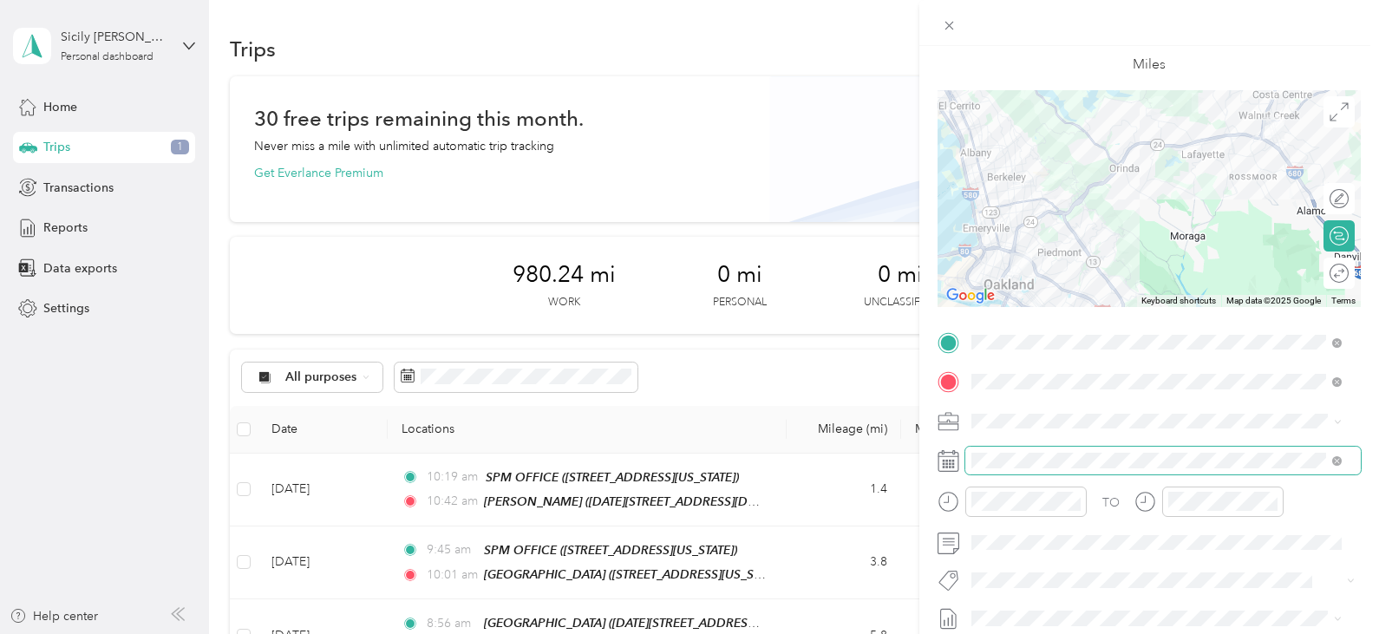
click at [1082, 450] on span at bounding box center [1162, 461] width 395 height 28
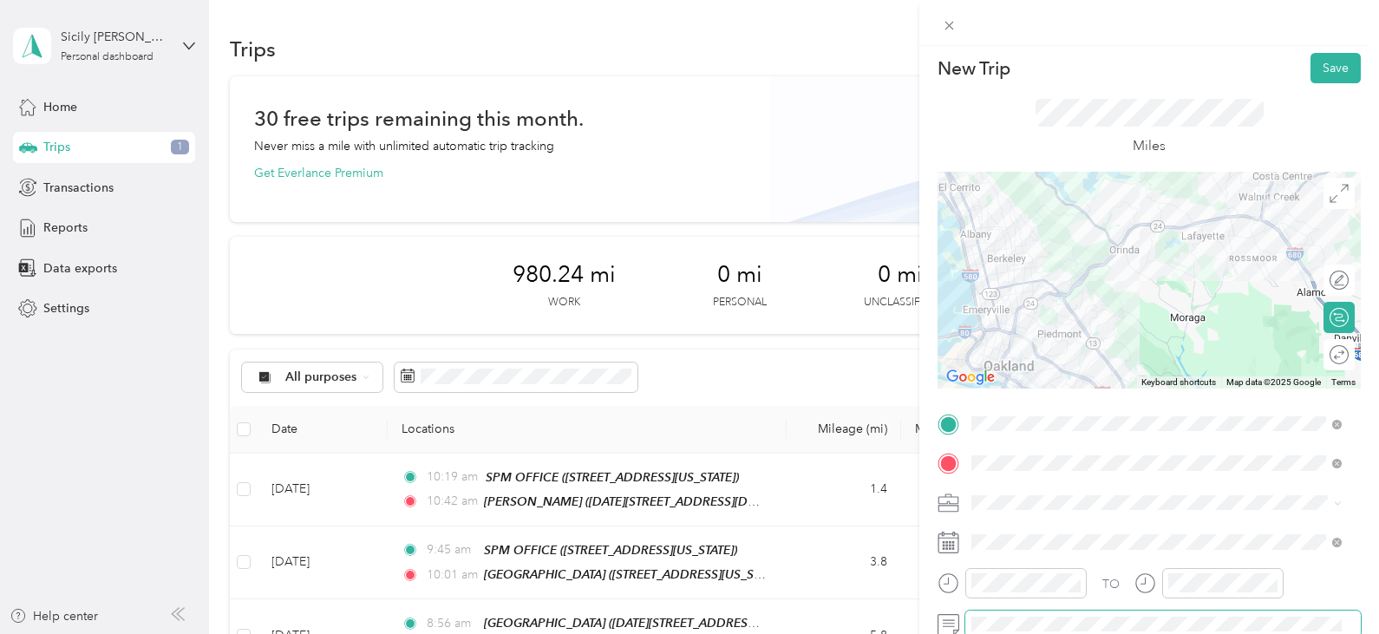
scroll to position [0, 0]
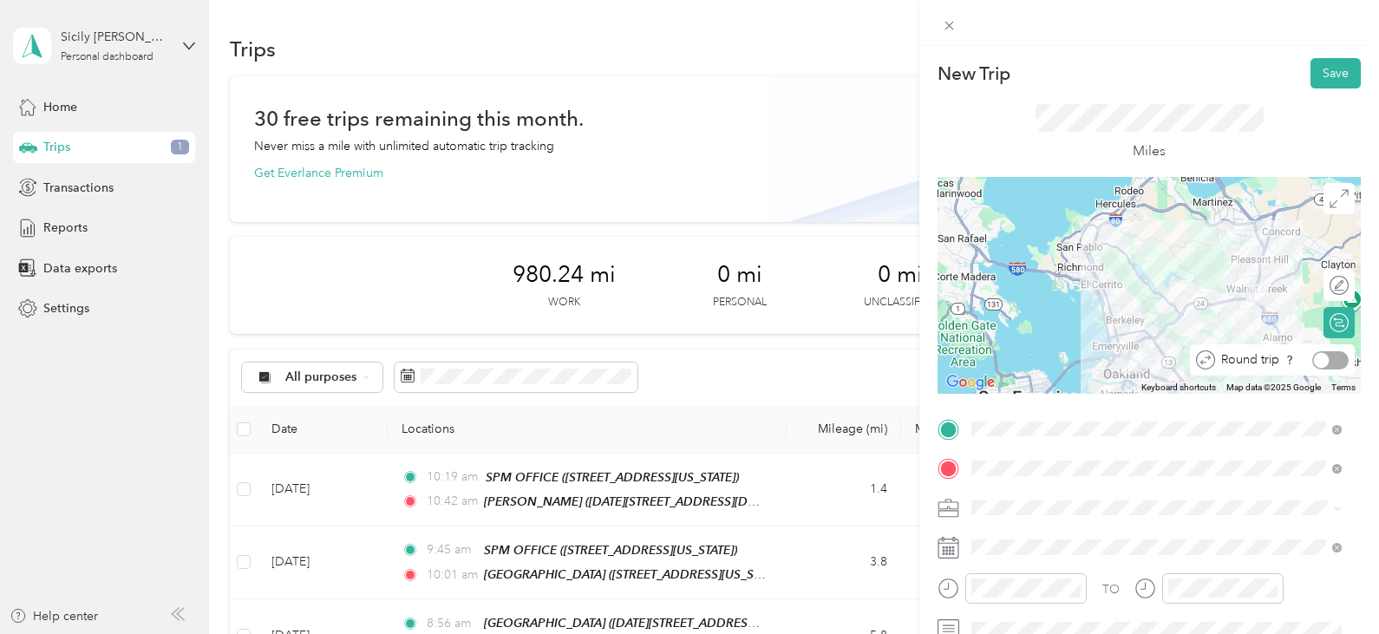
click at [1323, 363] on div at bounding box center [1330, 360] width 36 height 18
click at [1328, 70] on button "Save" at bounding box center [1335, 73] width 50 height 30
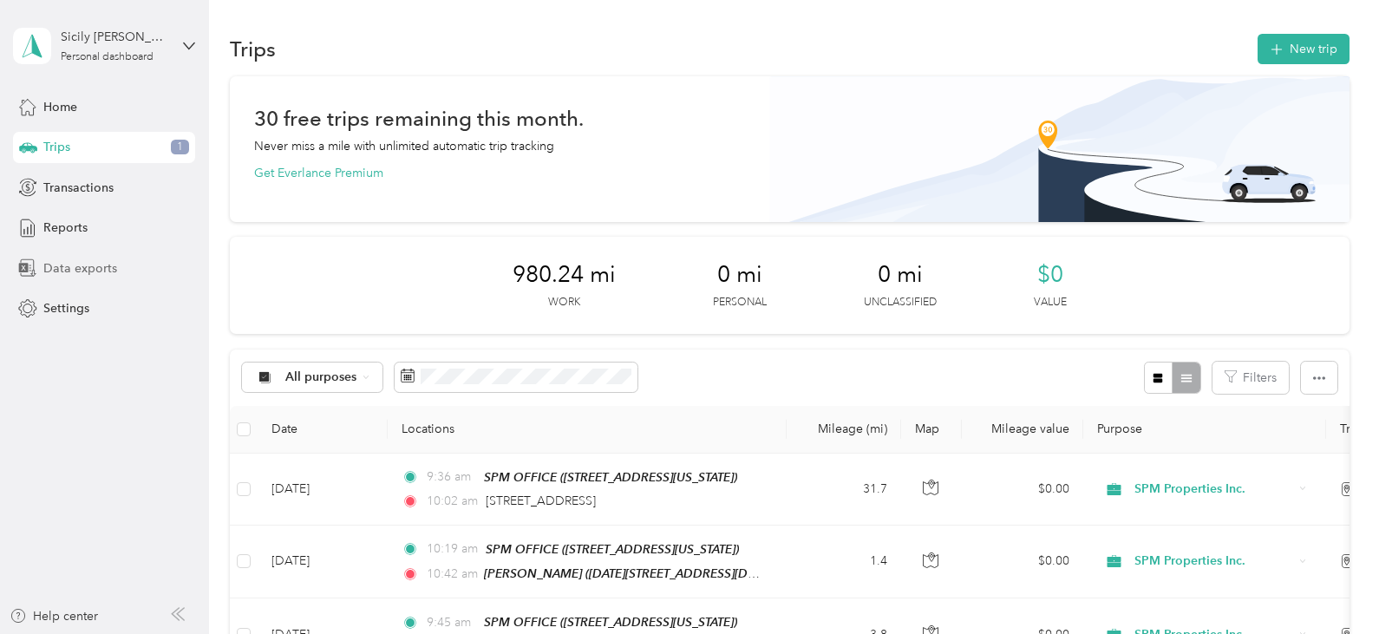
click at [68, 272] on span "Data exports" at bounding box center [80, 268] width 74 height 18
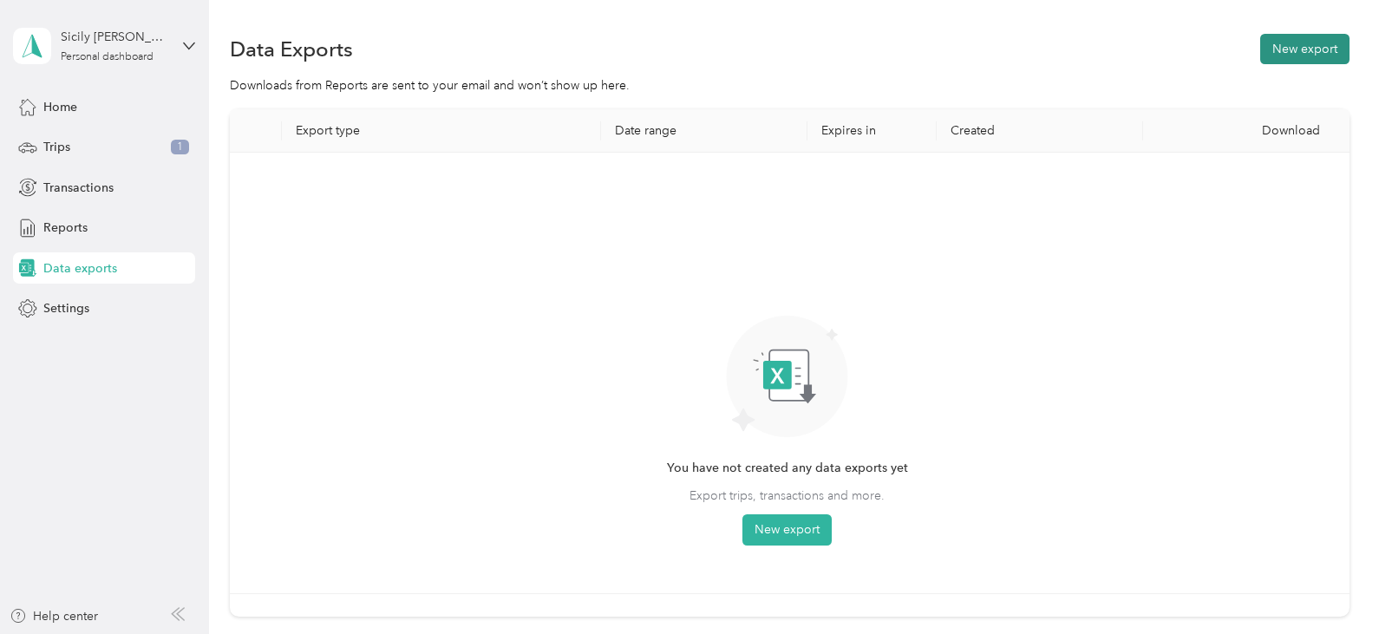
click at [1290, 52] on button "New export" at bounding box center [1304, 49] width 89 height 30
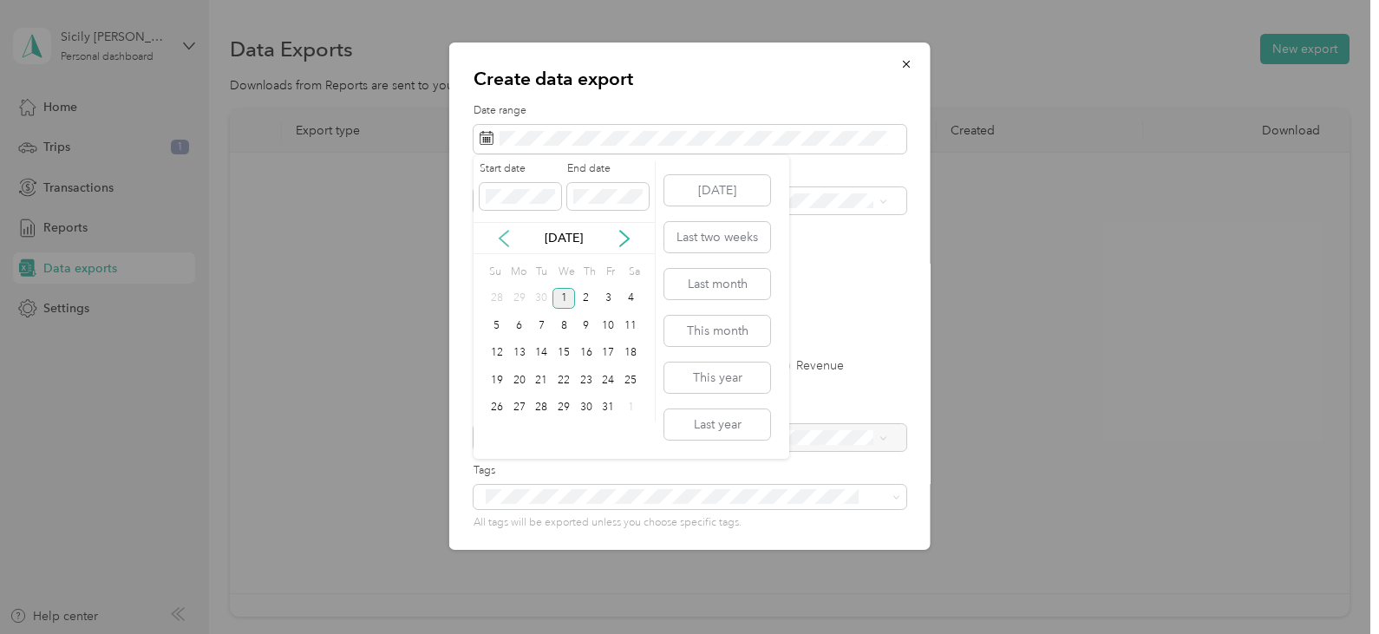
click at [506, 233] on icon at bounding box center [504, 239] width 9 height 16
click at [515, 353] on div "15" at bounding box center [519, 354] width 23 height 22
click at [541, 405] on div "30" at bounding box center [541, 408] width 23 height 22
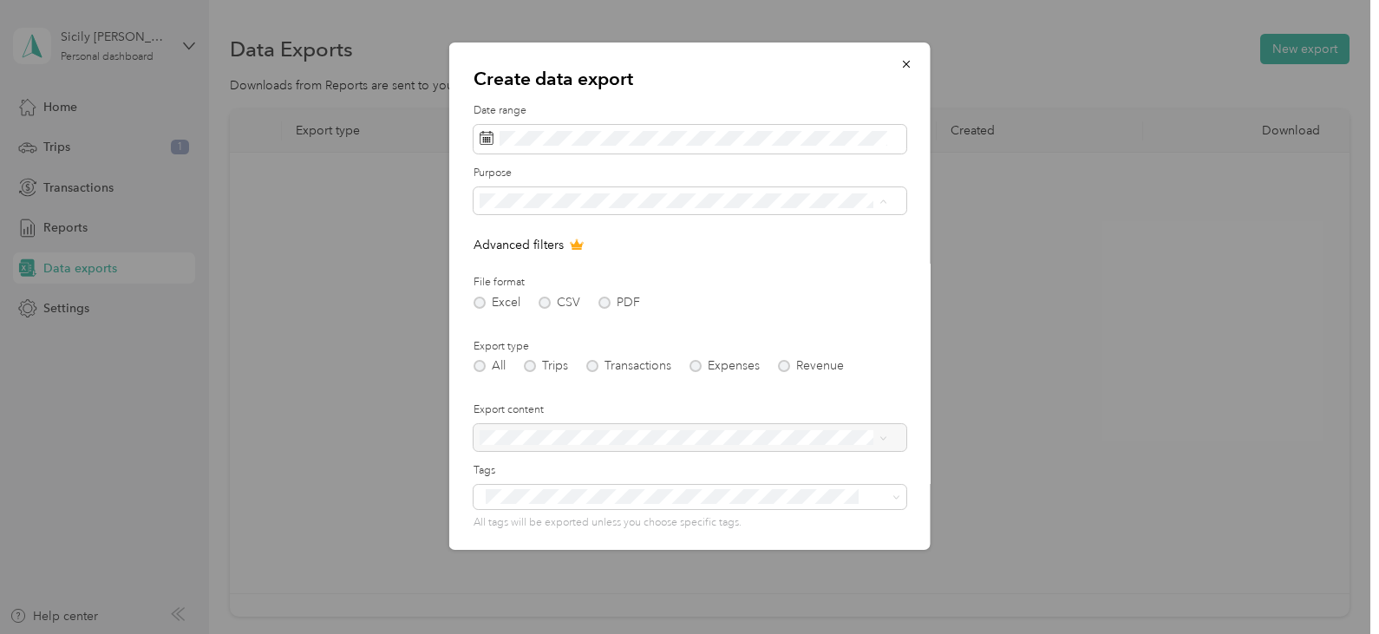
click at [595, 288] on div "SPM Properties Inc." at bounding box center [683, 292] width 395 height 18
click at [601, 304] on div "Excel CSV PDF" at bounding box center [690, 303] width 433 height 12
click at [664, 263] on form "Date range Purpose Advanced filters File format Excel CSV PDF Export type All T…" at bounding box center [690, 376] width 433 height 546
click at [574, 245] on icon at bounding box center [576, 246] width 11 height 10
click at [544, 304] on div "Excel CSV PDF" at bounding box center [690, 303] width 433 height 12
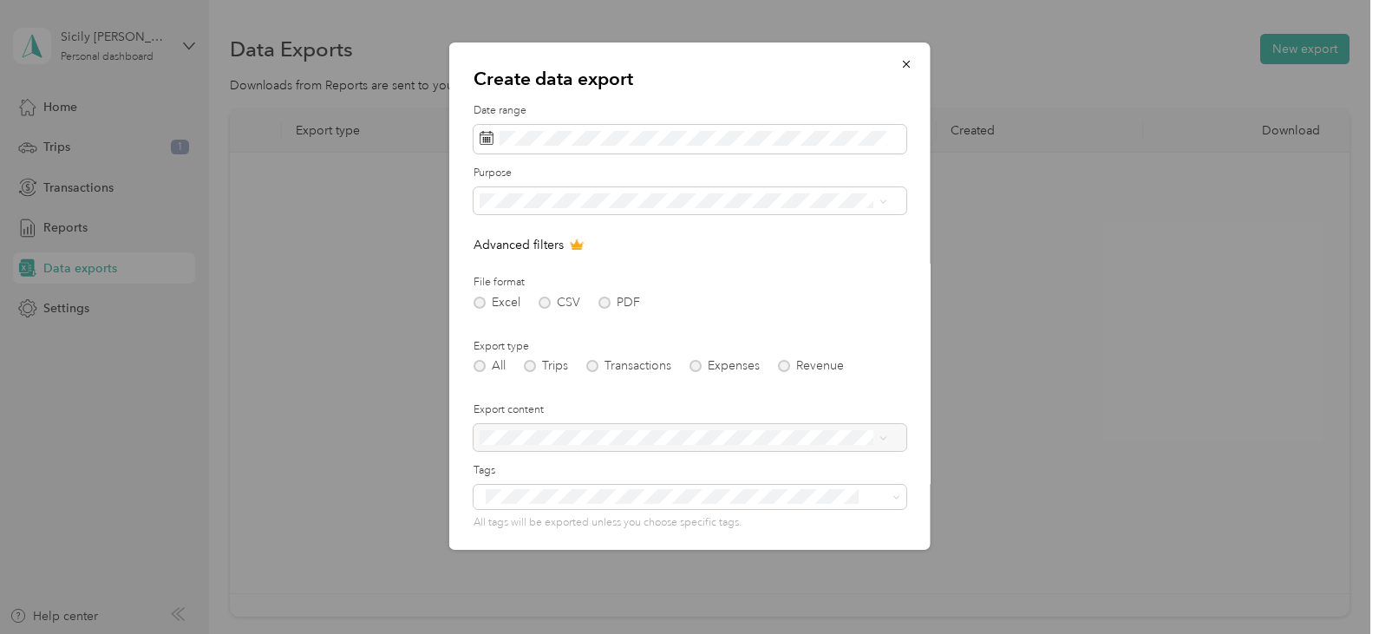
drag, startPoint x: 480, startPoint y: 304, endPoint x: 559, endPoint y: 310, distance: 78.3
click at [480, 304] on div "Excel CSV PDF" at bounding box center [690, 303] width 433 height 12
click at [605, 304] on div "Excel CSV PDF" at bounding box center [690, 303] width 433 height 12
click at [669, 242] on p "Advanced filters" at bounding box center [690, 245] width 433 height 18
click at [567, 243] on p "Advanced filters" at bounding box center [690, 245] width 433 height 18
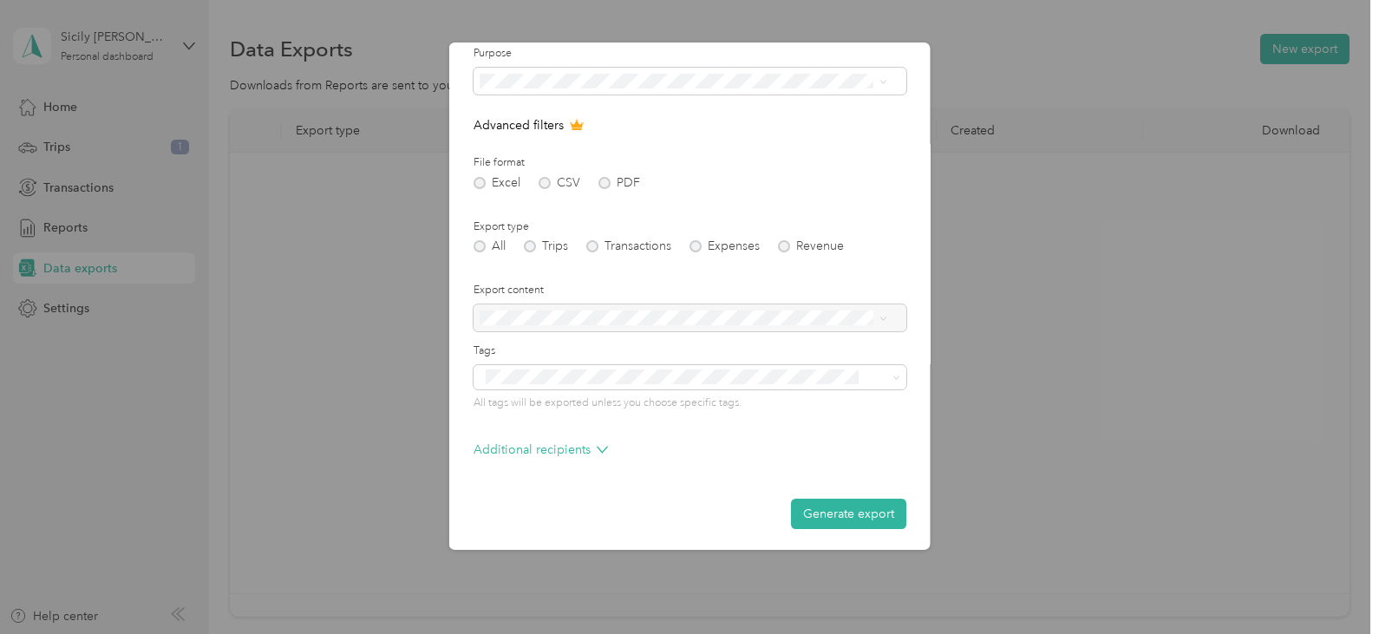
scroll to position [123, 0]
click at [530, 245] on div "All Trips Transactions Expenses Revenue" at bounding box center [690, 243] width 433 height 12
click at [800, 504] on button "Generate export" at bounding box center [848, 510] width 115 height 30
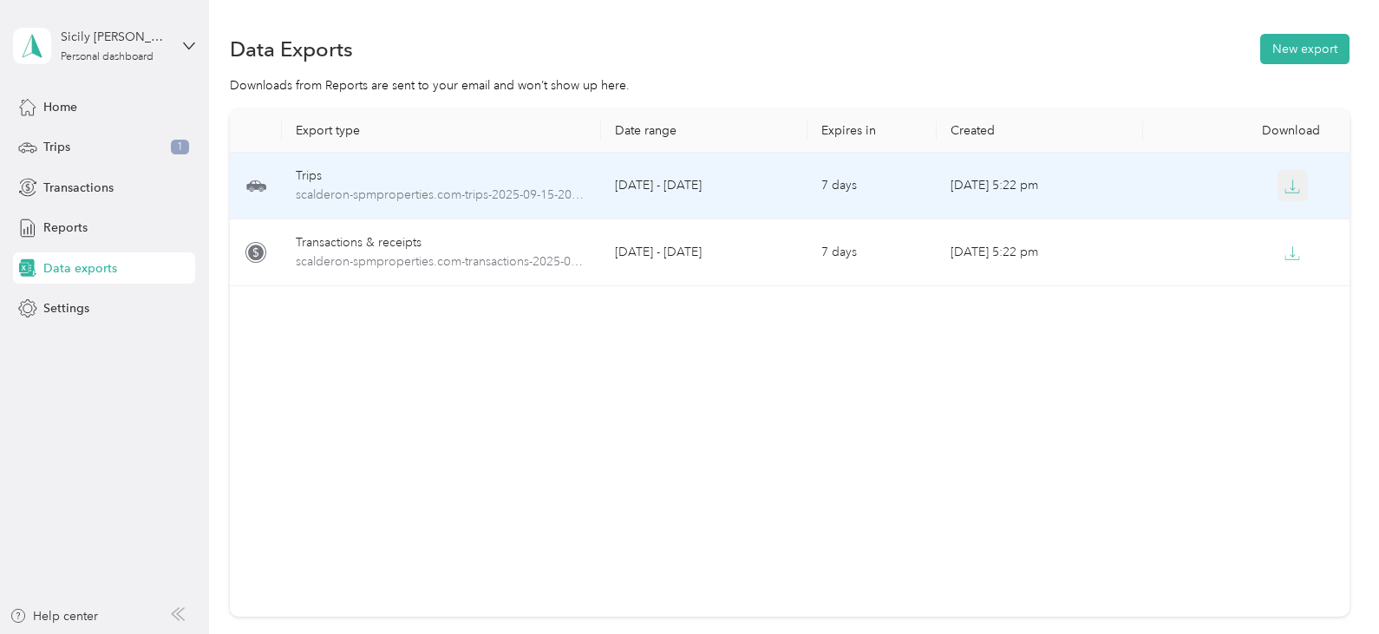
click at [1284, 186] on icon "button" at bounding box center [1292, 187] width 16 height 16
click at [488, 188] on span "scalderon-spmproperties.com-trips-2025-09-15-2025-09-30.xlsx" at bounding box center [442, 195] width 292 height 19
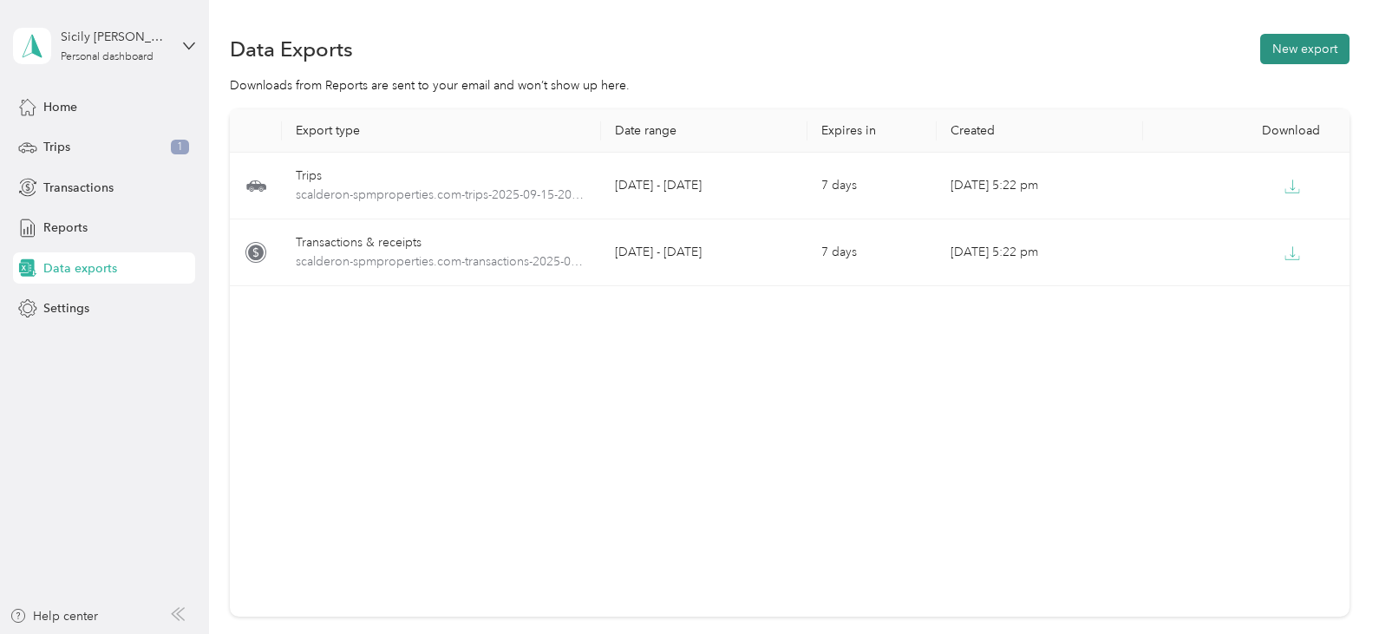
click at [1300, 49] on button "New export" at bounding box center [1304, 49] width 89 height 30
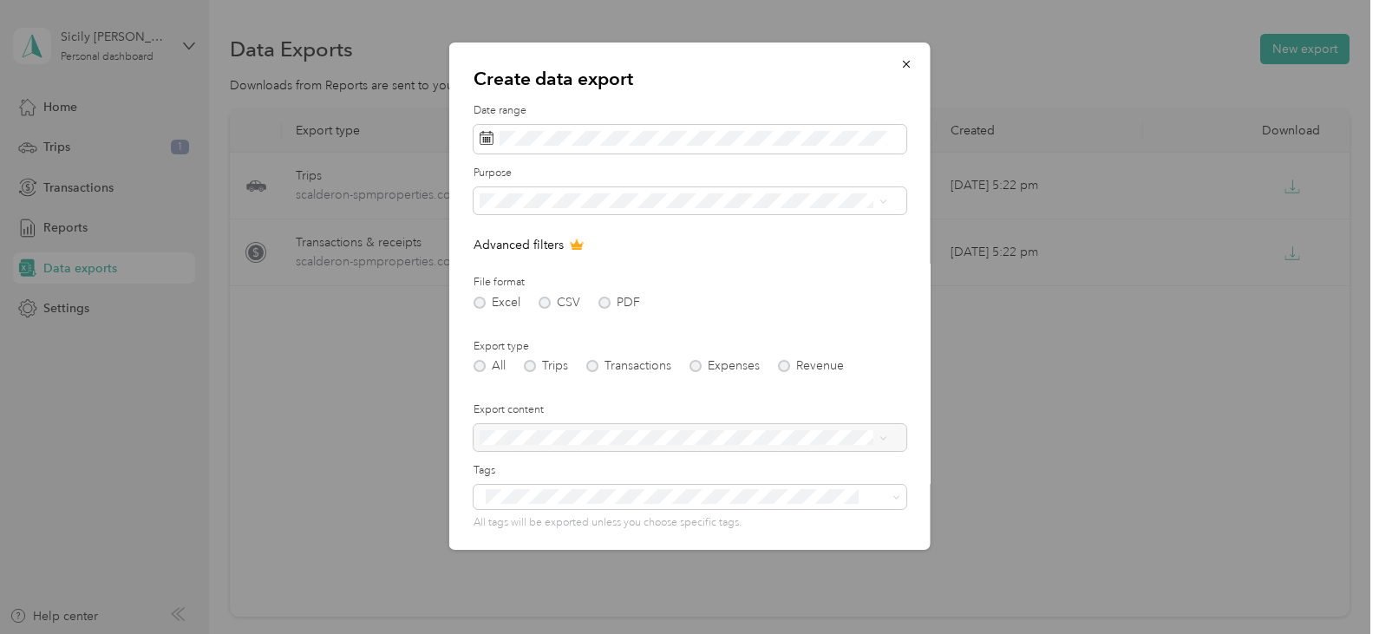
click at [604, 301] on div "Excel CSV PDF" at bounding box center [690, 303] width 433 height 12
click at [575, 242] on icon at bounding box center [576, 246] width 11 height 10
click at [574, 244] on icon at bounding box center [576, 246] width 11 height 10
click at [902, 63] on icon "button" at bounding box center [905, 64] width 7 height 7
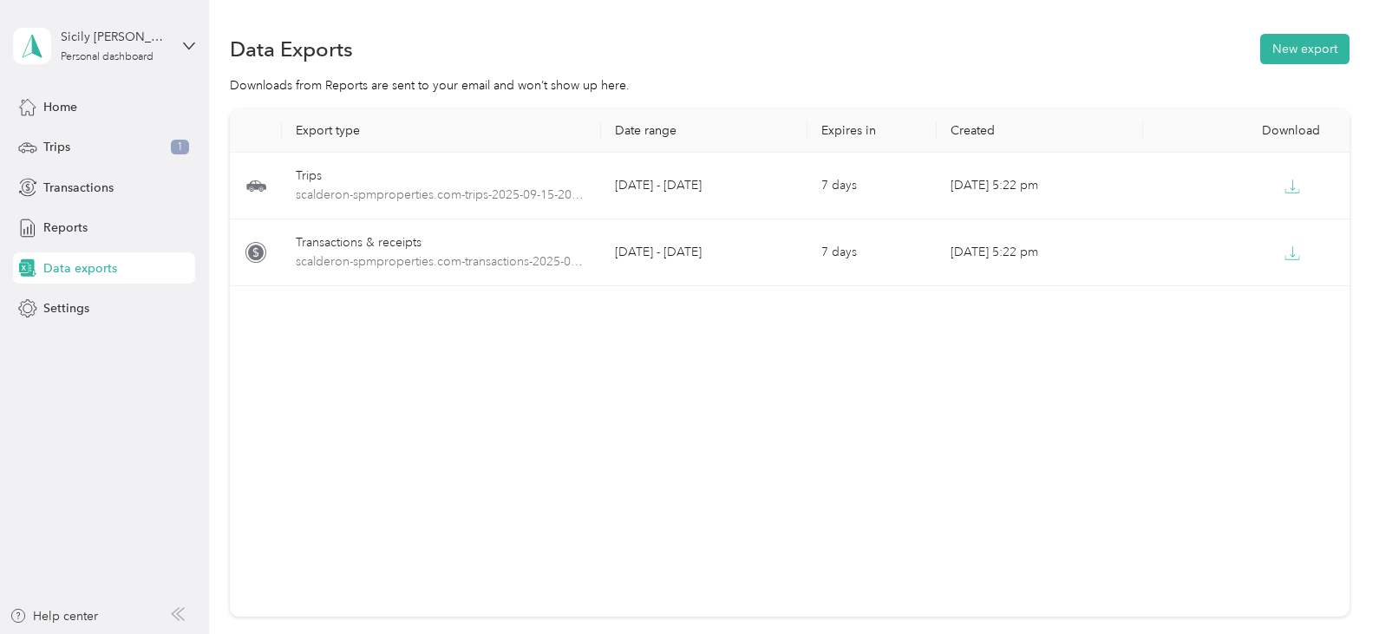
click at [961, 355] on div "Export type Date range Expires in Created Download Trips scalderon-spmpropertie…" at bounding box center [789, 362] width 1119 height 507
